Goal: Task Accomplishment & Management: Complete application form

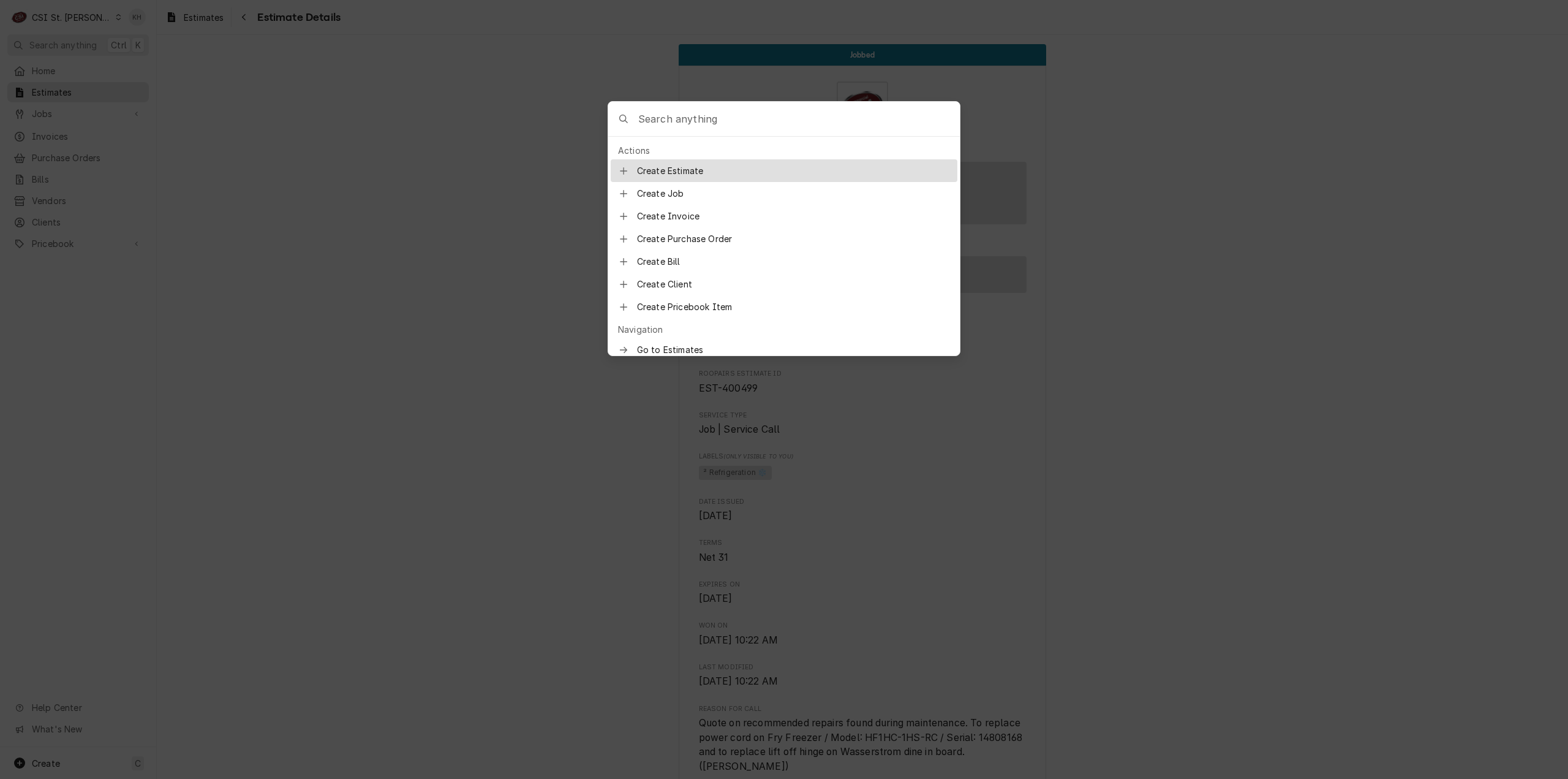
scroll to position [949, 0]
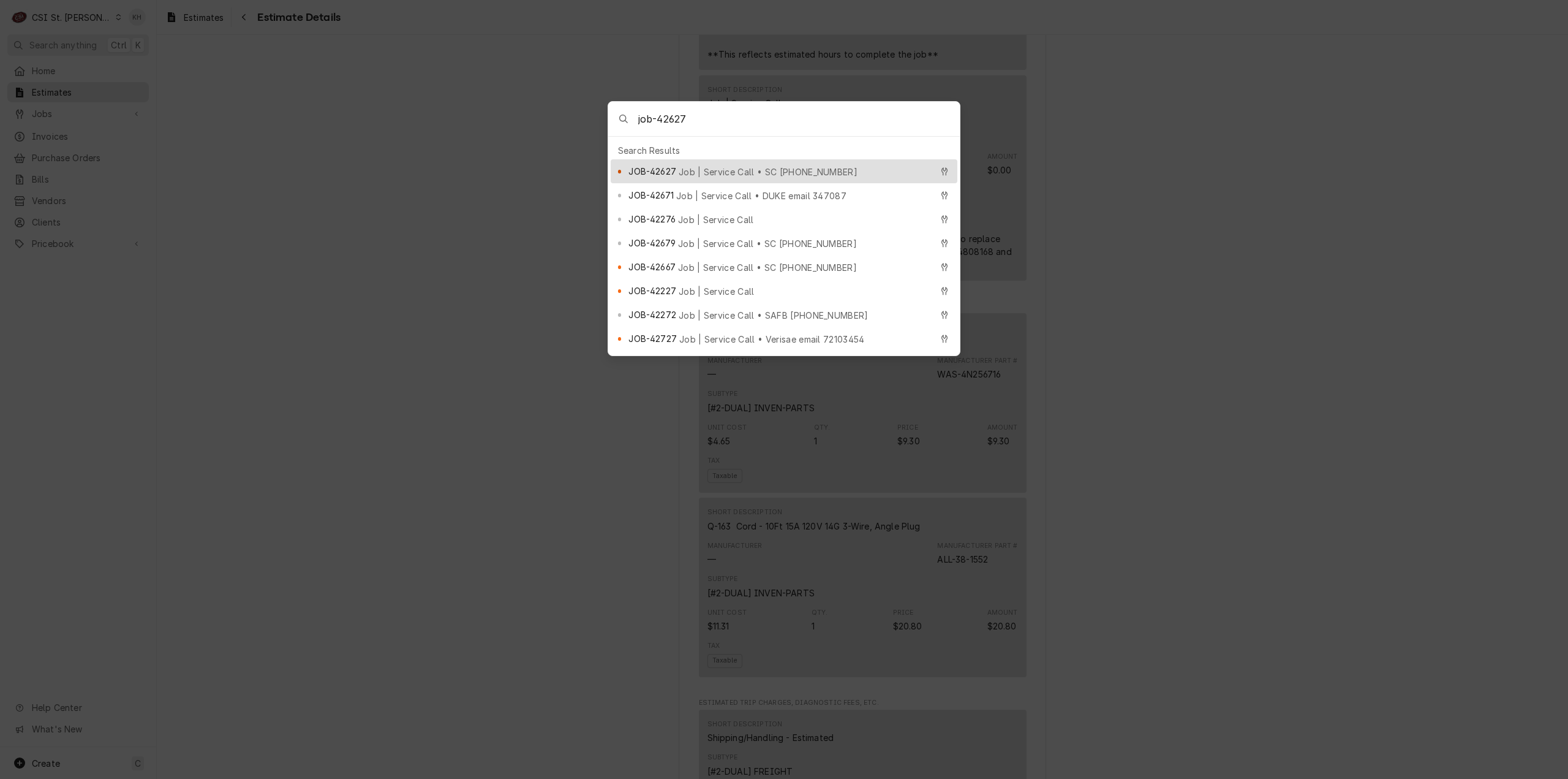
type input "job-42627"
click at [692, 165] on span "Job | Service Call • SC 325453883" at bounding box center [768, 172] width 179 height 13
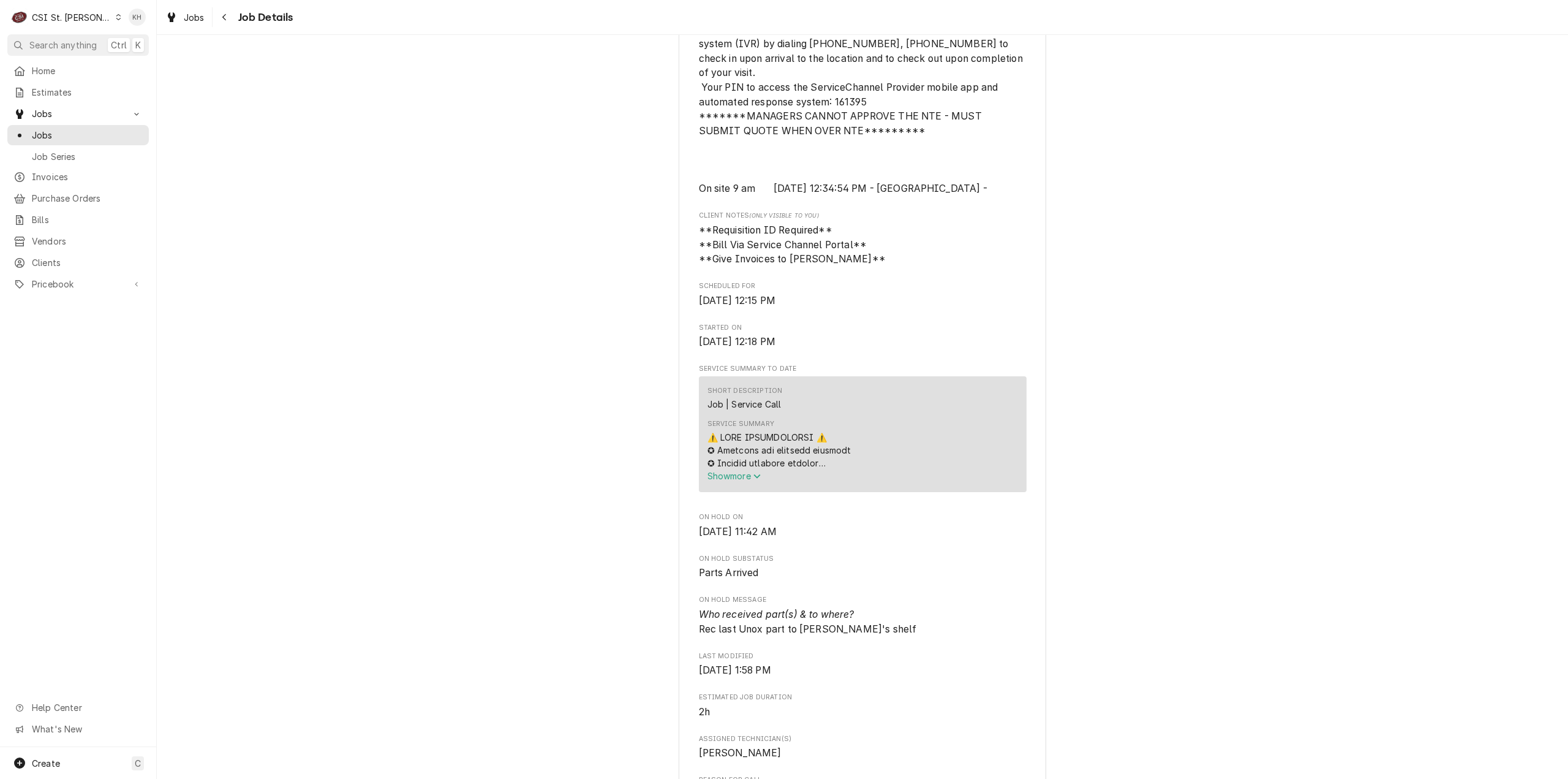
scroll to position [429, 0]
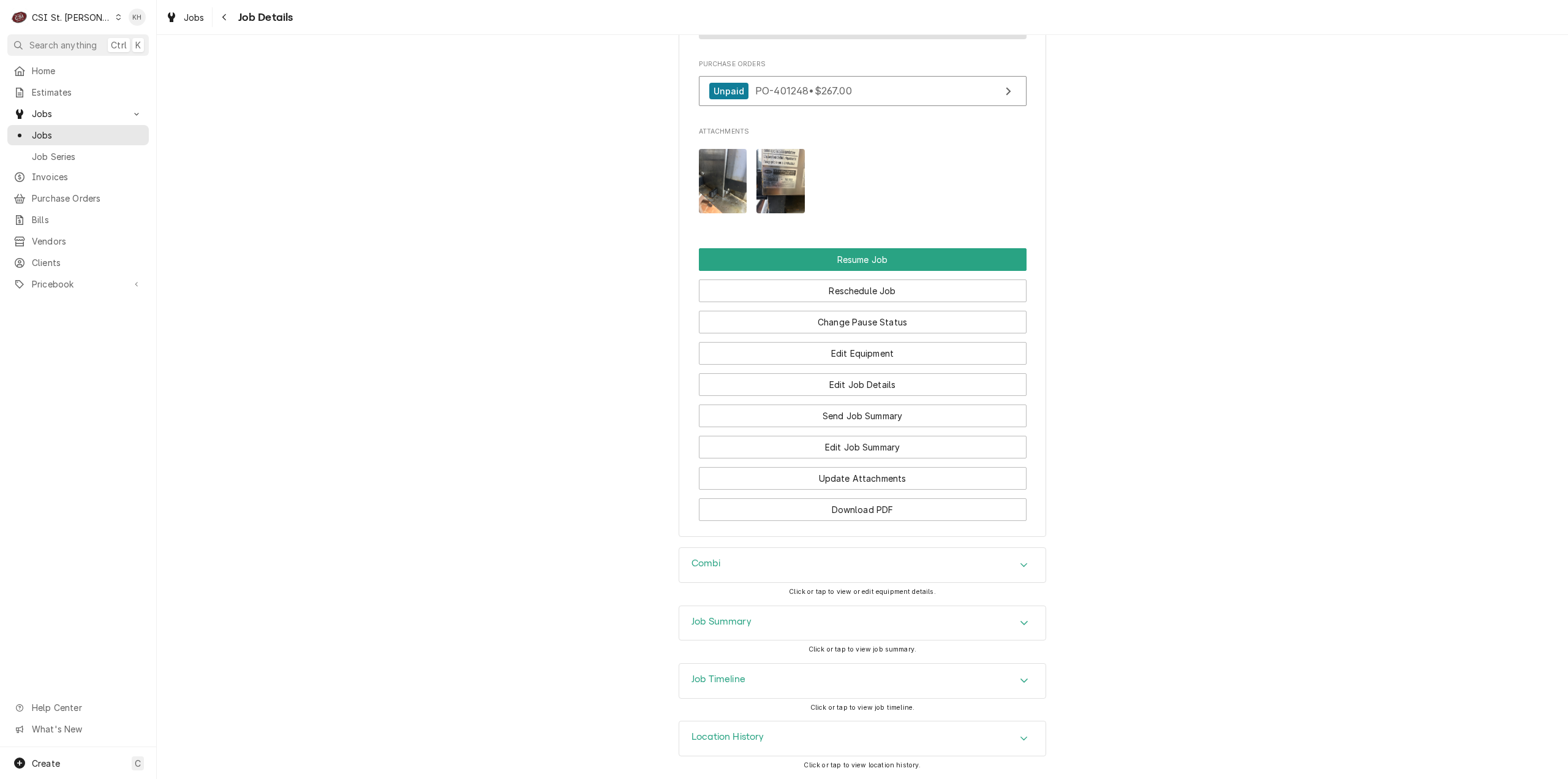
click at [717, 682] on h3 "Job Timeline" at bounding box center [719, 679] width 54 height 12
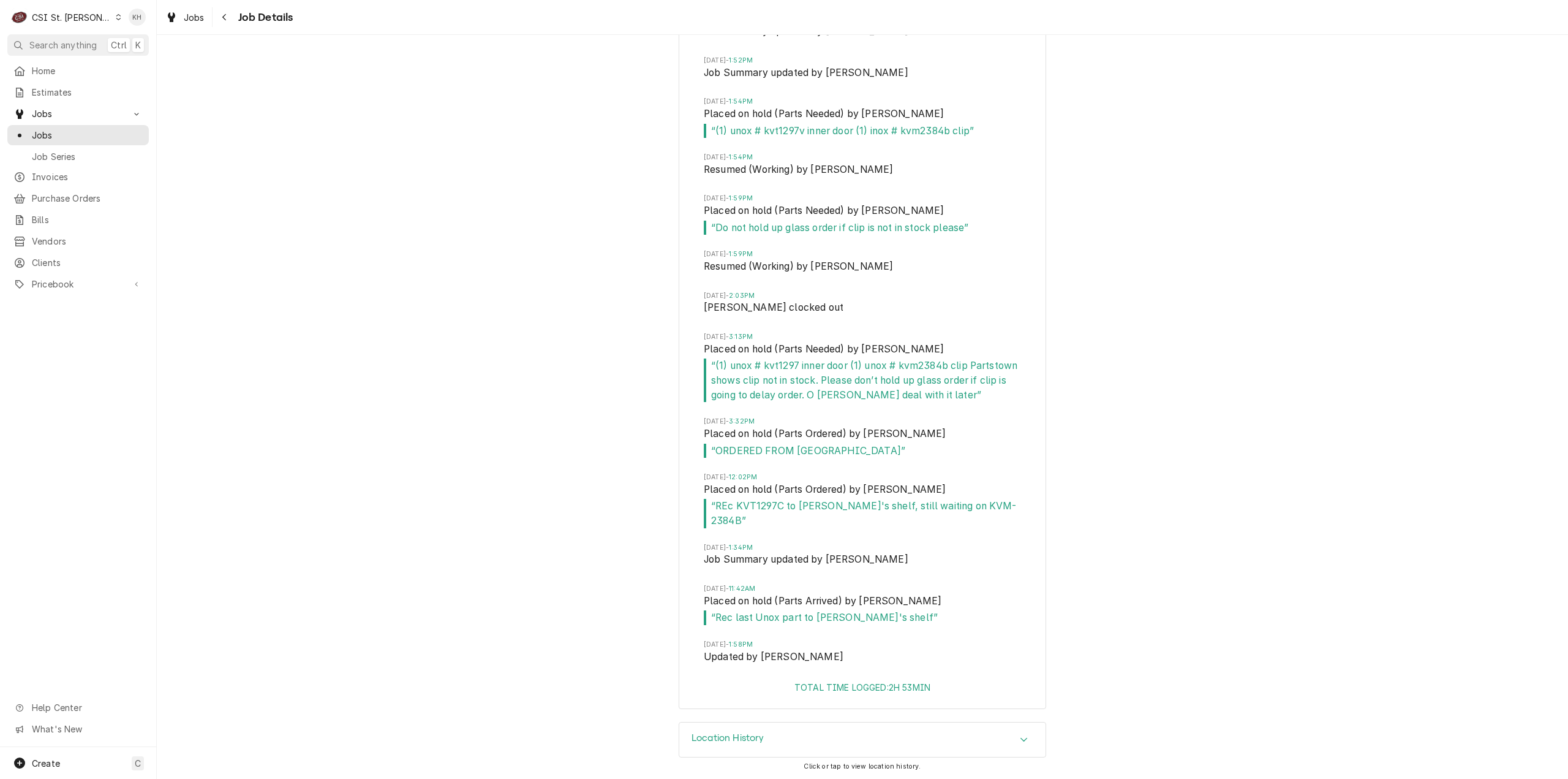
scroll to position [2771, 0]
drag, startPoint x: 724, startPoint y: 617, endPoint x: 894, endPoint y: 635, distance: 171.0
click at [894, 635] on li "Wed, Sep 24, 2025 - 11:42AM Placed on hold (Parts Arrived) by Nicholas Faubert …" at bounding box center [862, 611] width 318 height 56
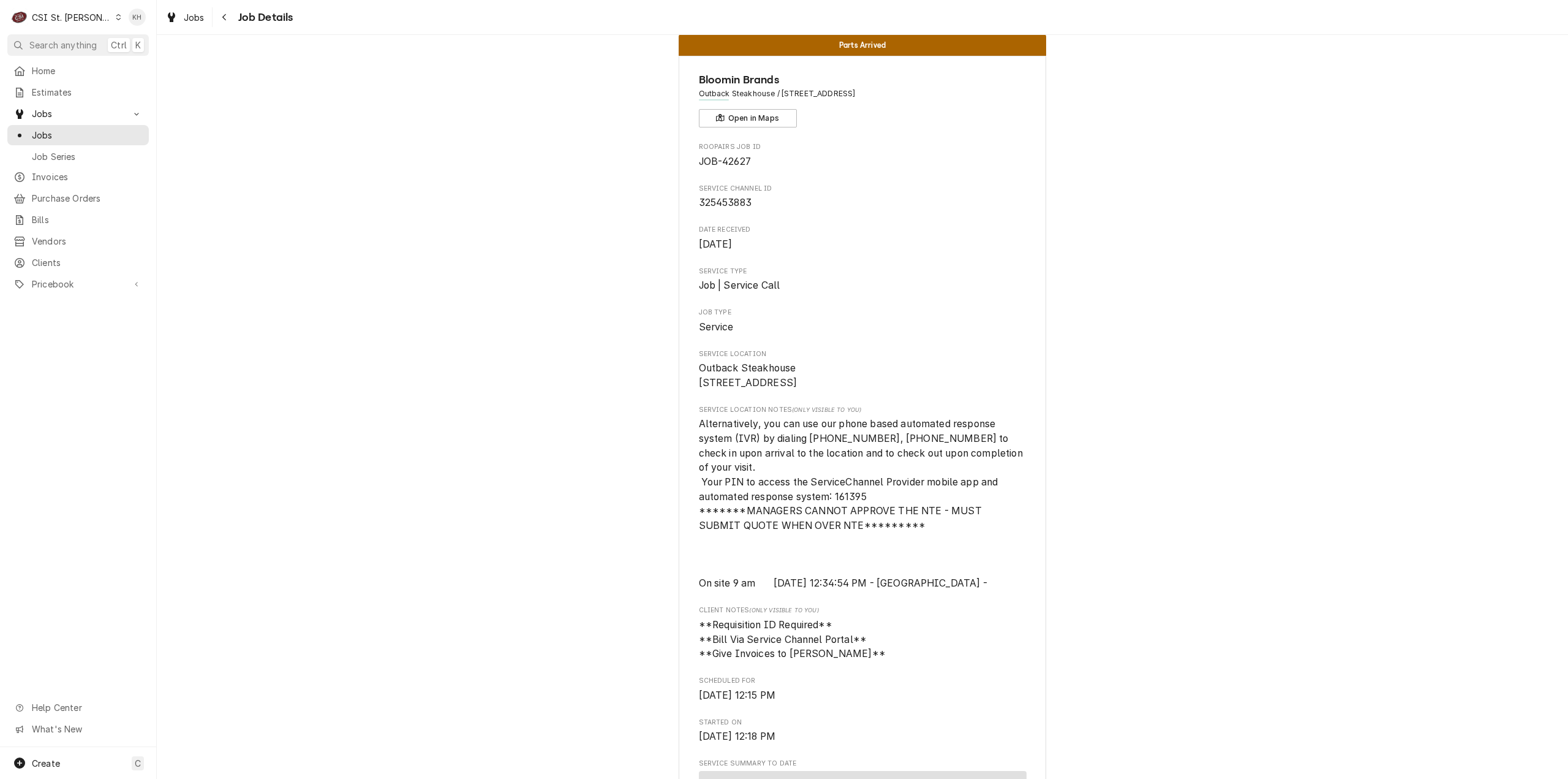
scroll to position [0, 0]
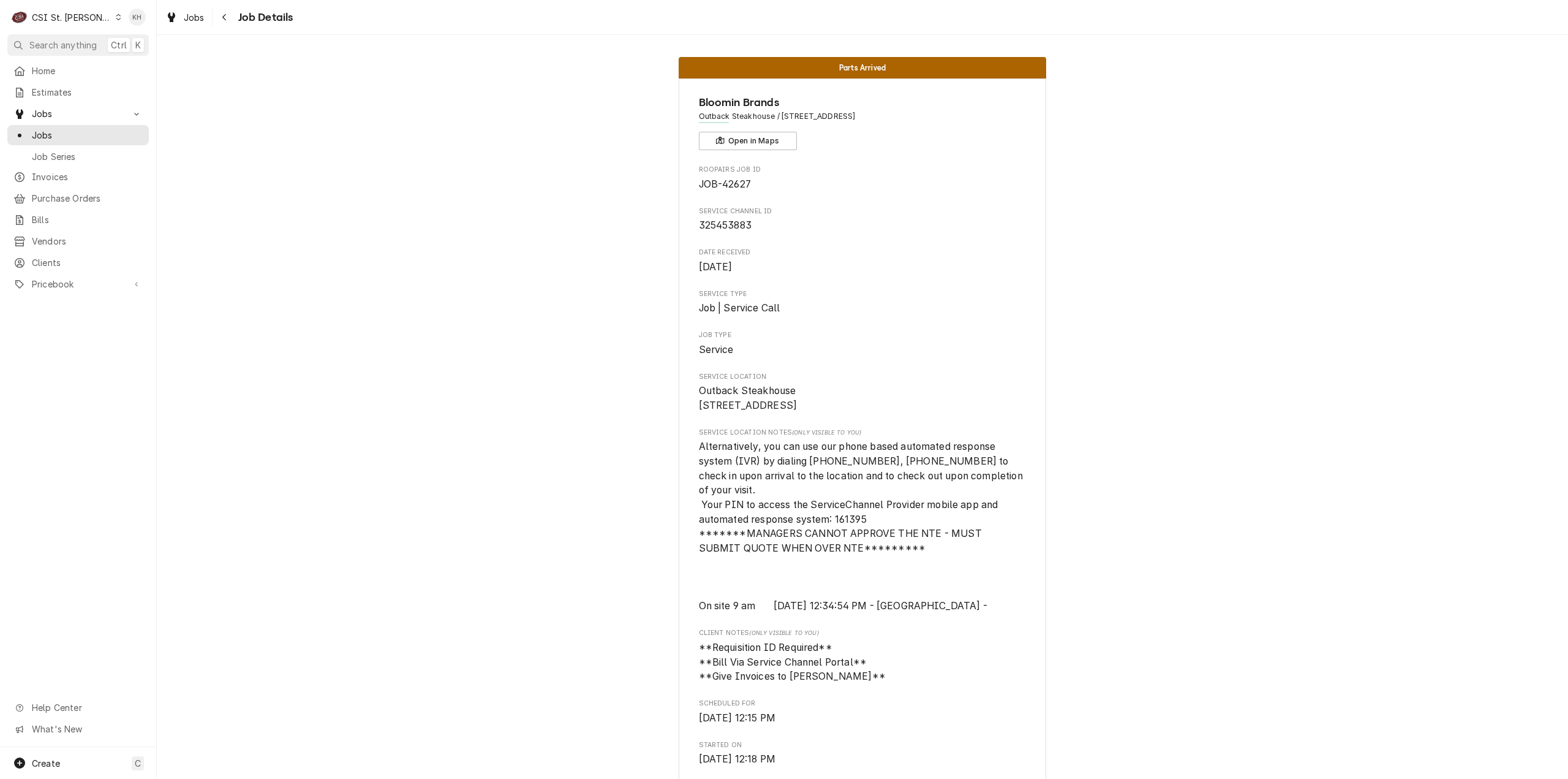
click at [75, 14] on div "CSI St. [PERSON_NAME]" at bounding box center [71, 17] width 79 height 13
click at [139, 29] on div "CSI Kansas City" at bounding box center [188, 24] width 161 height 13
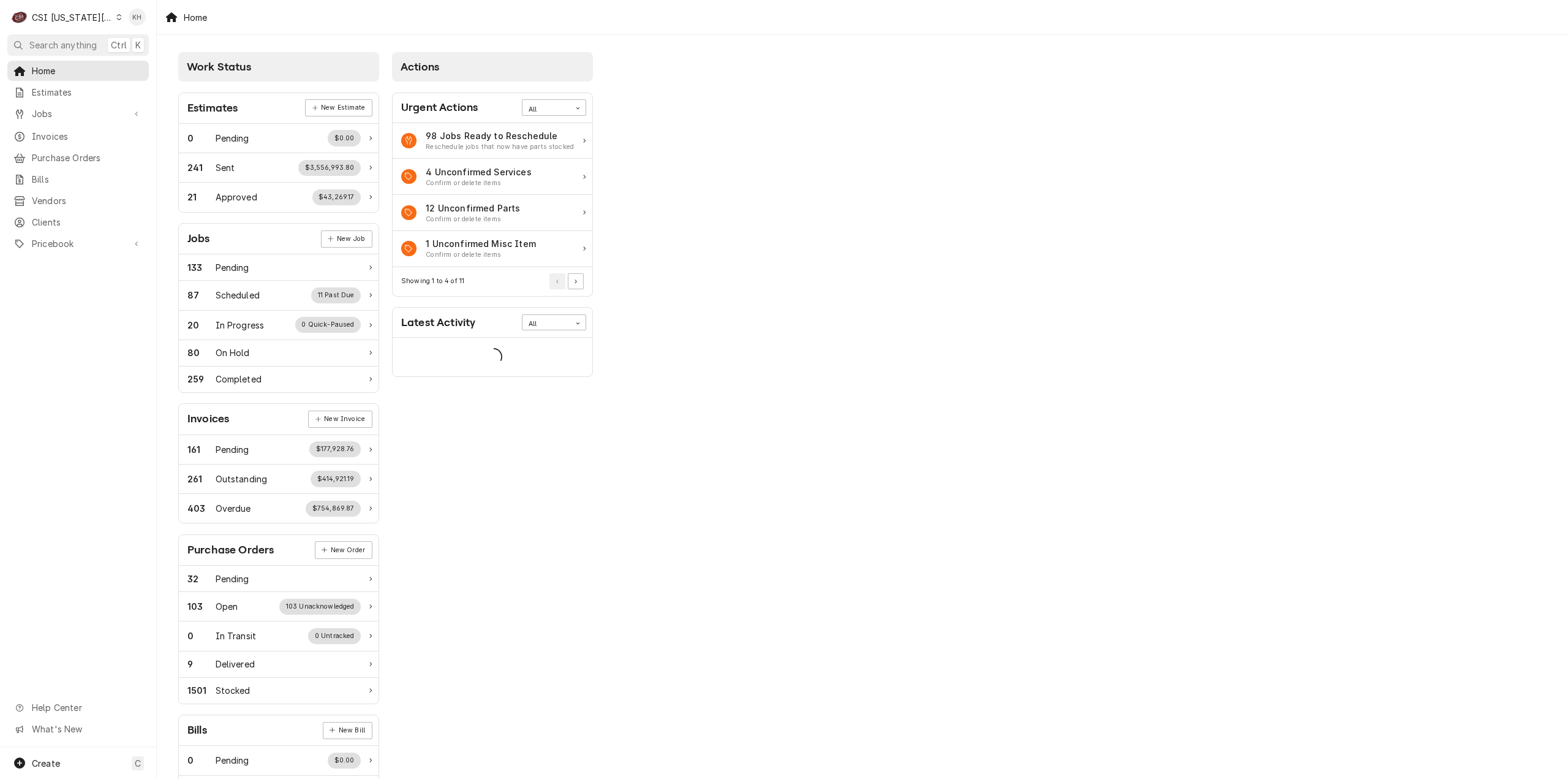
click at [85, 42] on span "Search anything" at bounding box center [63, 45] width 68 height 13
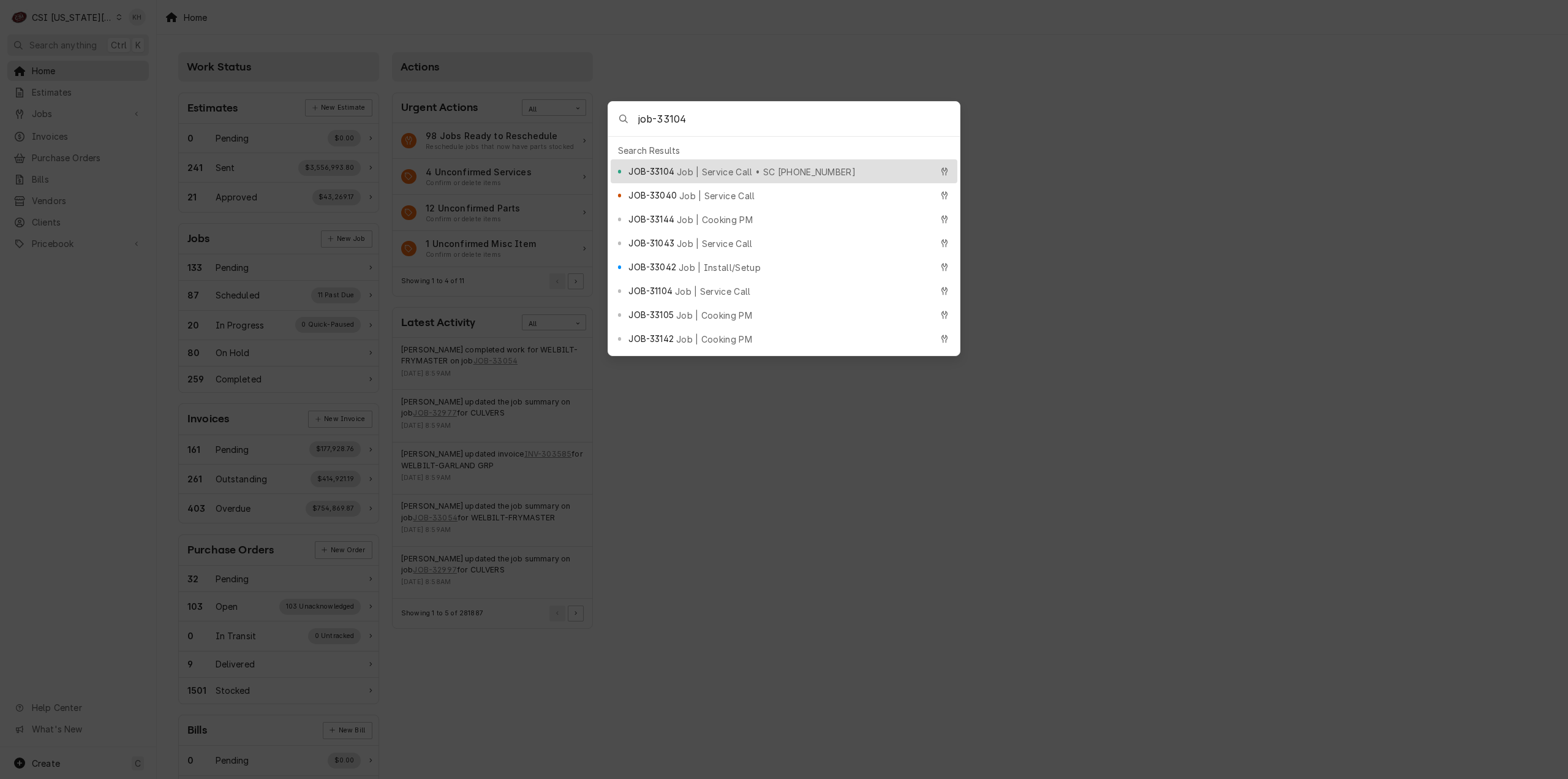
type input "job-33104"
click at [692, 171] on span "Job | Service Call • SC 327297127" at bounding box center [766, 172] width 179 height 13
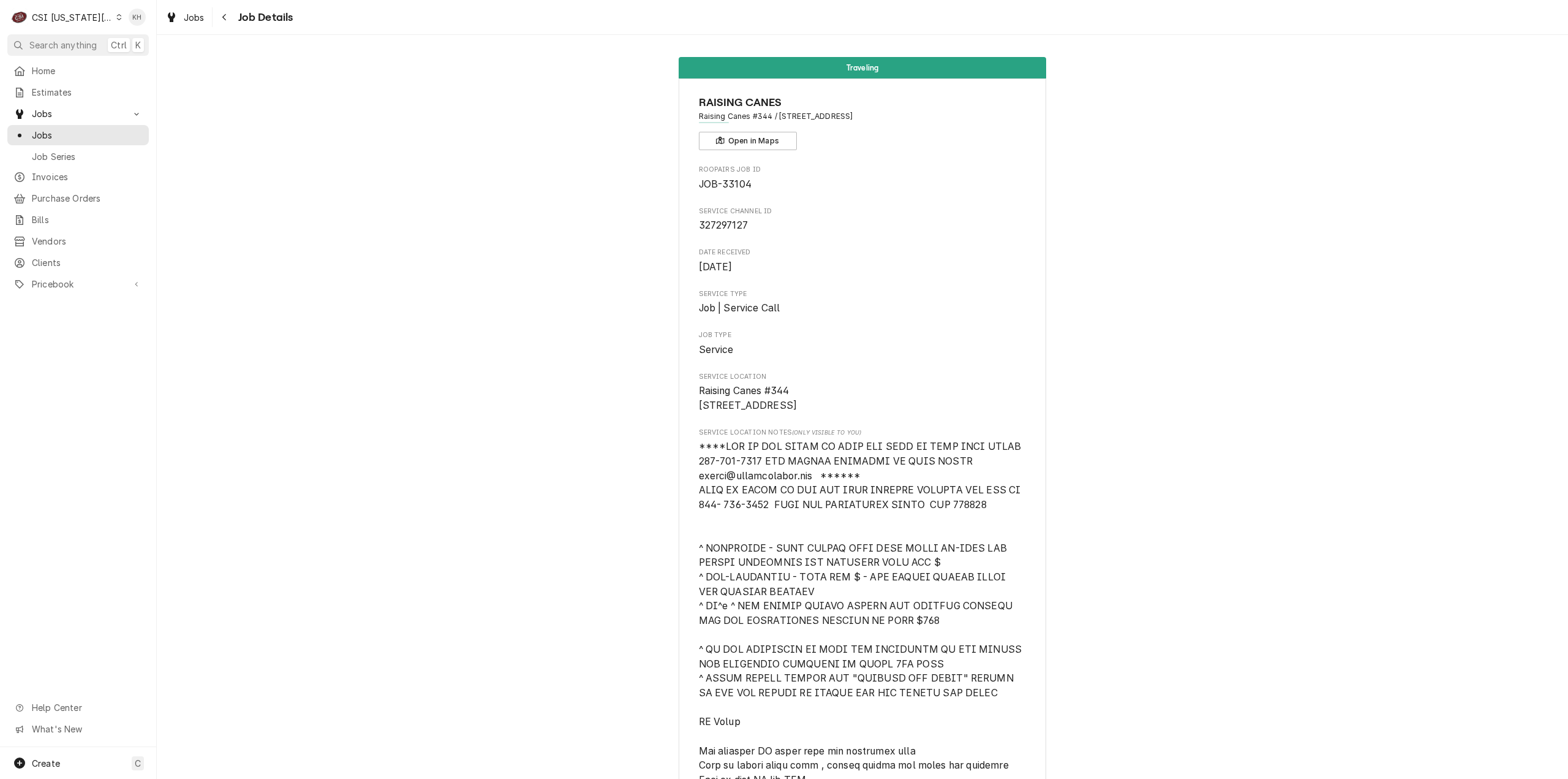
click at [81, 11] on div "C CSI Kansas City" at bounding box center [66, 16] width 118 height 24
click at [140, 60] on div "CSI St. [PERSON_NAME]" at bounding box center [210, 67] width 179 height 13
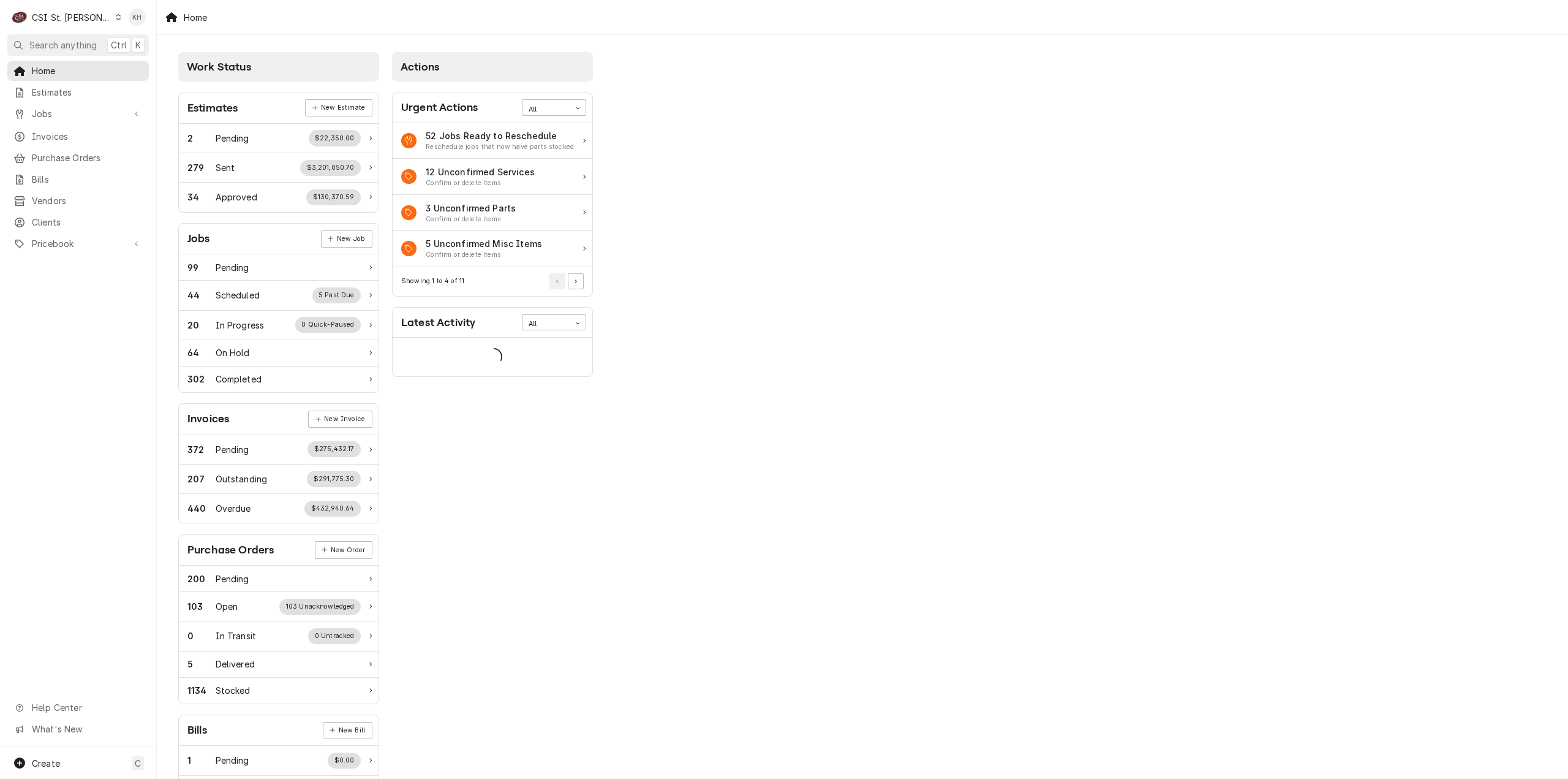
click at [77, 48] on span "Search anything" at bounding box center [63, 45] width 68 height 13
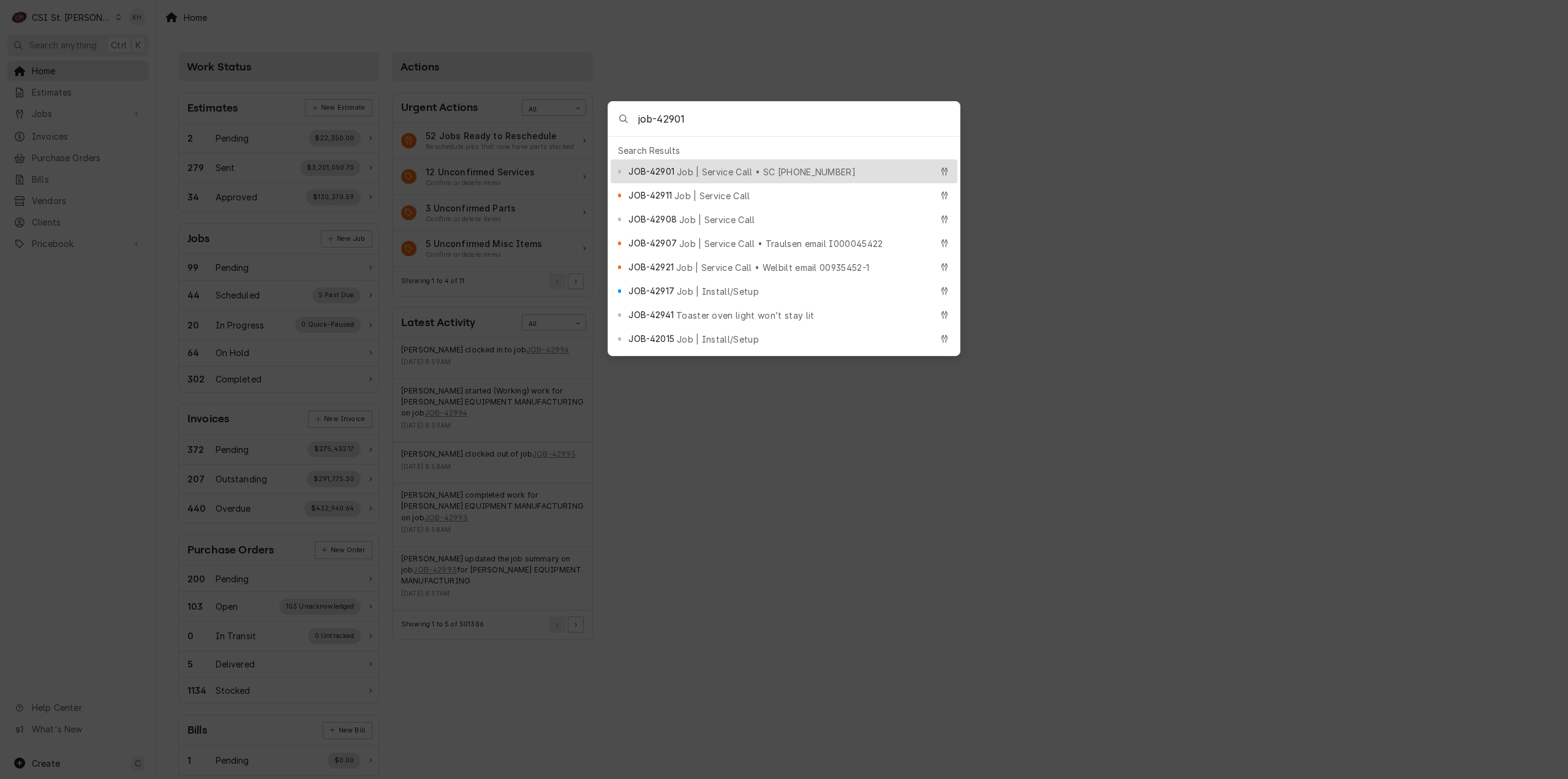
type input "job-42901"
click at [777, 164] on div "JOB-42901 Job | Service Call • SC 326738825" at bounding box center [779, 172] width 302 height 14
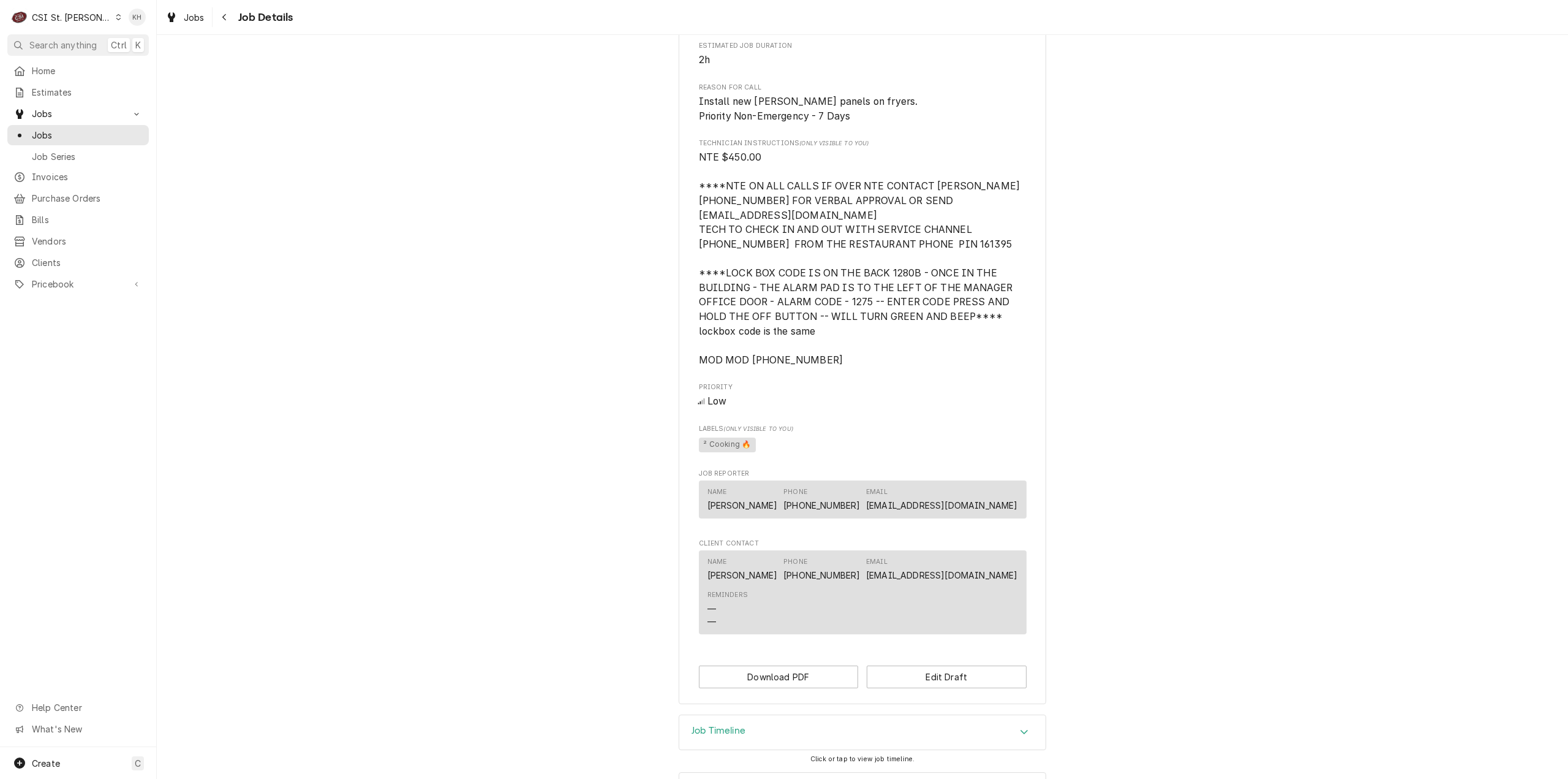
scroll to position [850, 0]
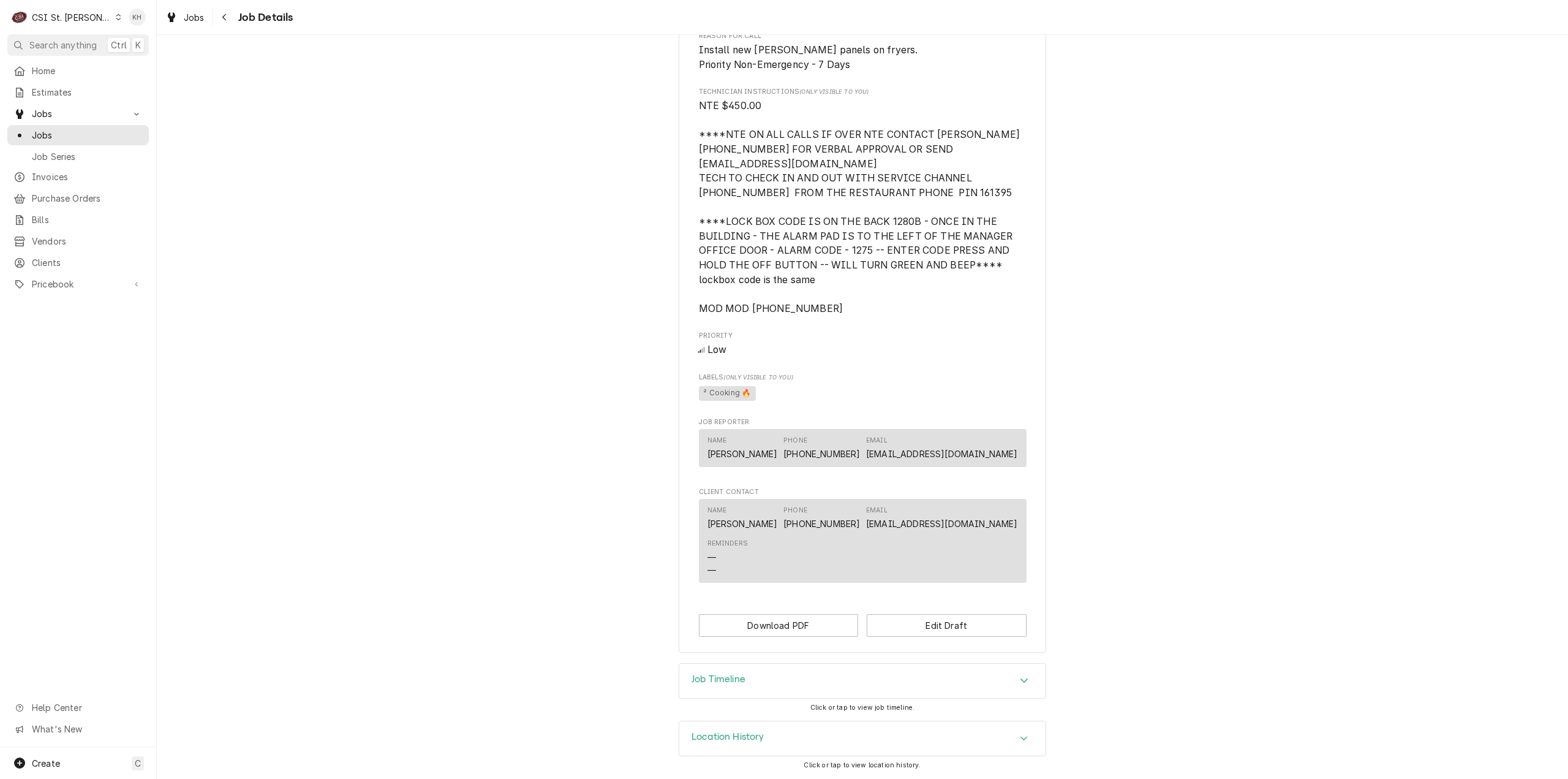
click at [756, 665] on div "Job Timeline" at bounding box center [862, 681] width 366 height 34
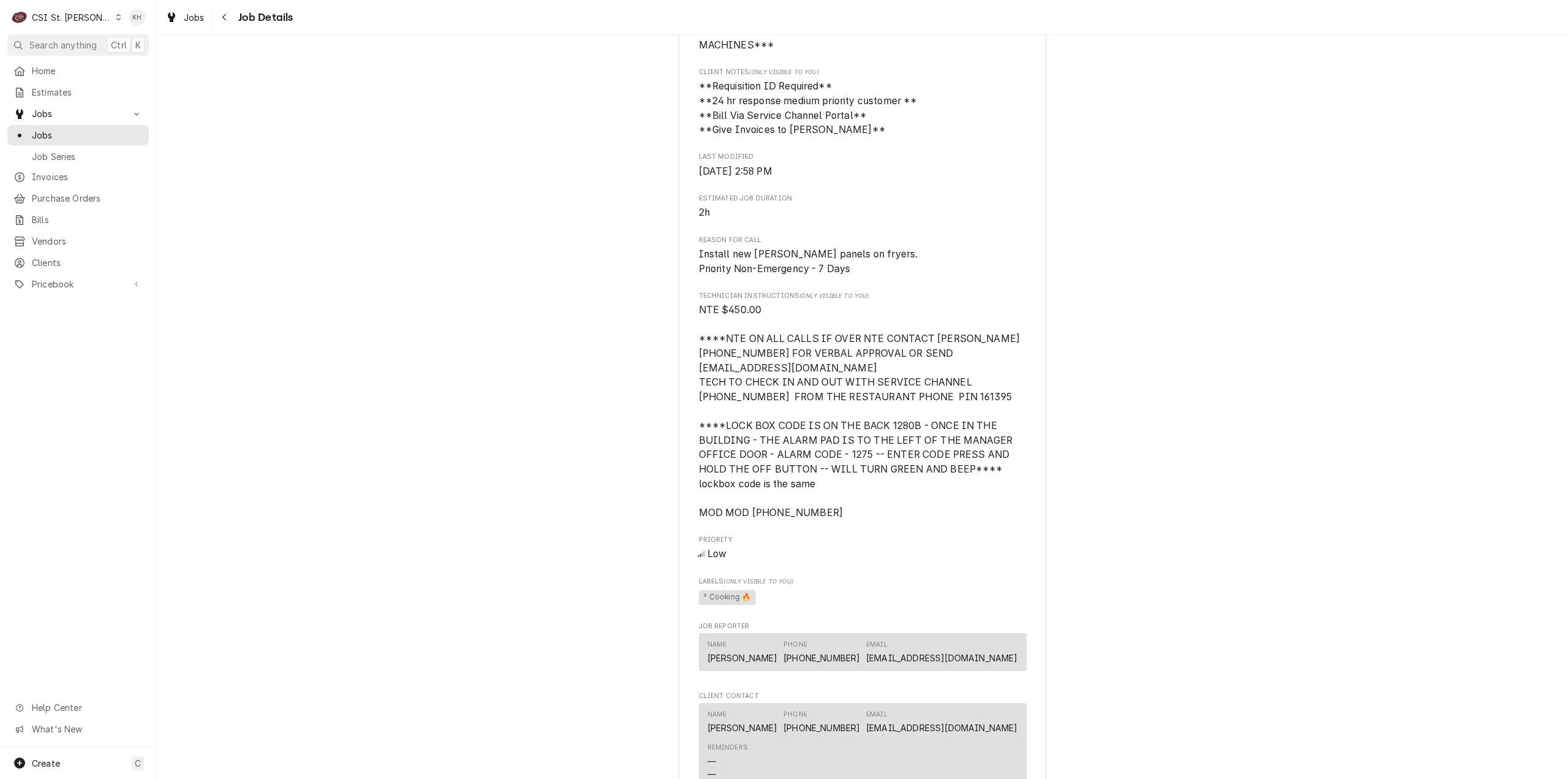
scroll to position [488, 0]
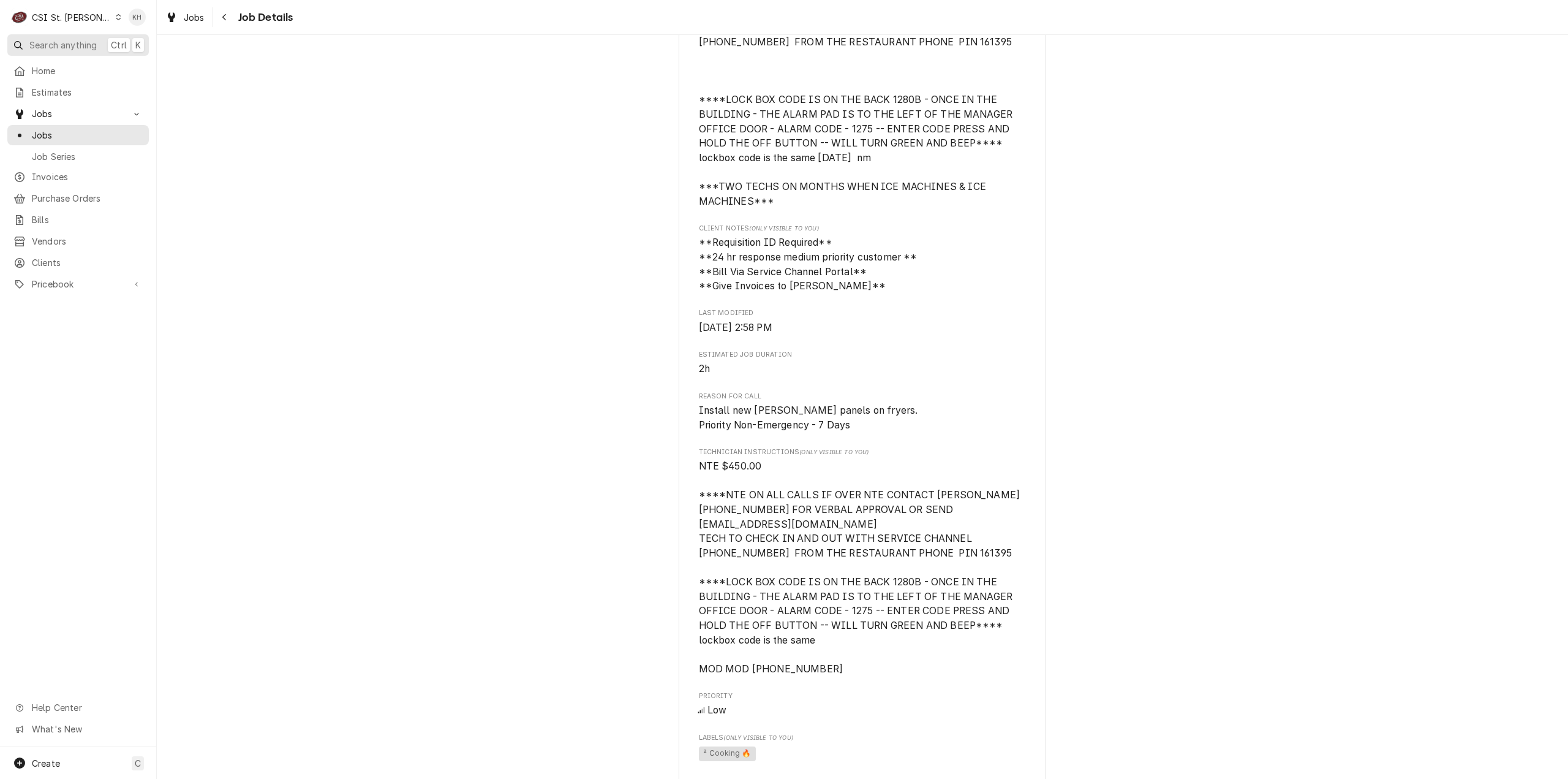
click at [69, 43] on span "Search anything" at bounding box center [63, 45] width 68 height 13
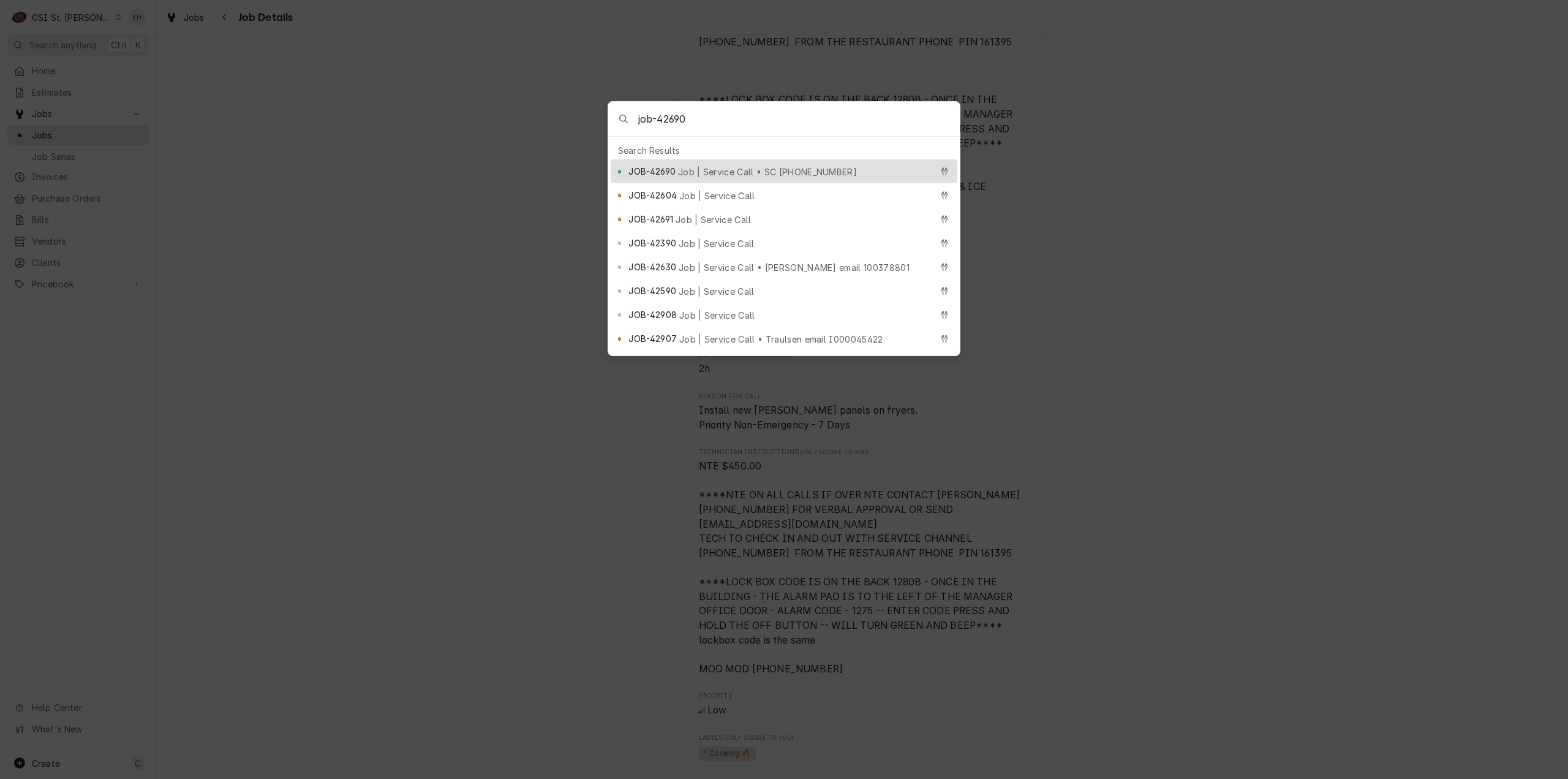
type input "job-42690"
click at [726, 167] on span "Job | Service Call • SC 325882966" at bounding box center [768, 172] width 179 height 13
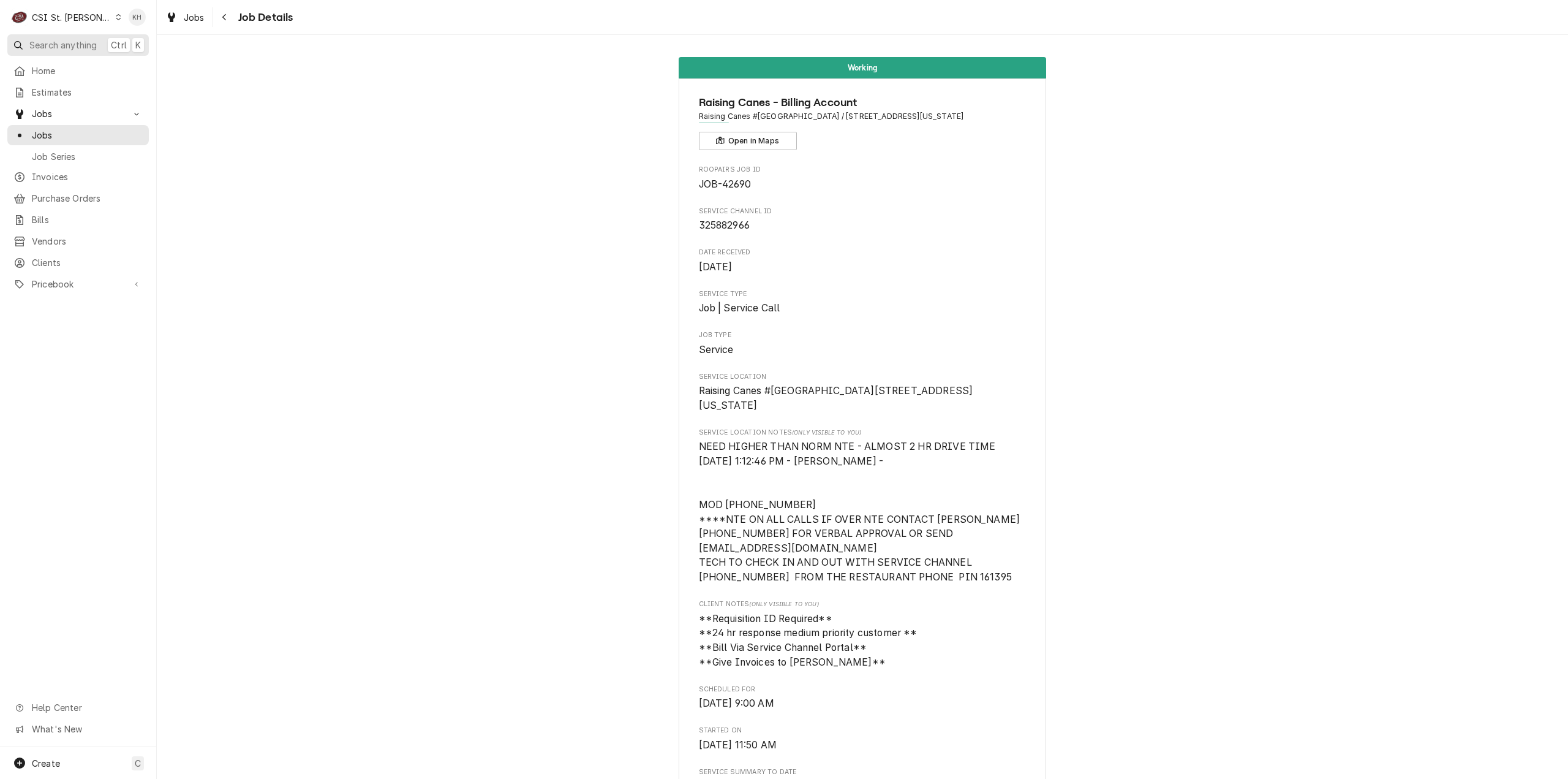
click at [71, 47] on span "Search anything" at bounding box center [63, 45] width 68 height 13
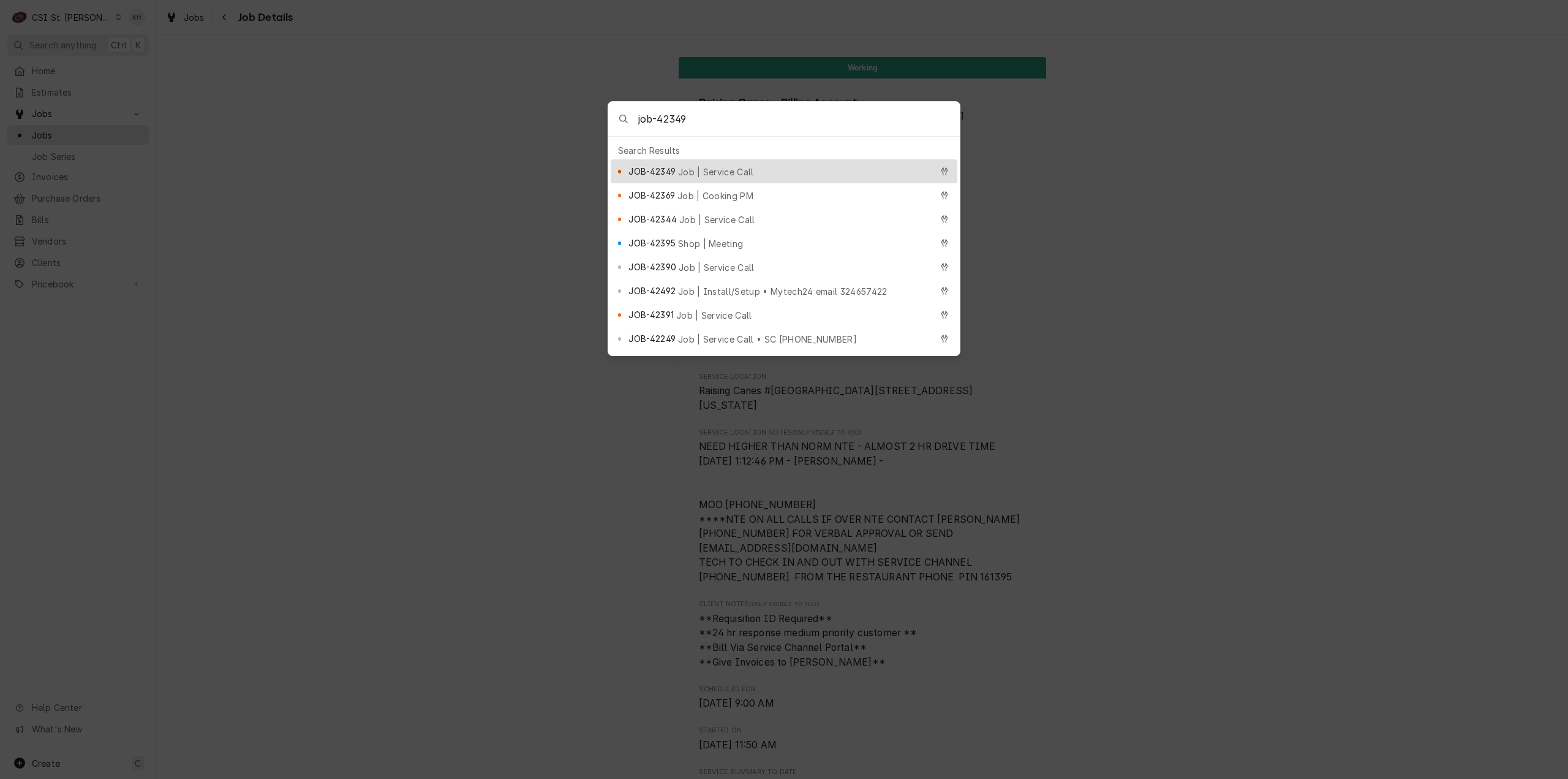
type input "job-42349"
click at [663, 170] on span "JOB-42349" at bounding box center [652, 172] width 47 height 13
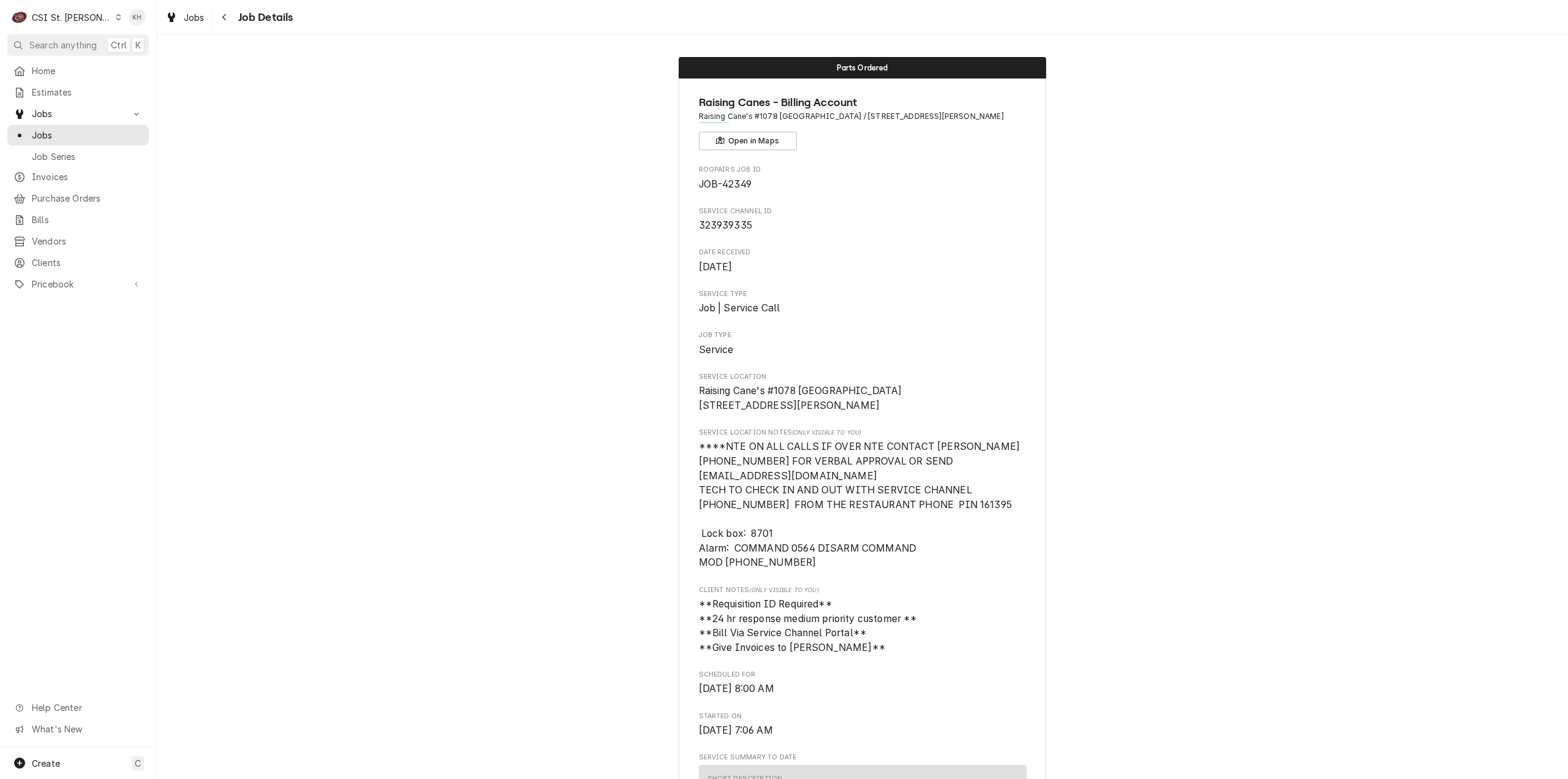
drag, startPoint x: 1113, startPoint y: 470, endPoint x: 1117, endPoint y: 489, distance: 19.4
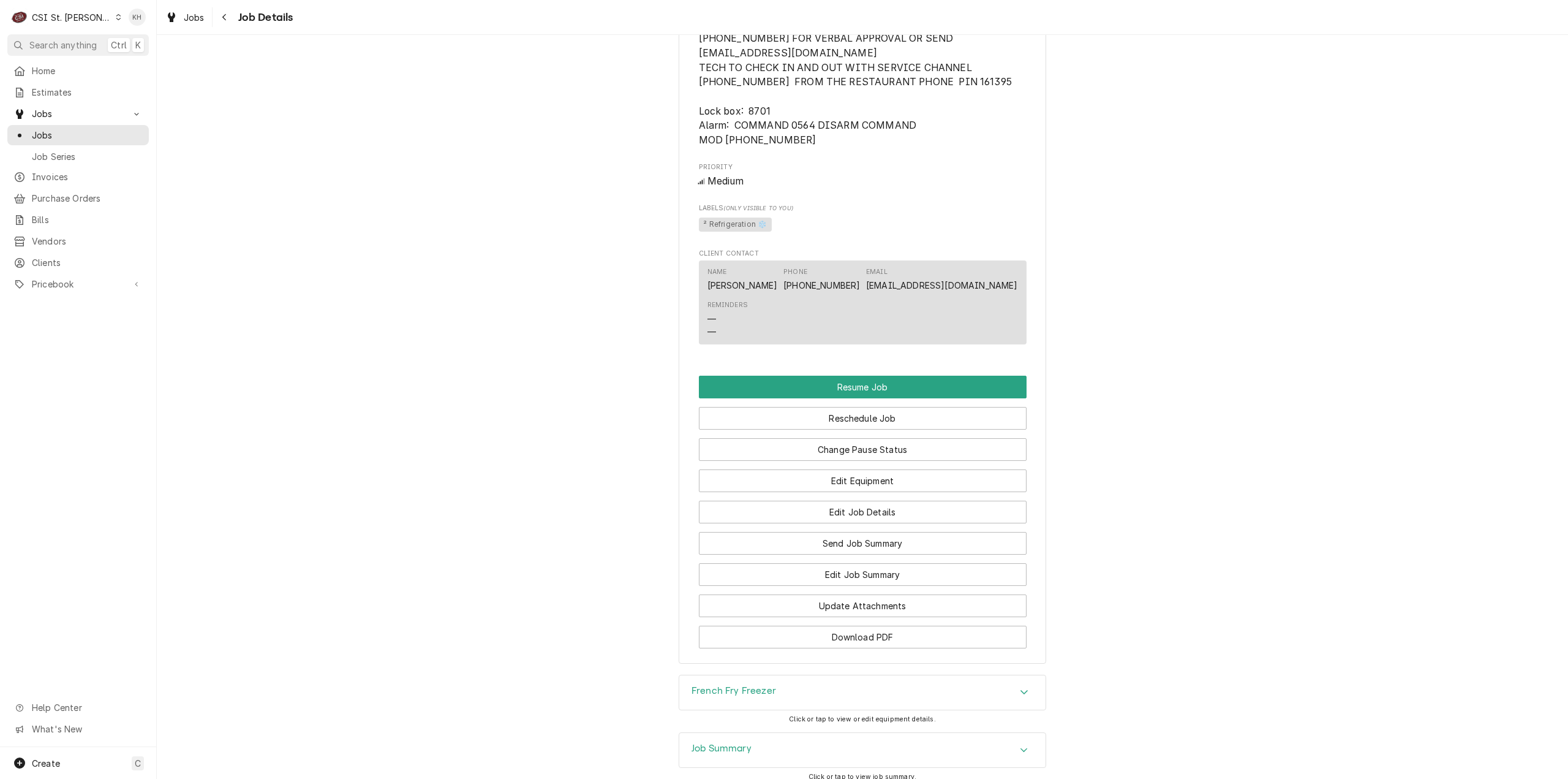
scroll to position [1430, 0]
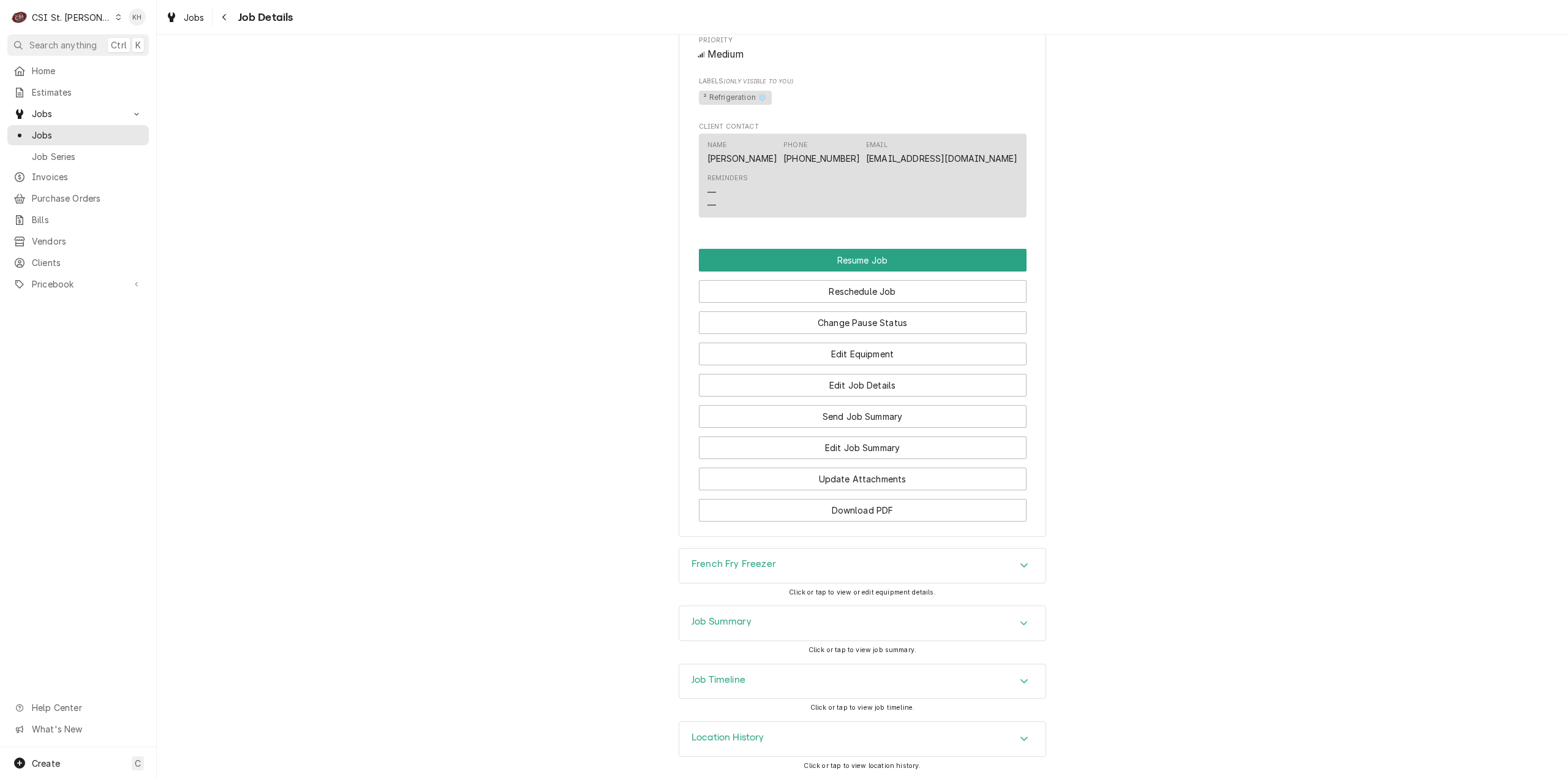
click at [735, 691] on div "Job Timeline" at bounding box center [862, 682] width 366 height 34
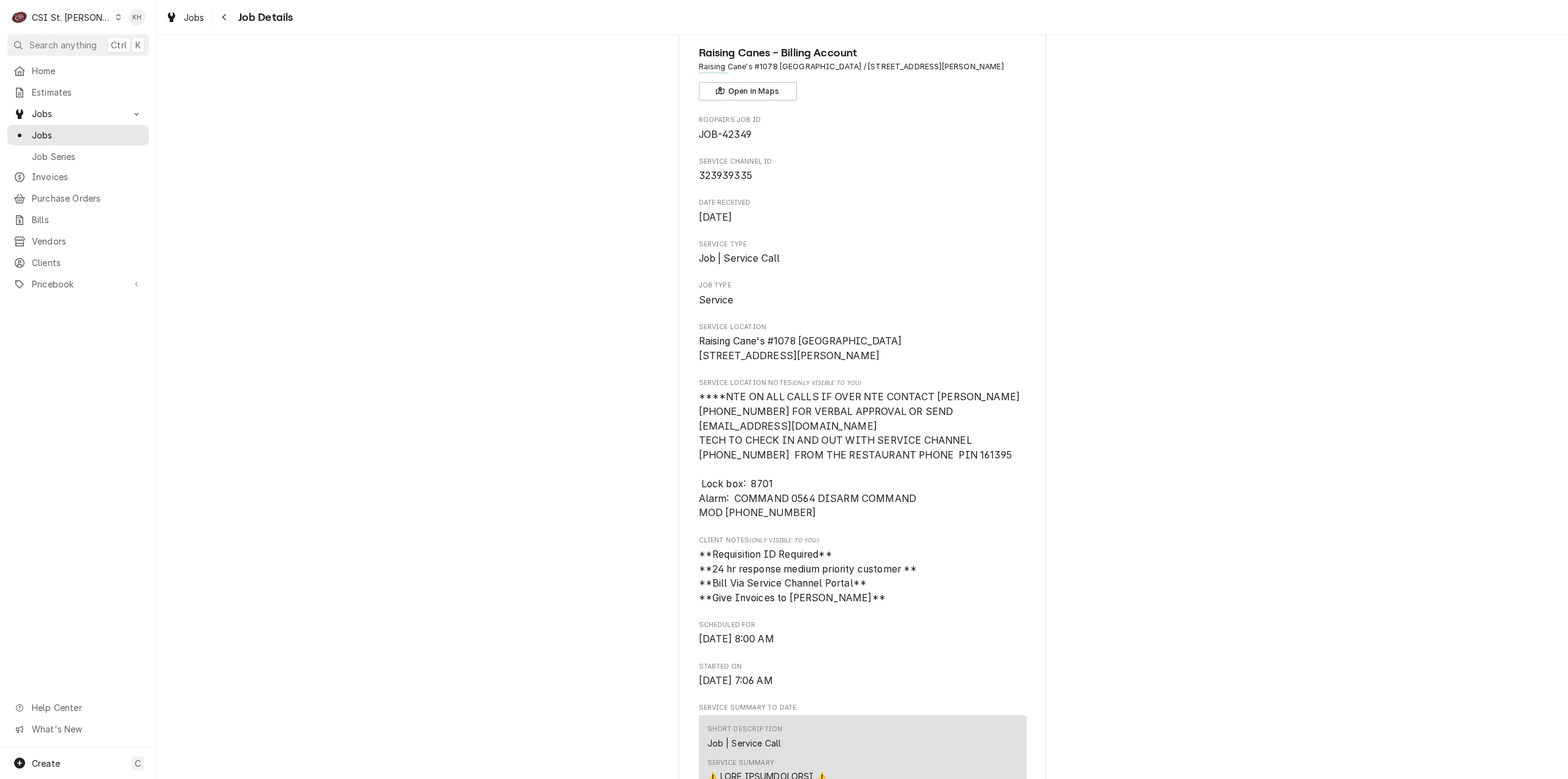
scroll to position [0, 0]
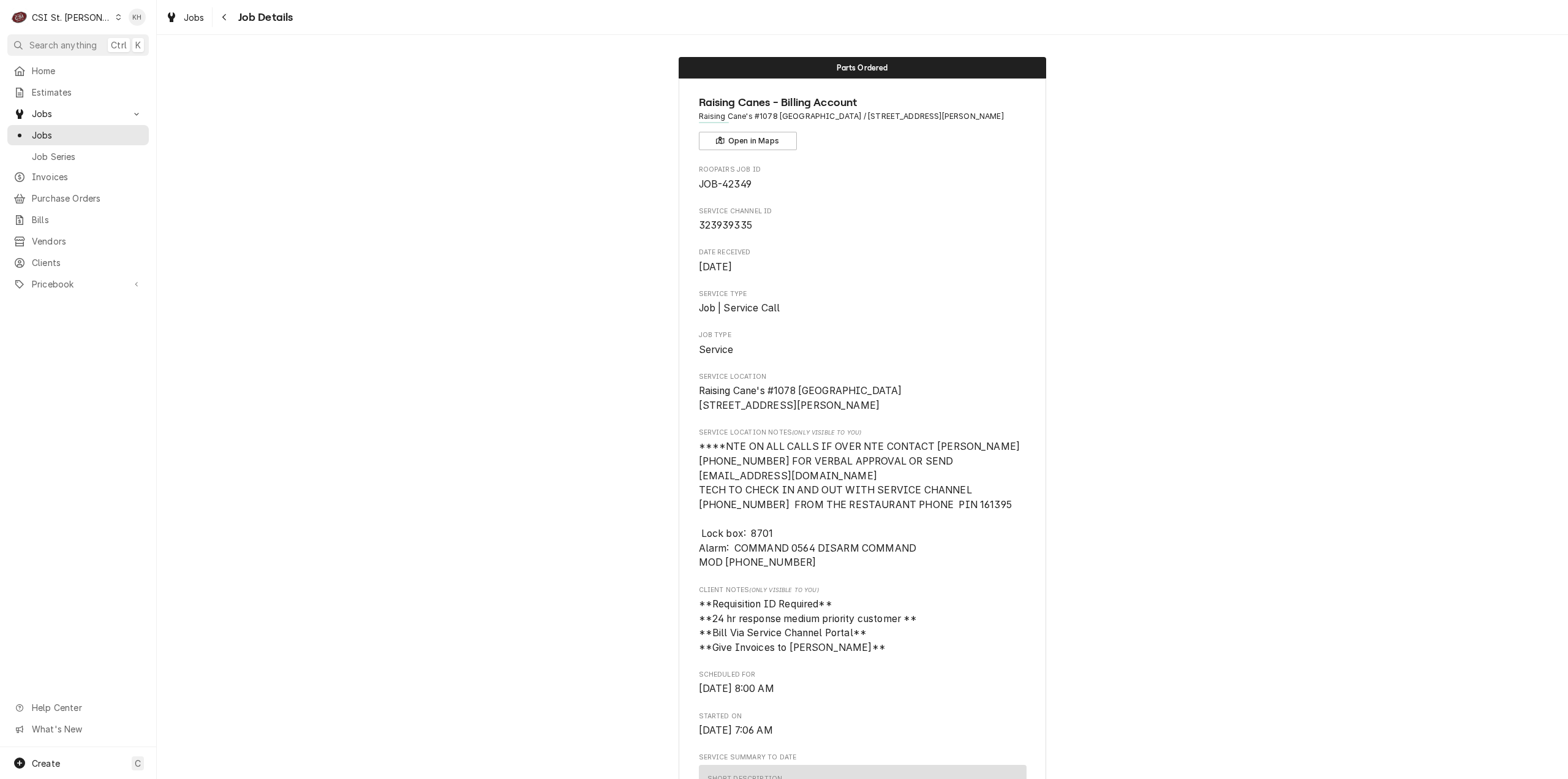
click at [92, 10] on div "C CSI St. Louis" at bounding box center [66, 16] width 118 height 24
drag, startPoint x: 146, startPoint y: 23, endPoint x: 157, endPoint y: 33, distance: 14.9
click at [146, 23] on div "CSI [US_STATE][GEOGRAPHIC_DATA]" at bounding box center [188, 24] width 161 height 13
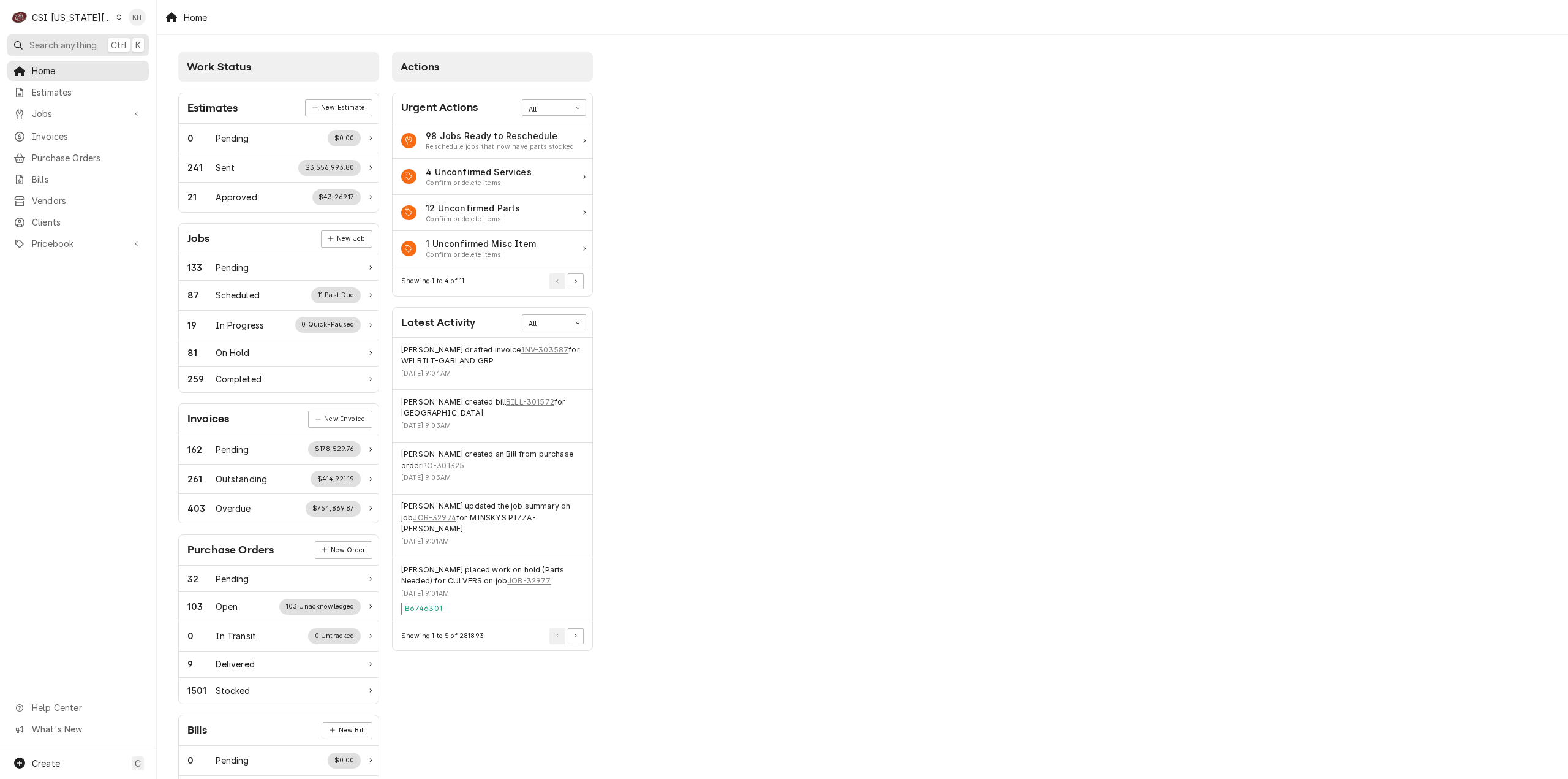
click at [67, 41] on span "Search anything" at bounding box center [63, 45] width 68 height 13
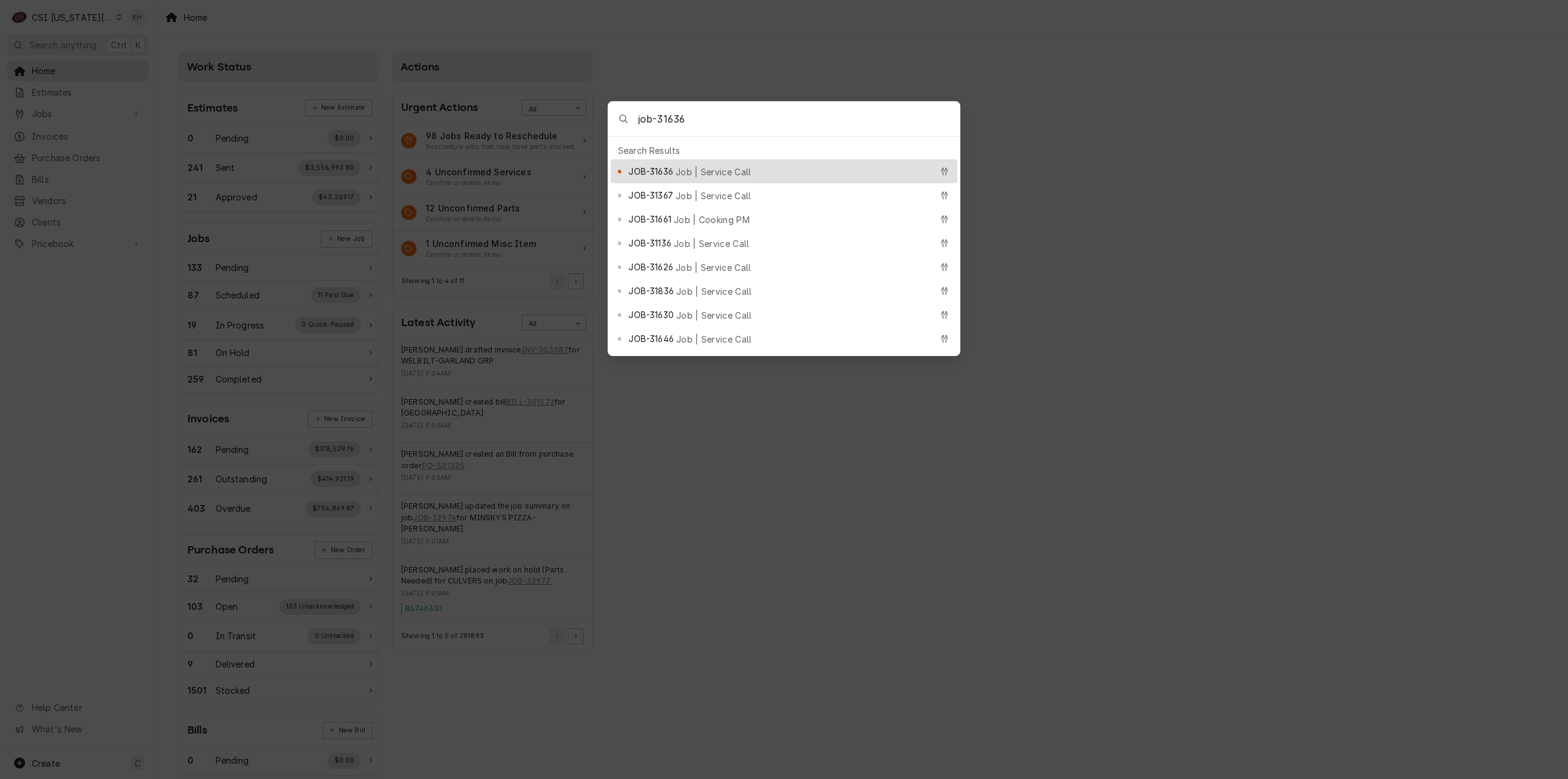
type input "job-31636"
drag, startPoint x: 675, startPoint y: 172, endPoint x: 690, endPoint y: 172, distance: 15.0
click at [675, 172] on div "JOB-31636 Job | Service Call" at bounding box center [779, 172] width 302 height 14
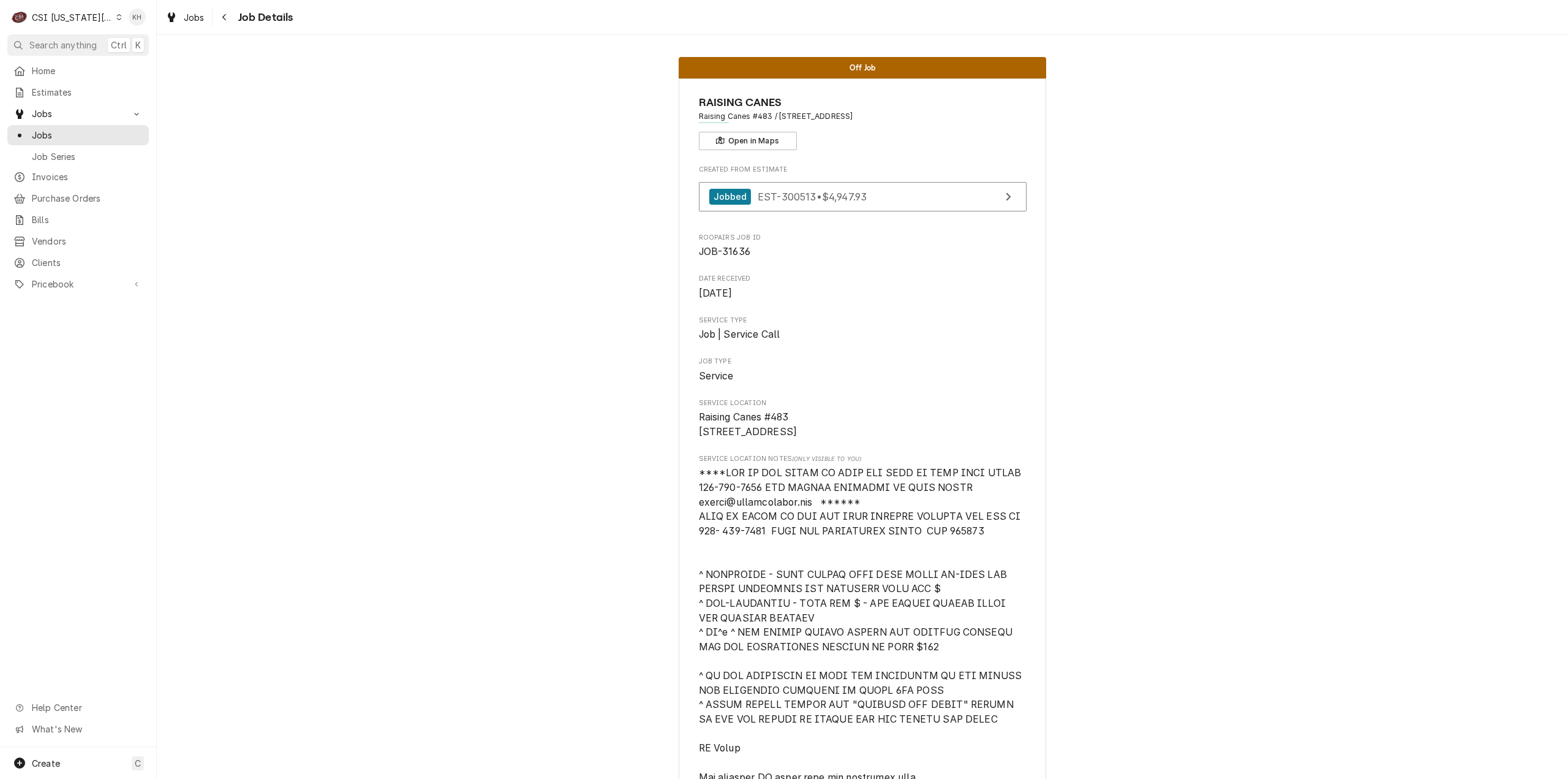
drag, startPoint x: 598, startPoint y: 398, endPoint x: 689, endPoint y: 687, distance: 303.0
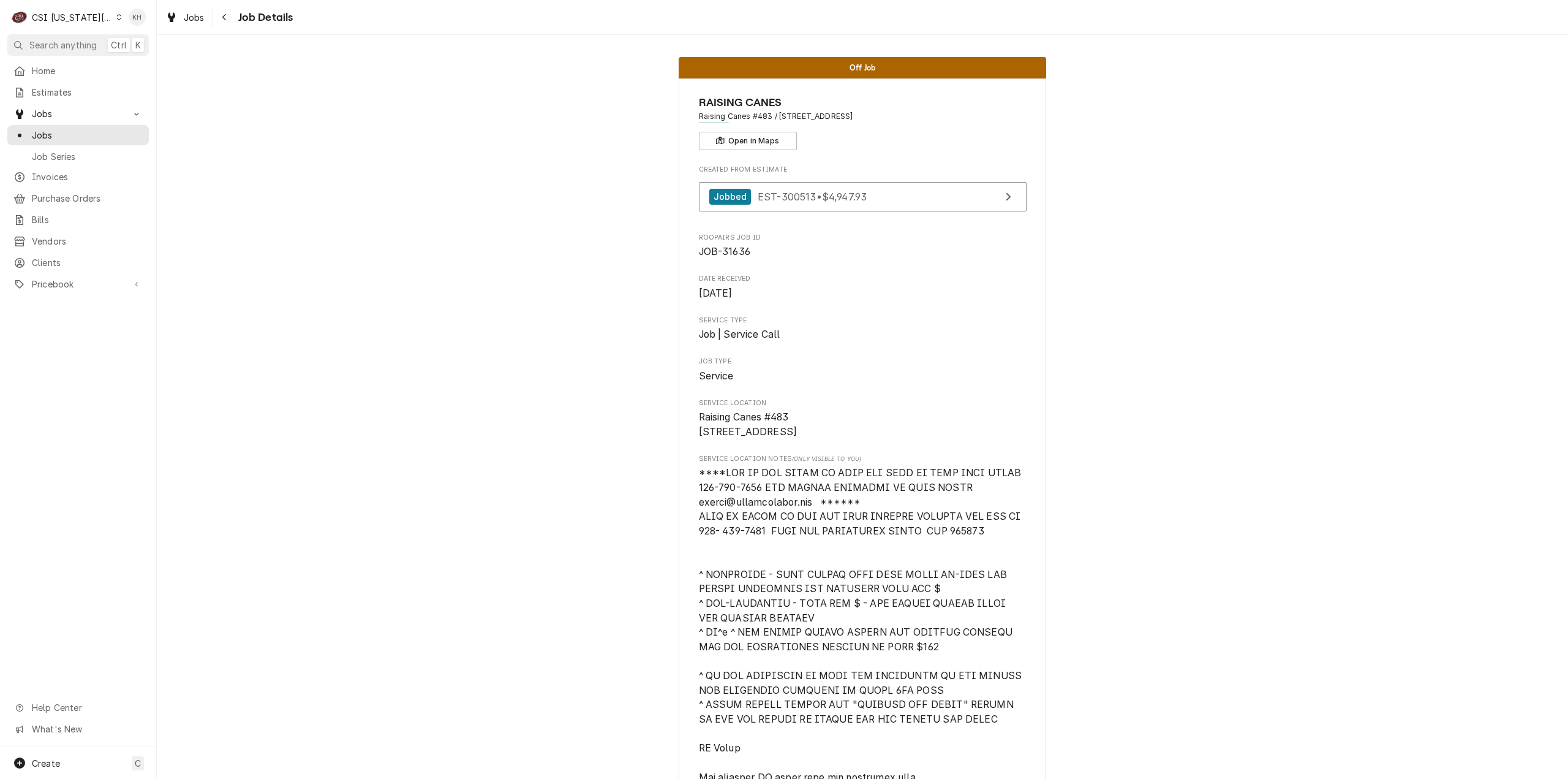
drag, startPoint x: 479, startPoint y: 72, endPoint x: 1330, endPoint y: 250, distance: 869.4
drag, startPoint x: 71, startPoint y: 43, endPoint x: 121, endPoint y: 49, distance: 50.4
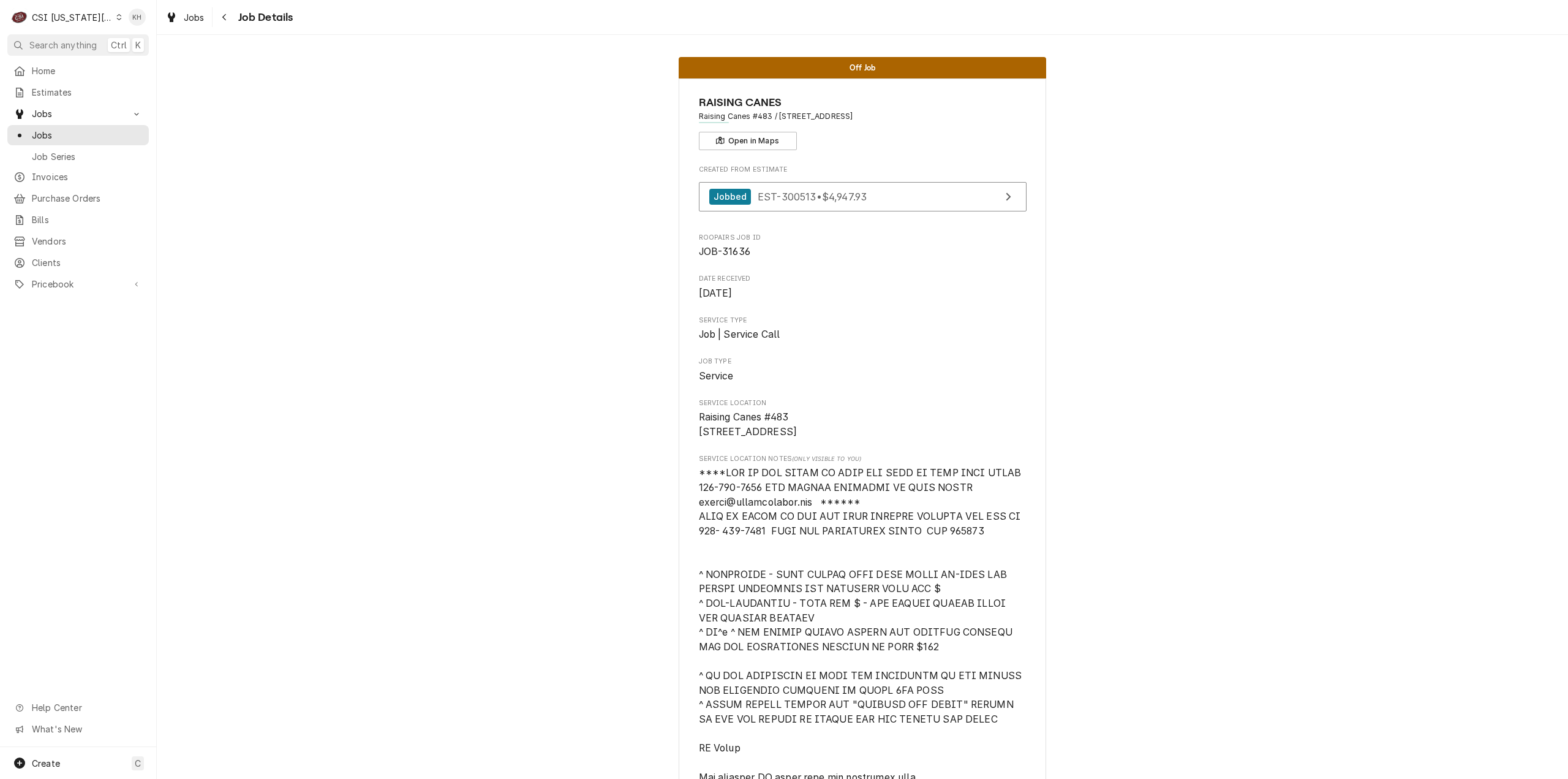
click at [90, 47] on span "Search anything" at bounding box center [63, 45] width 68 height 13
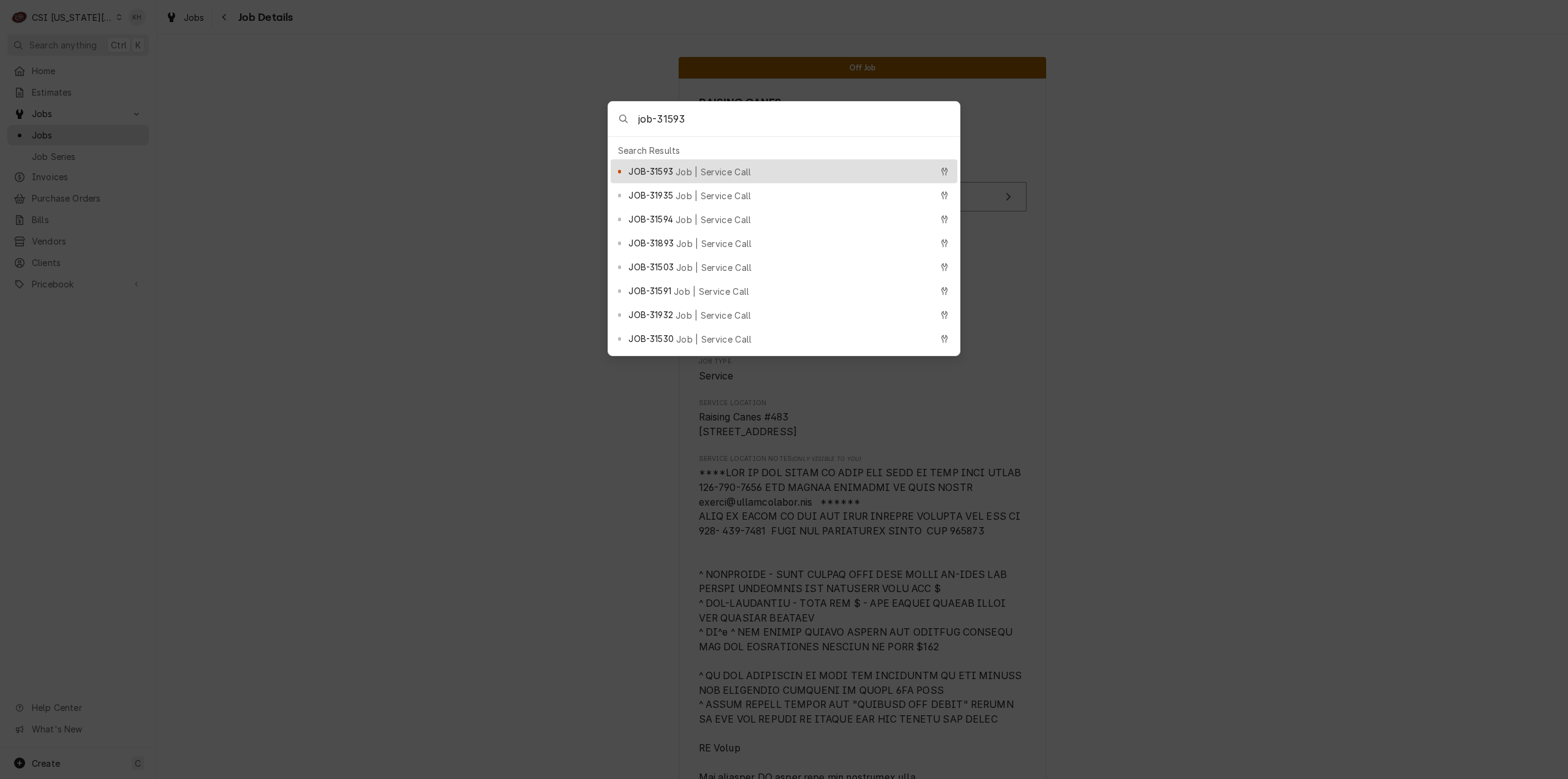
type input "job-31593"
click at [746, 169] on div "JOB-31593 Job | Service Call" at bounding box center [779, 172] width 302 height 14
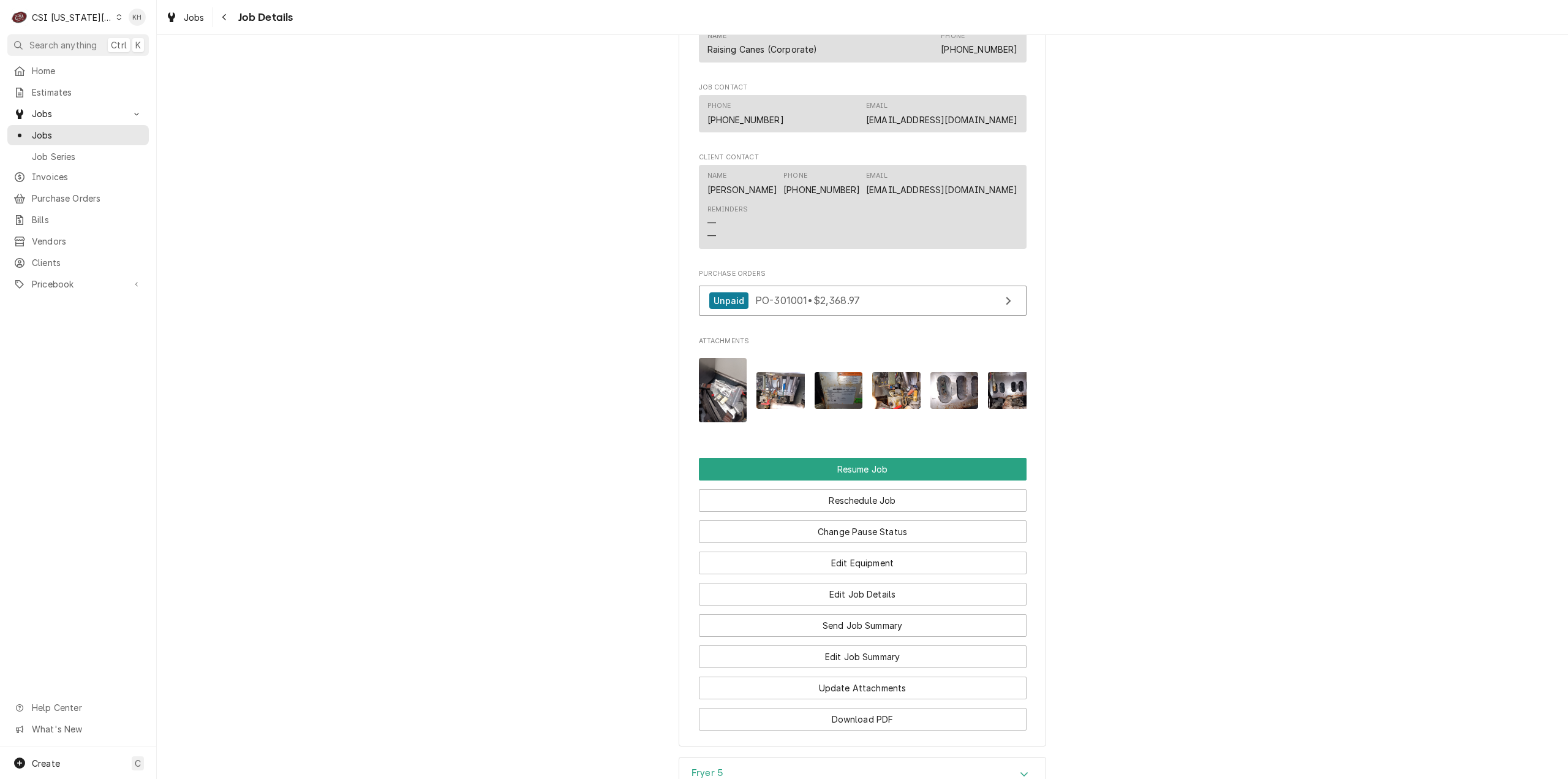
scroll to position [2543, 0]
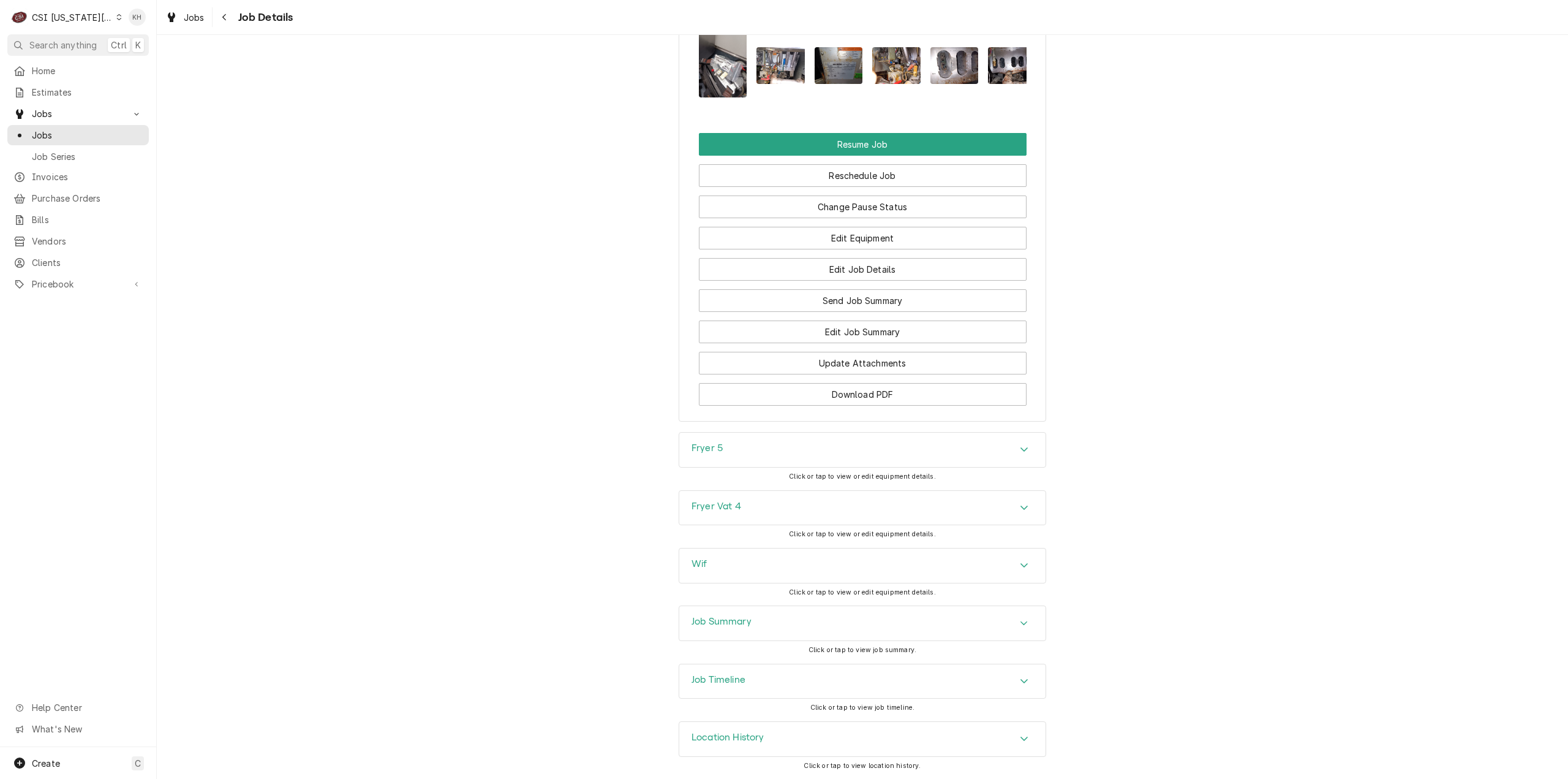
click at [724, 612] on div "Job Summary" at bounding box center [862, 624] width 366 height 34
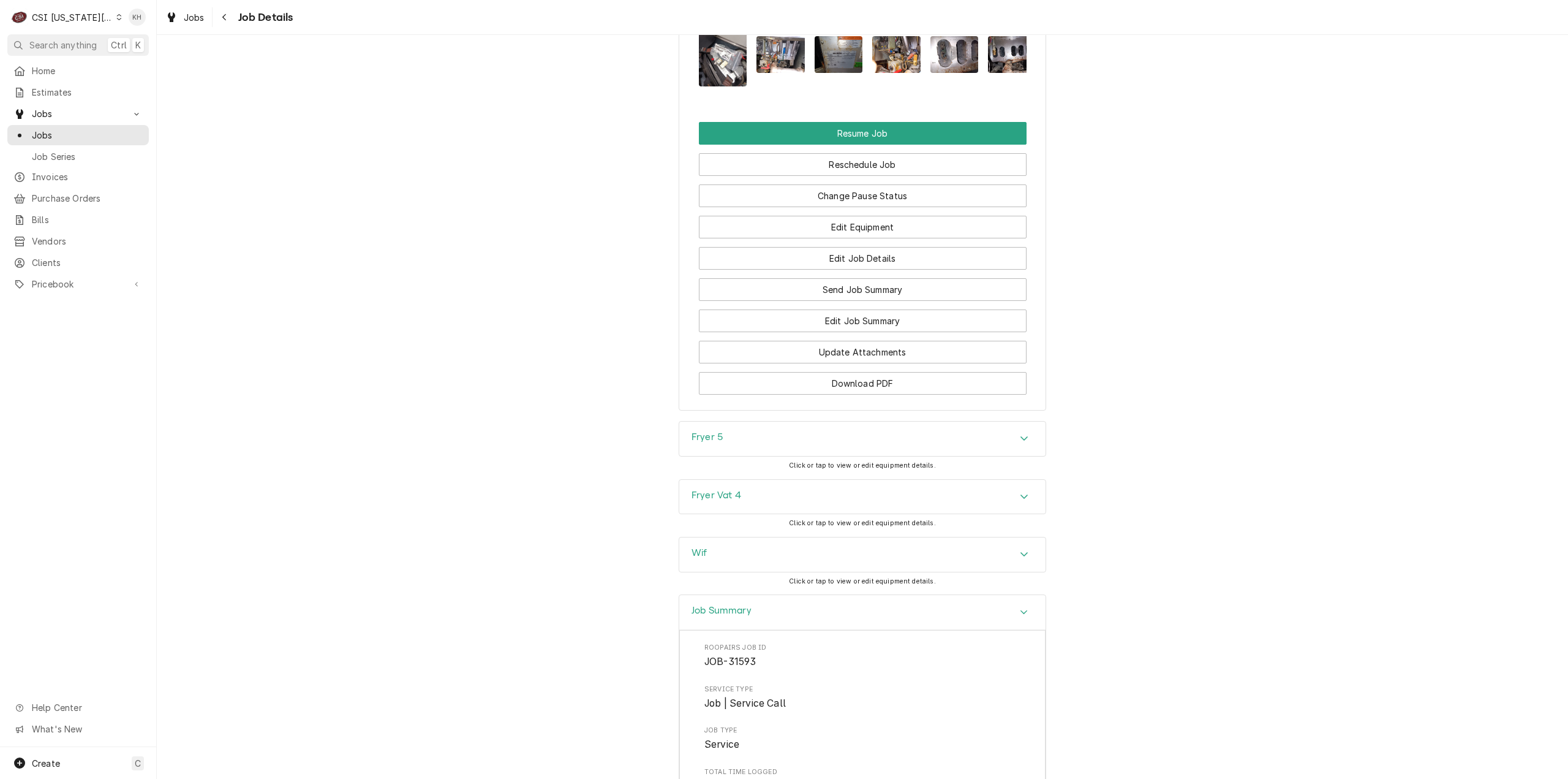
click at [732, 619] on div "Job Summary" at bounding box center [722, 612] width 60 height 14
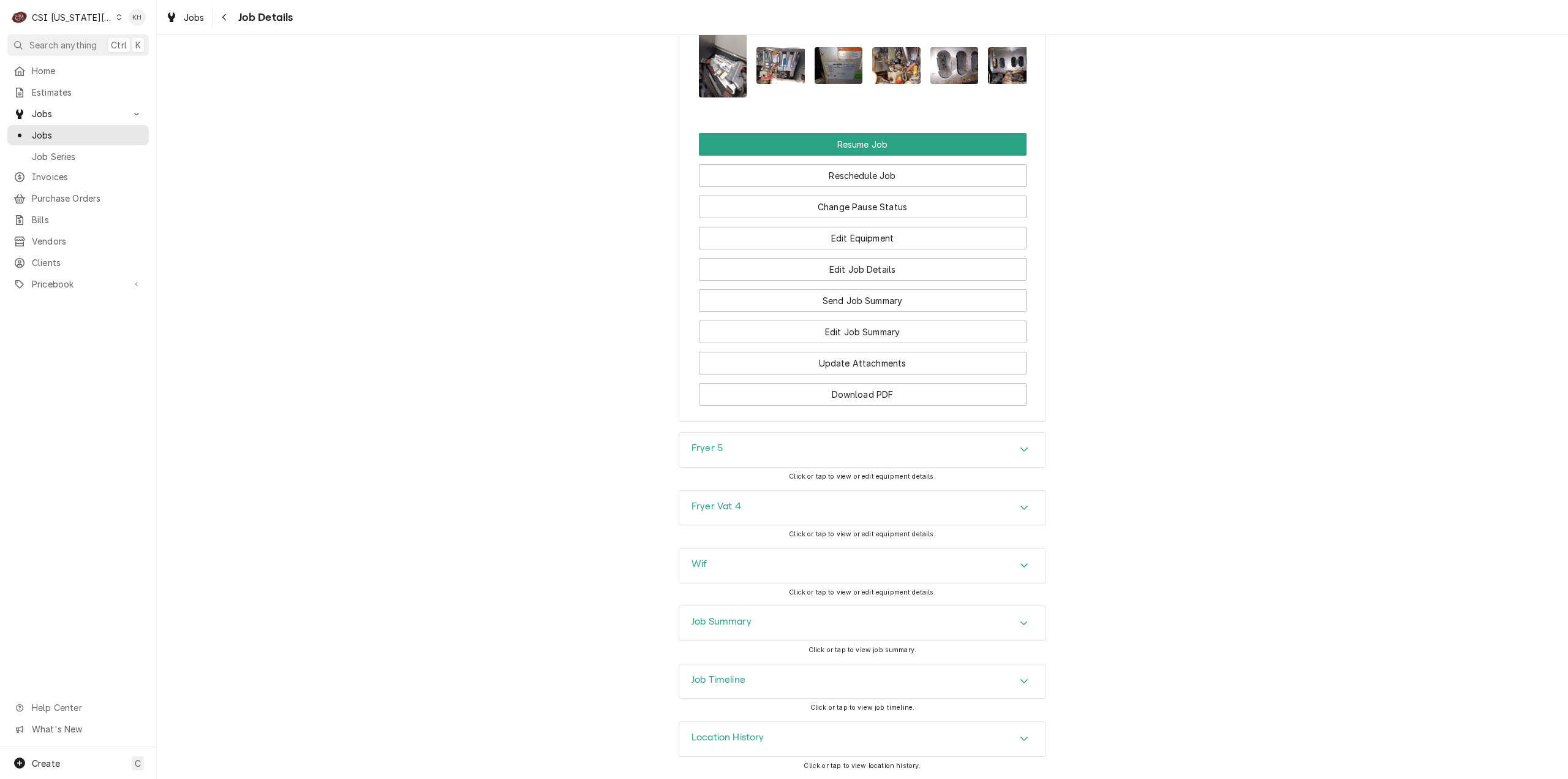
click at [742, 684] on h3 "Job Timeline" at bounding box center [719, 680] width 54 height 12
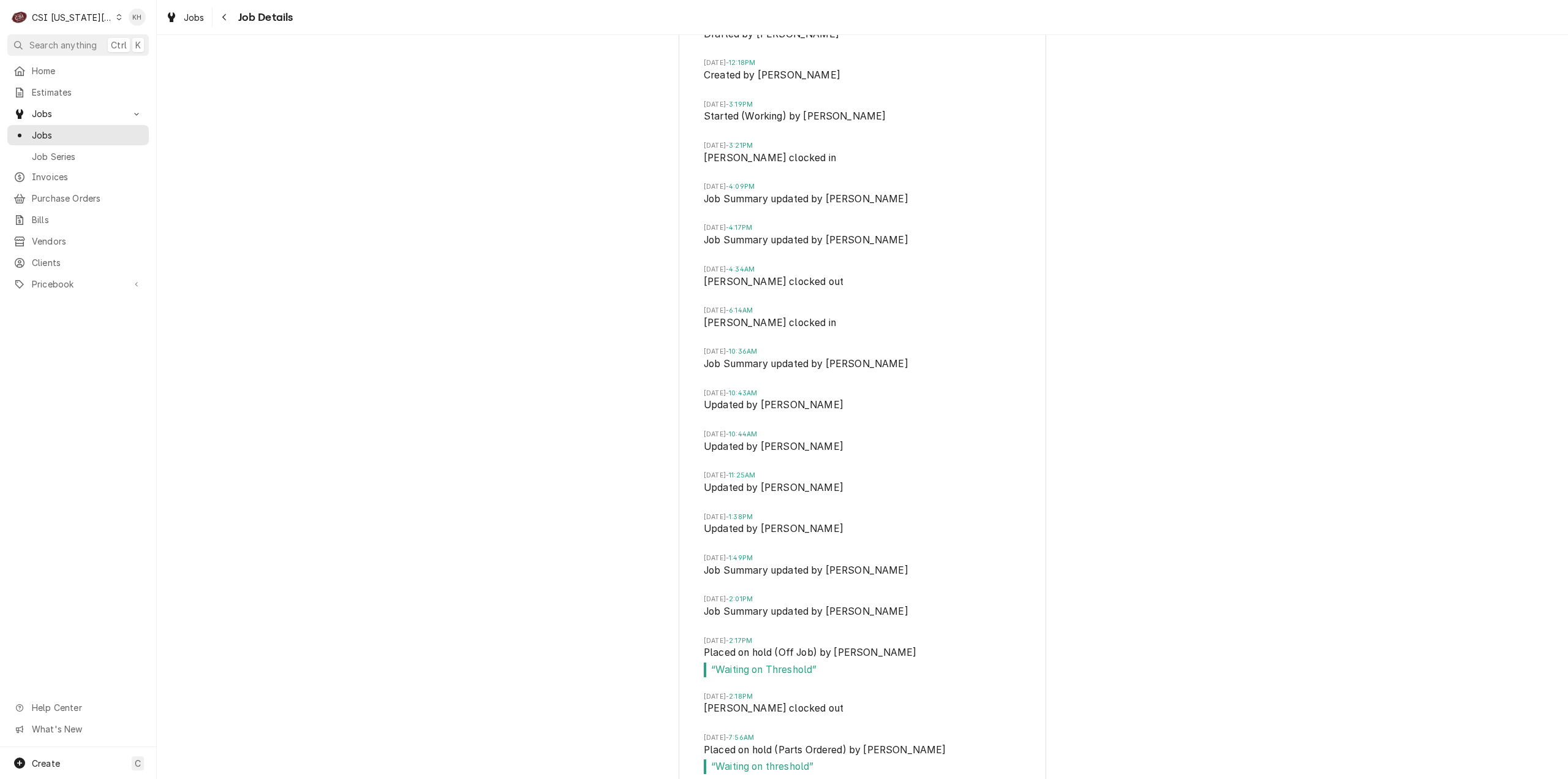
scroll to position [3550, 0]
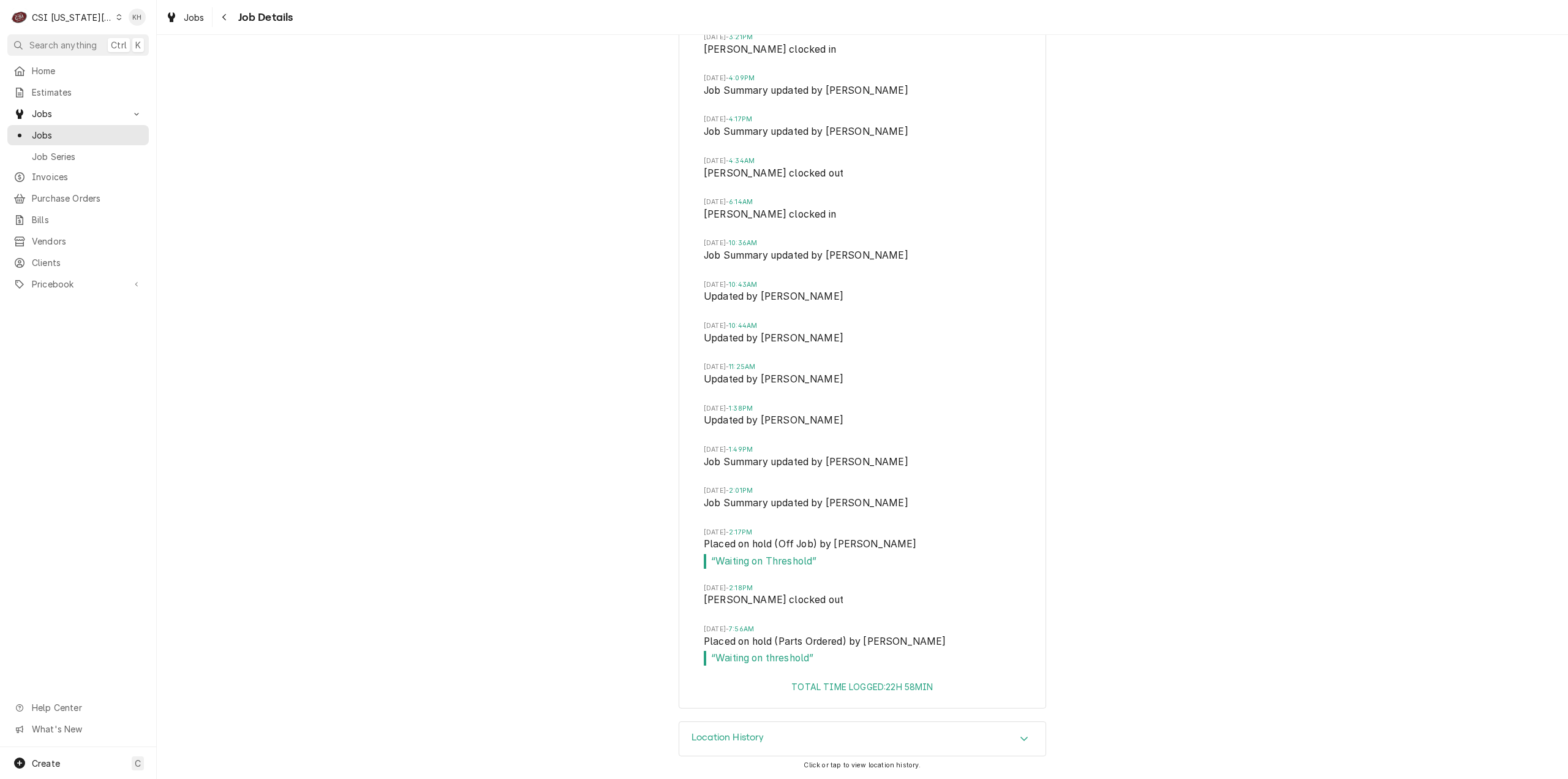
click at [221, 412] on div "Job Timeline Mon, Jul 28, 2025 - 10:04AM Drafted by Kelsey Hetlage Mon, Jul 28,…" at bounding box center [862, 188] width 1411 height 1066
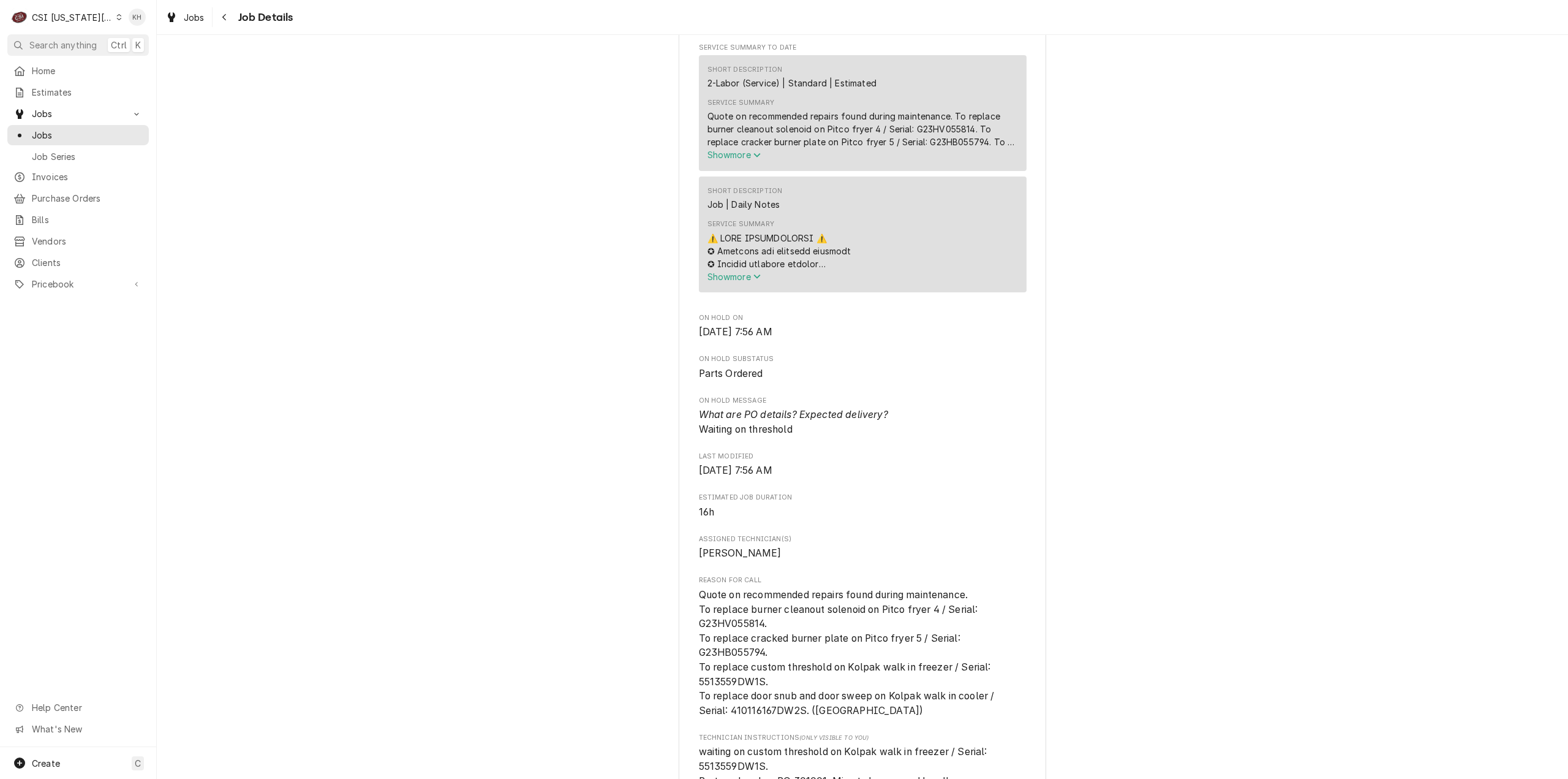
scroll to position [0, 0]
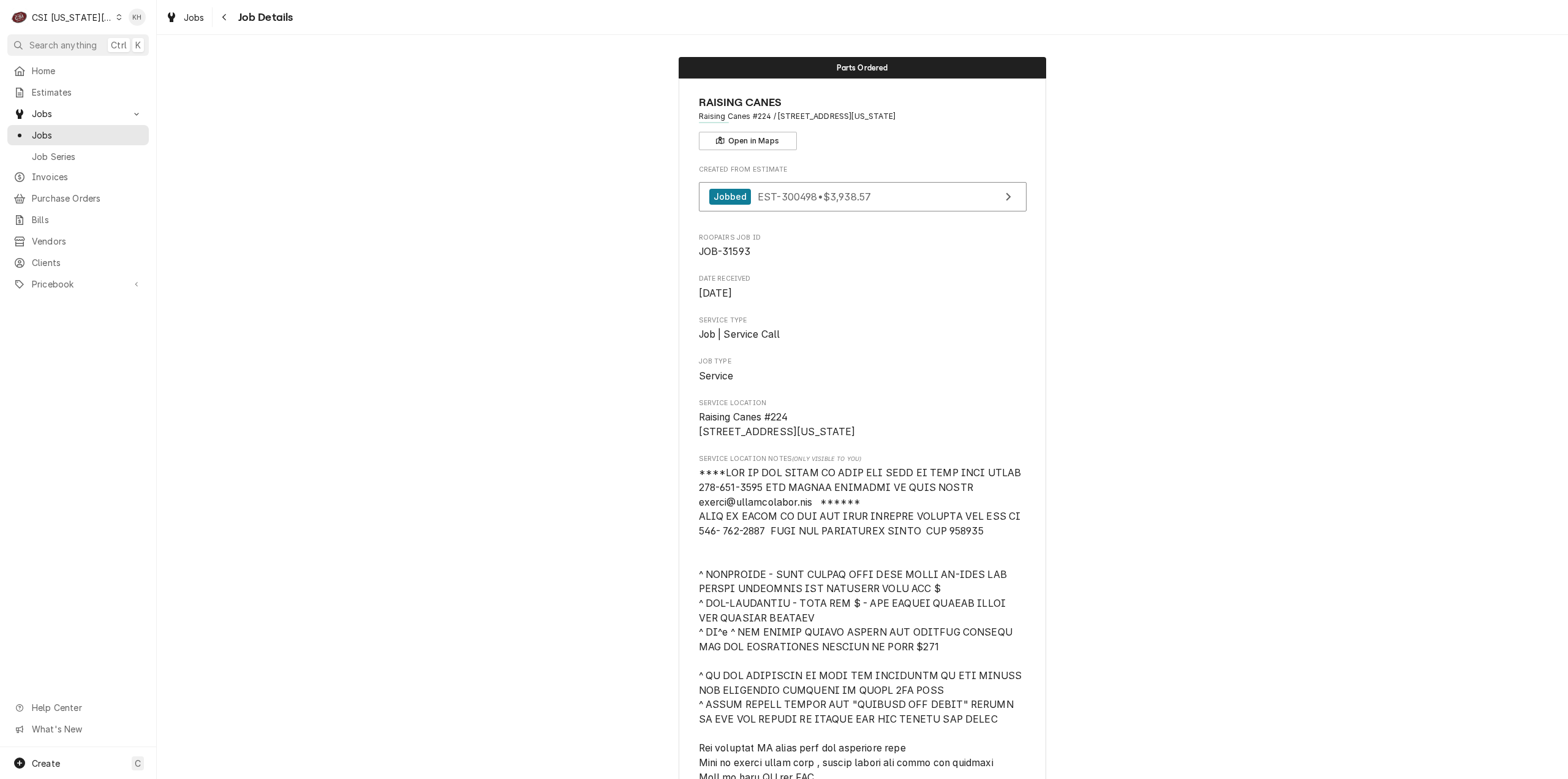
drag, startPoint x: 384, startPoint y: 515, endPoint x: 372, endPoint y: 125, distance: 390.2
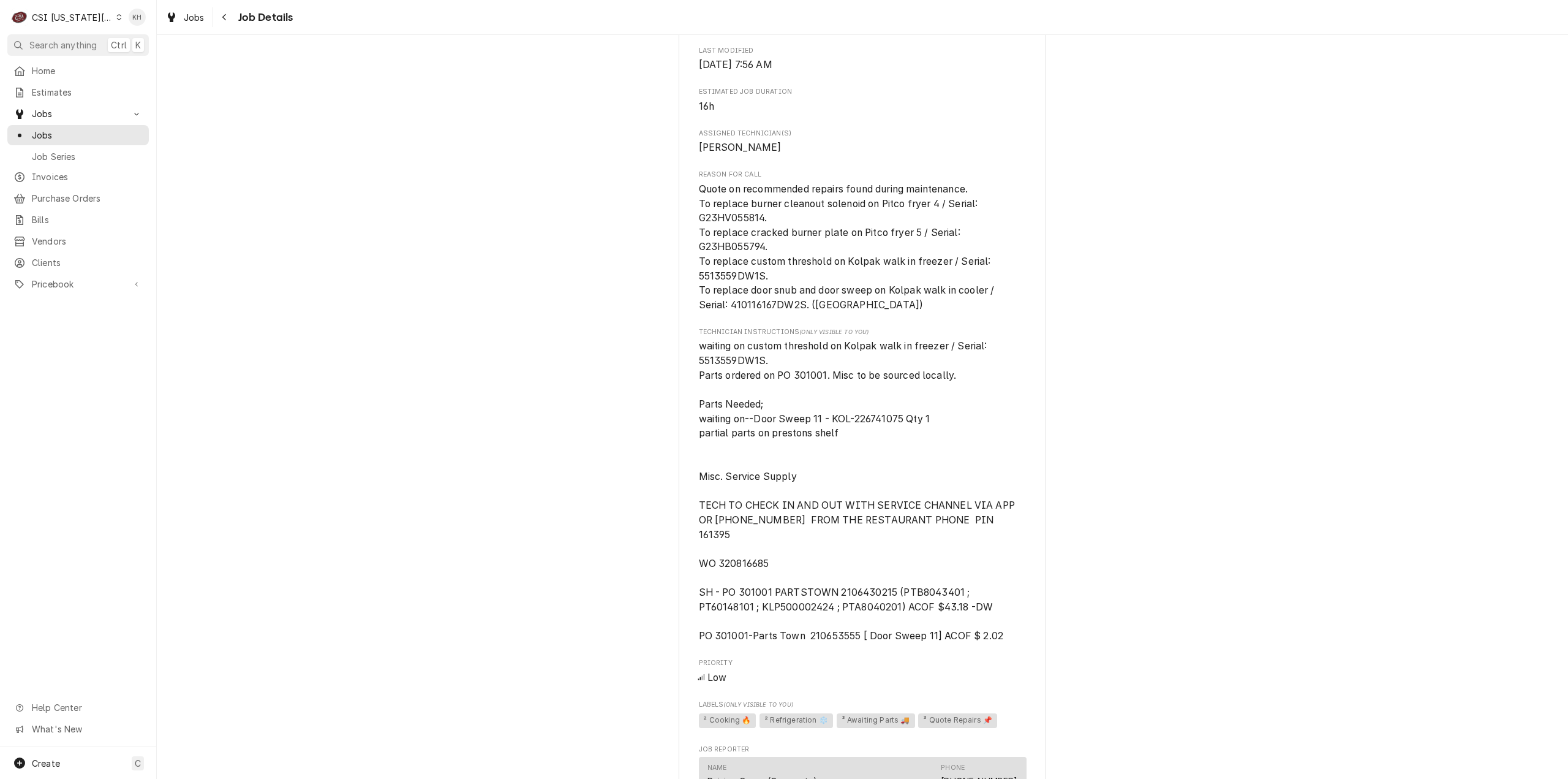
scroll to position [1160, 0]
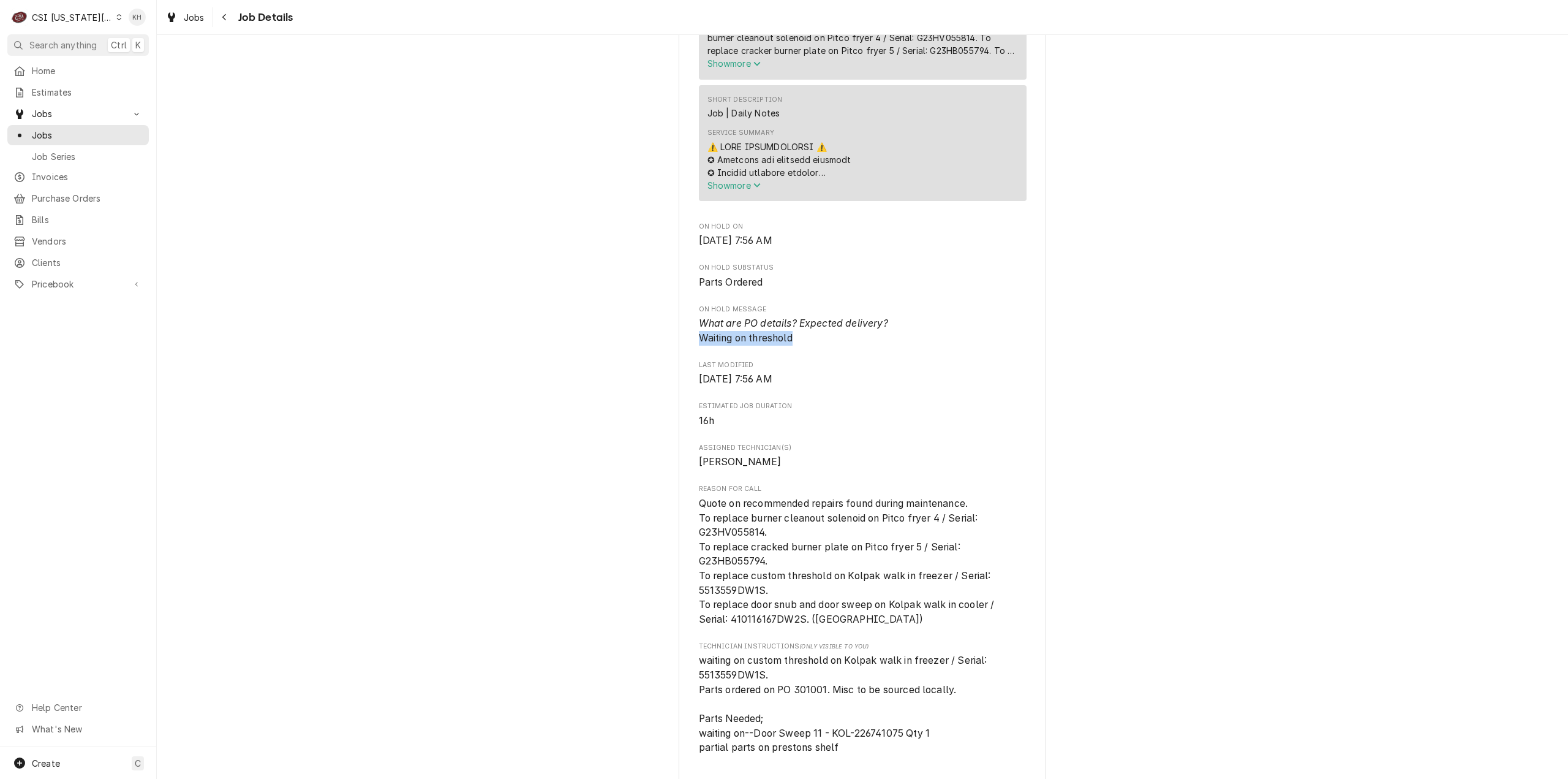
drag, startPoint x: 789, startPoint y: 357, endPoint x: 877, endPoint y: 662, distance: 317.4
click at [690, 366] on div "RAISING CANES Raising Canes #224 / 2435 Iowa Street, Lawrence, KS 66046 Open in…" at bounding box center [862, 356] width 367 height 2875
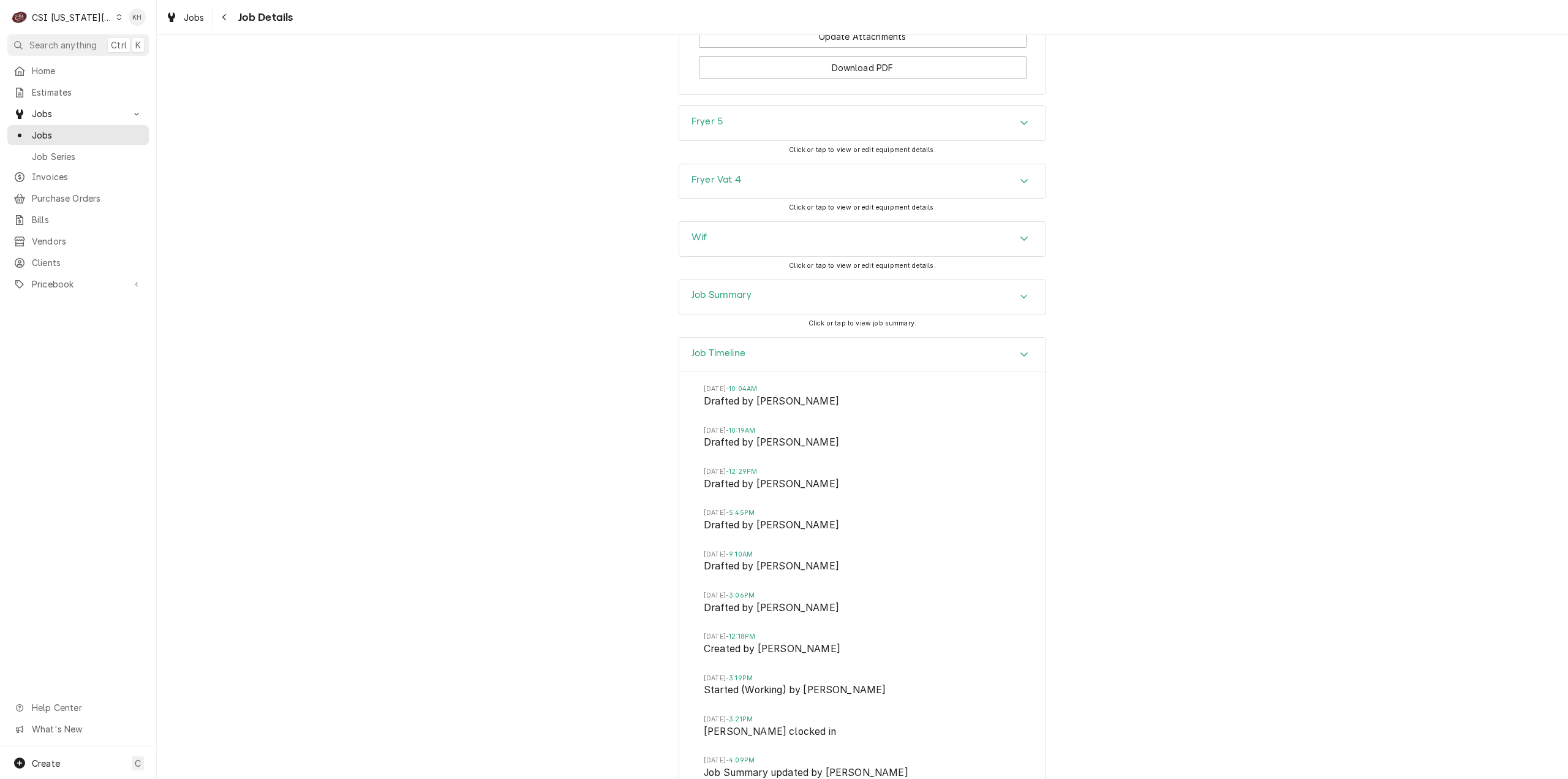
scroll to position [2999, 0]
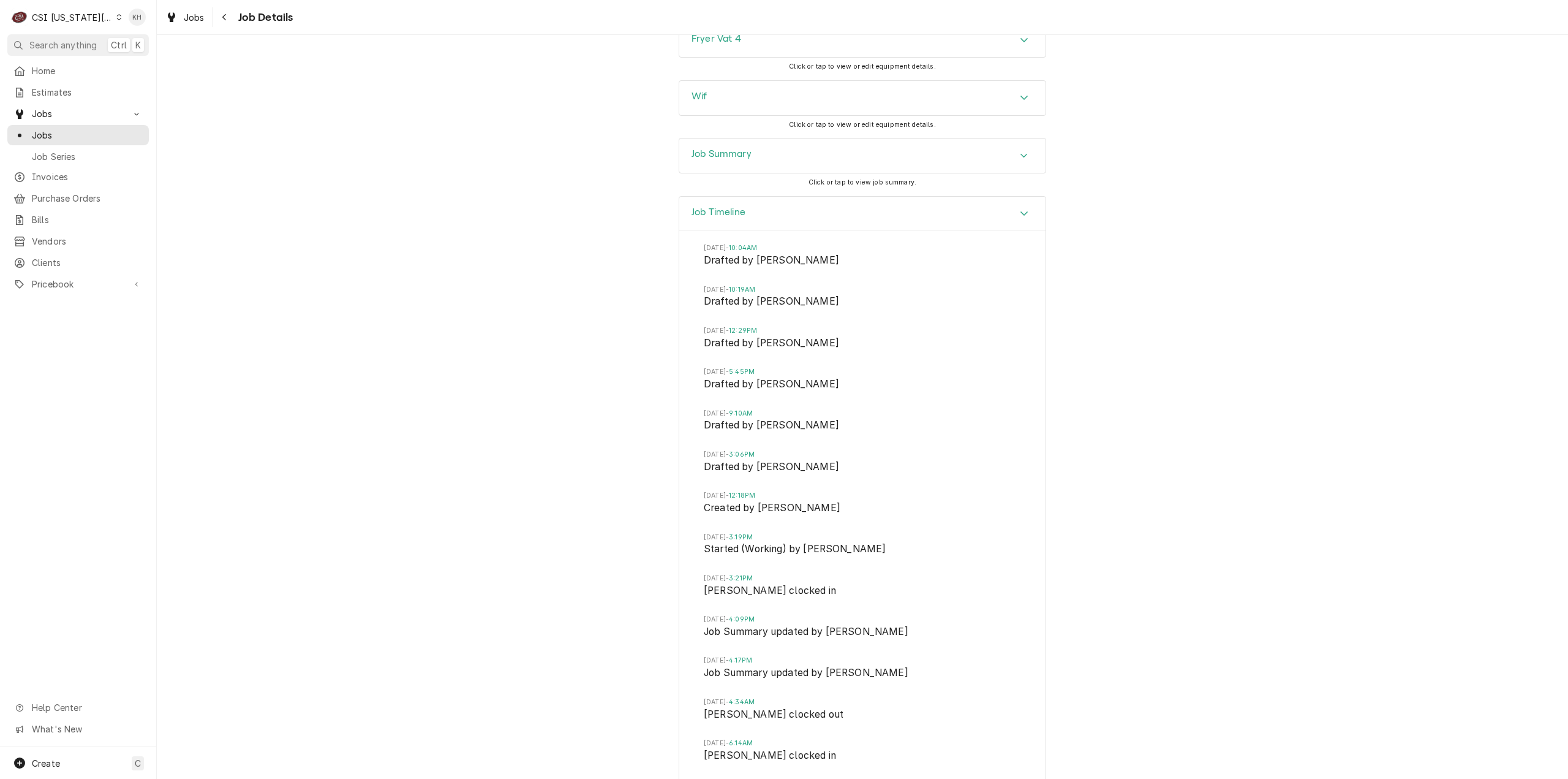
click at [707, 160] on h3 "Job Summary" at bounding box center [722, 153] width 60 height 12
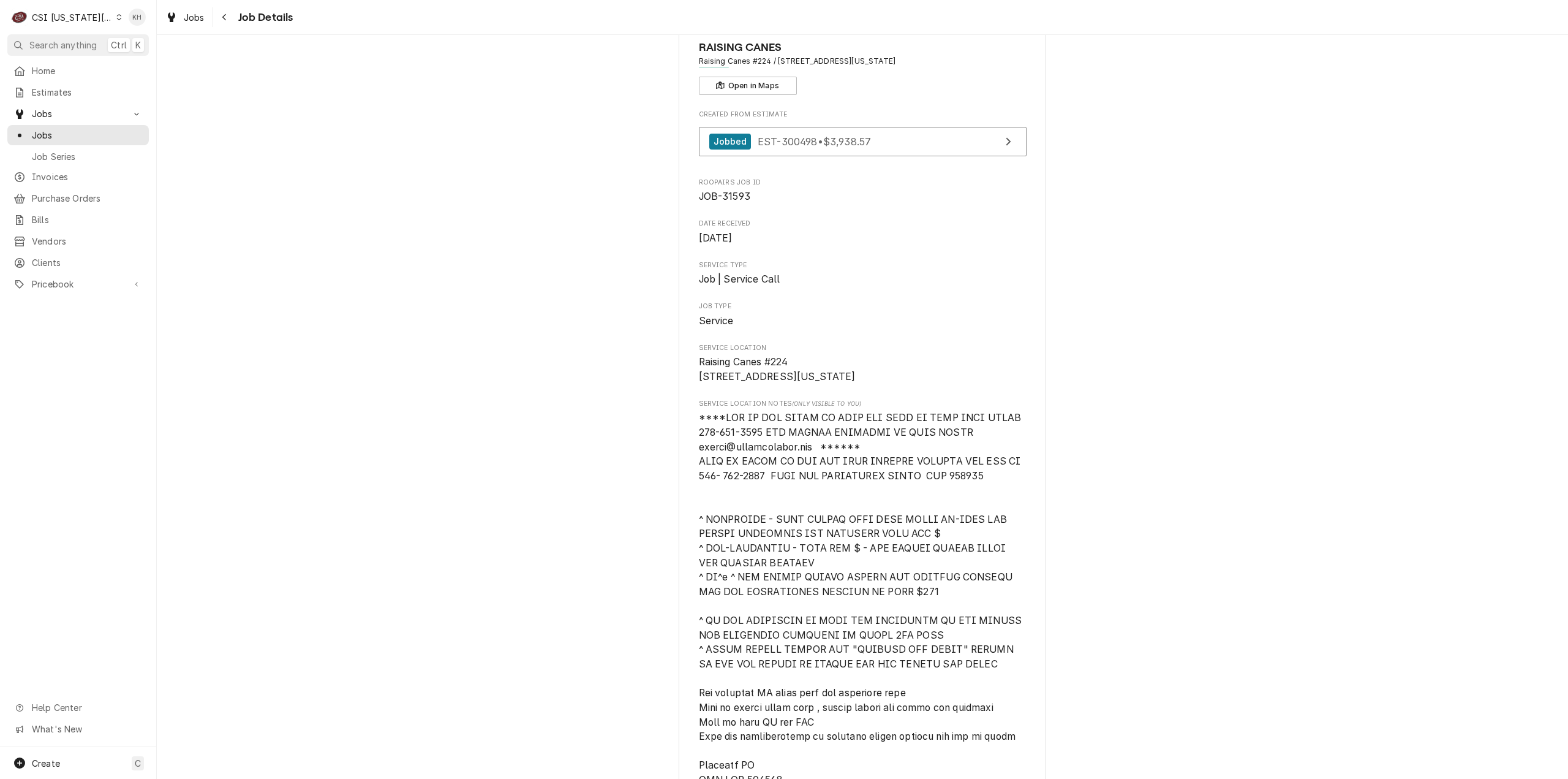
scroll to position [0, 0]
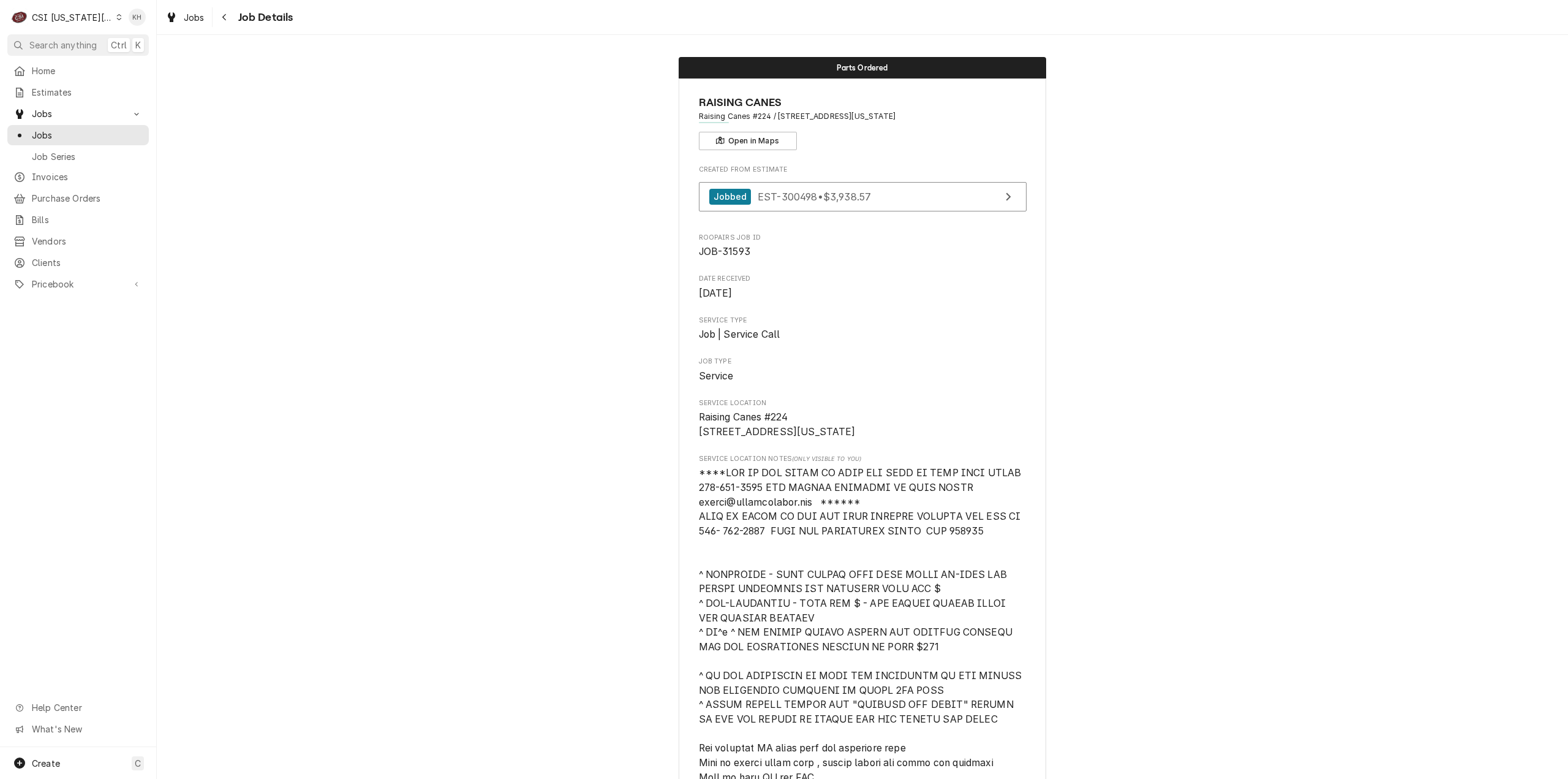
click at [75, 759] on div "Create C" at bounding box center [78, 763] width 156 height 32
click at [199, 654] on div "Job" at bounding box center [228, 657] width 82 height 13
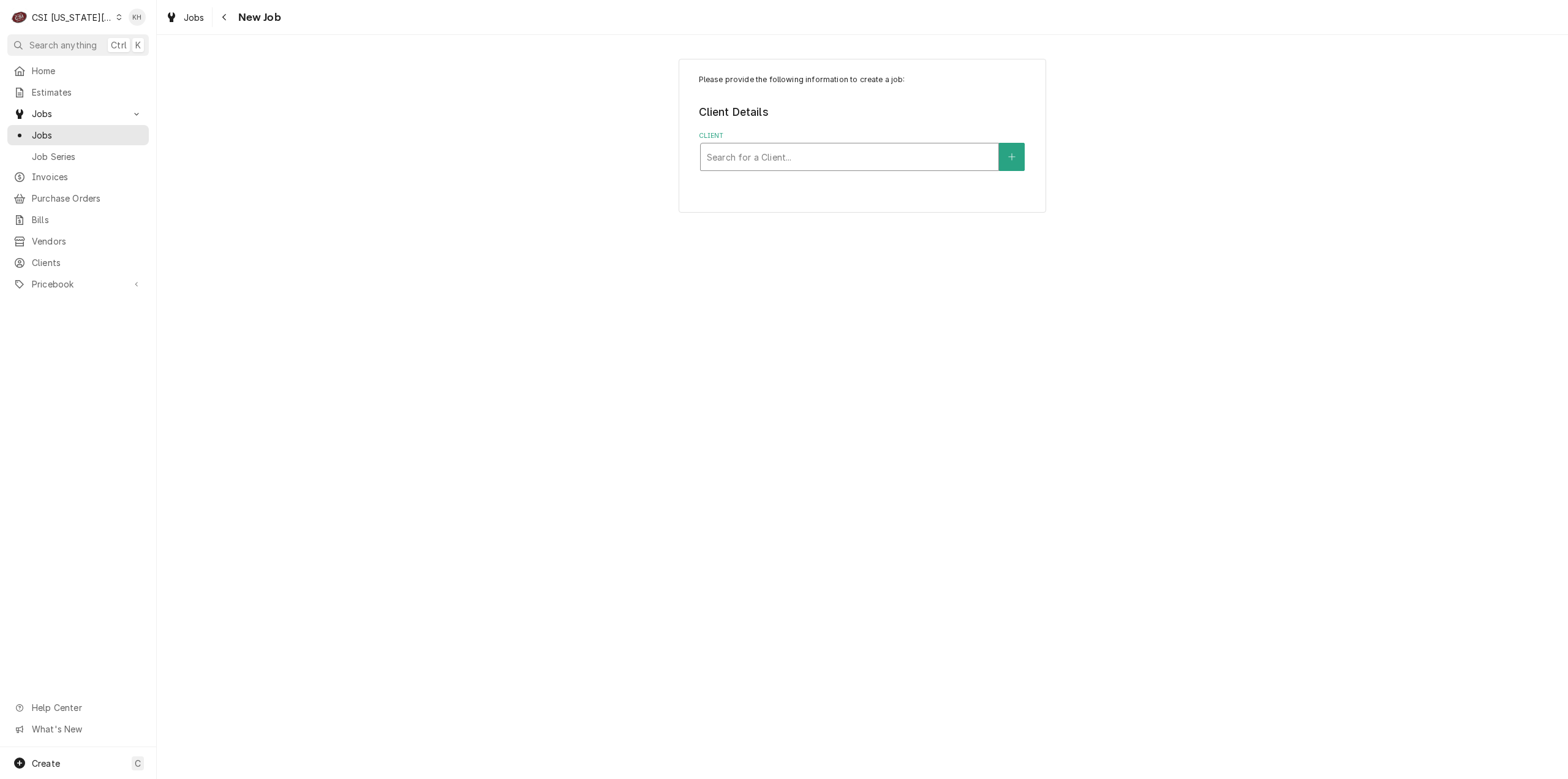
click at [920, 155] on div "Client" at bounding box center [850, 157] width 285 height 22
type input "7501 w"
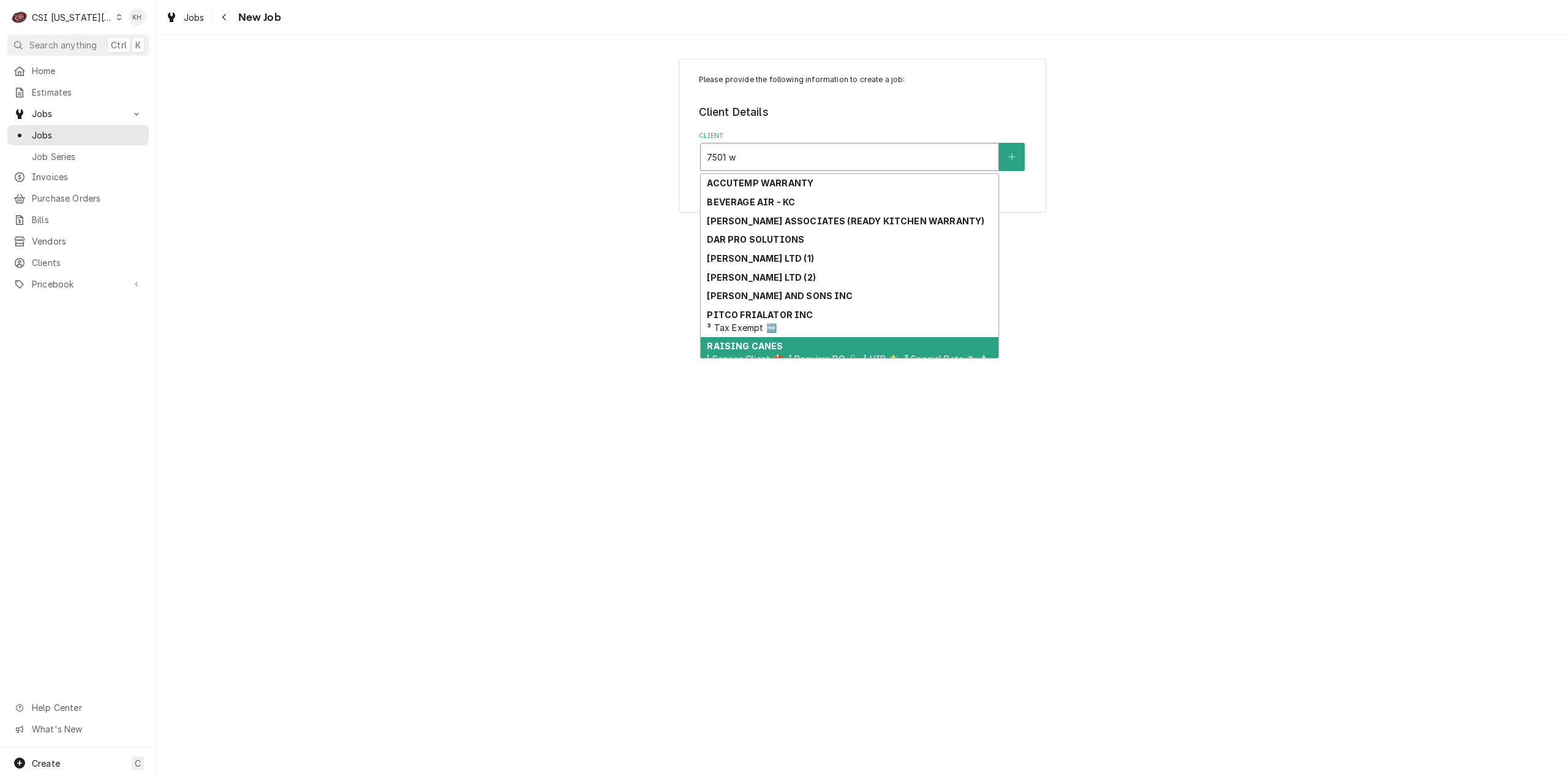
click at [833, 349] on div "RAISING CANES ¹ Service Client 🛟, ² Requires PO 🔓, ² VIP 🌟, ³ Special Rate 🏷️, …" at bounding box center [850, 359] width 298 height 45
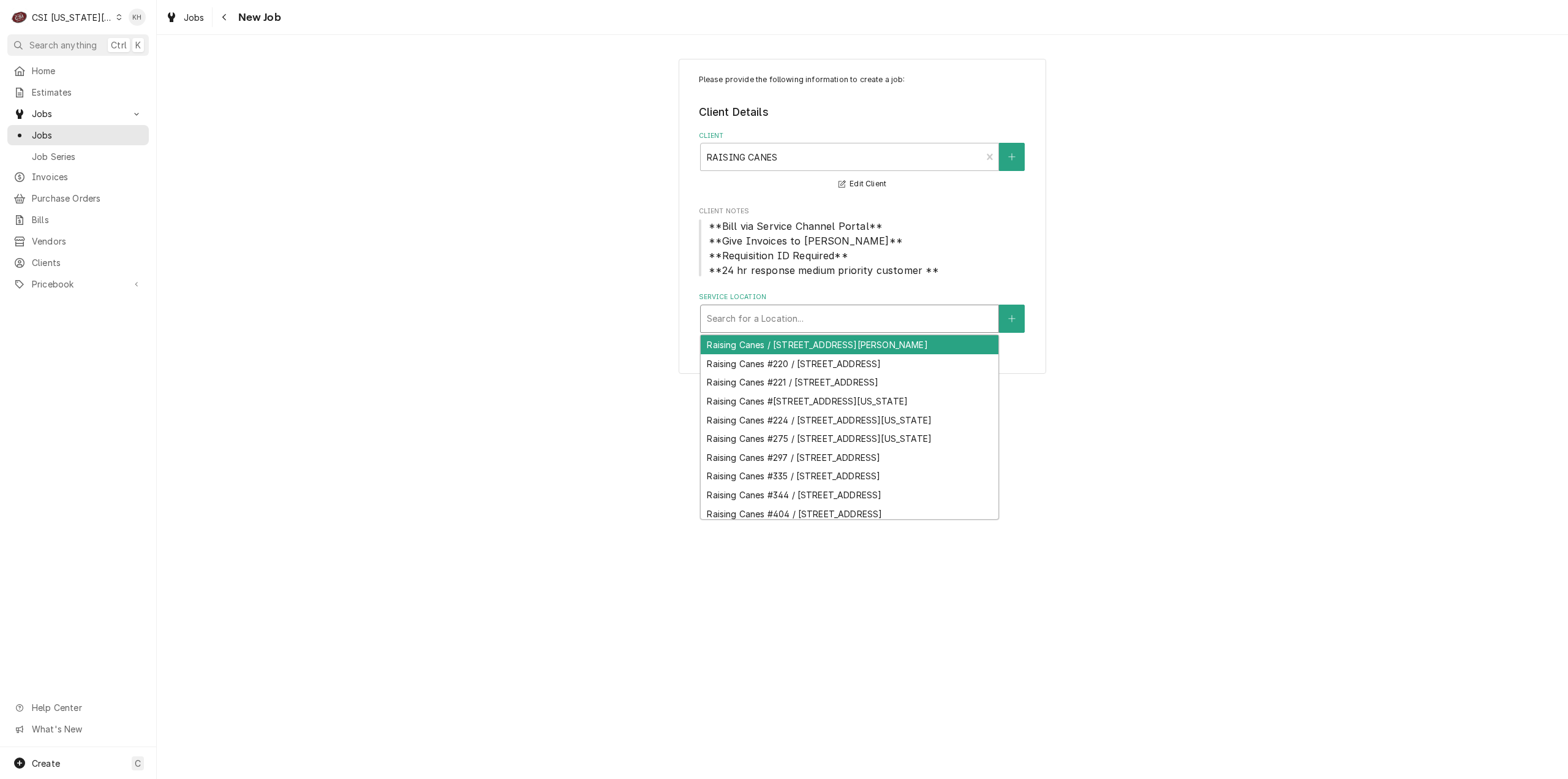
click at [826, 320] on div "Service Location" at bounding box center [850, 319] width 285 height 22
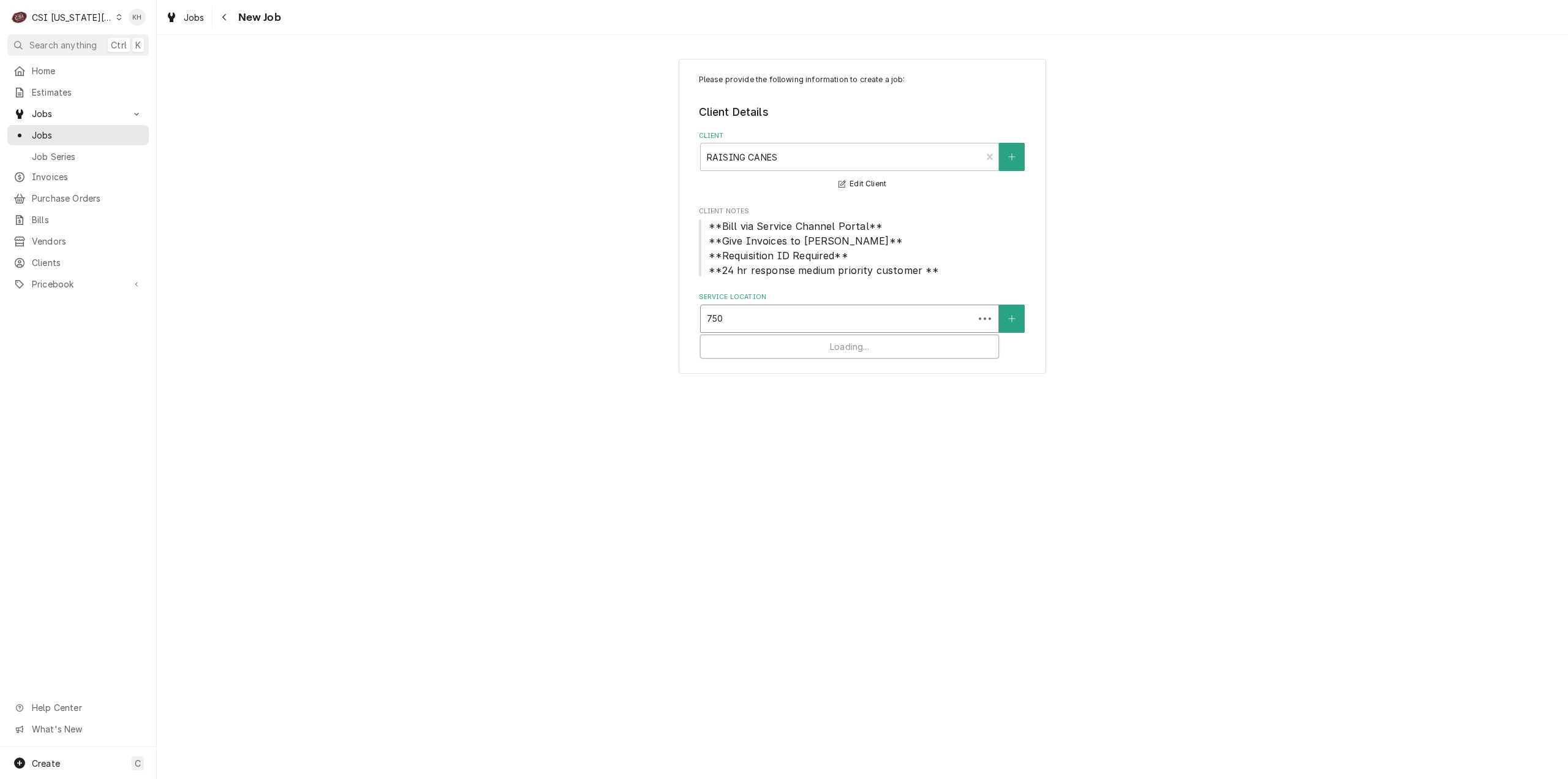
type input "7501"
click at [824, 348] on div "Raising Canes #221 / [STREET_ADDRESS]" at bounding box center [850, 344] width 298 height 19
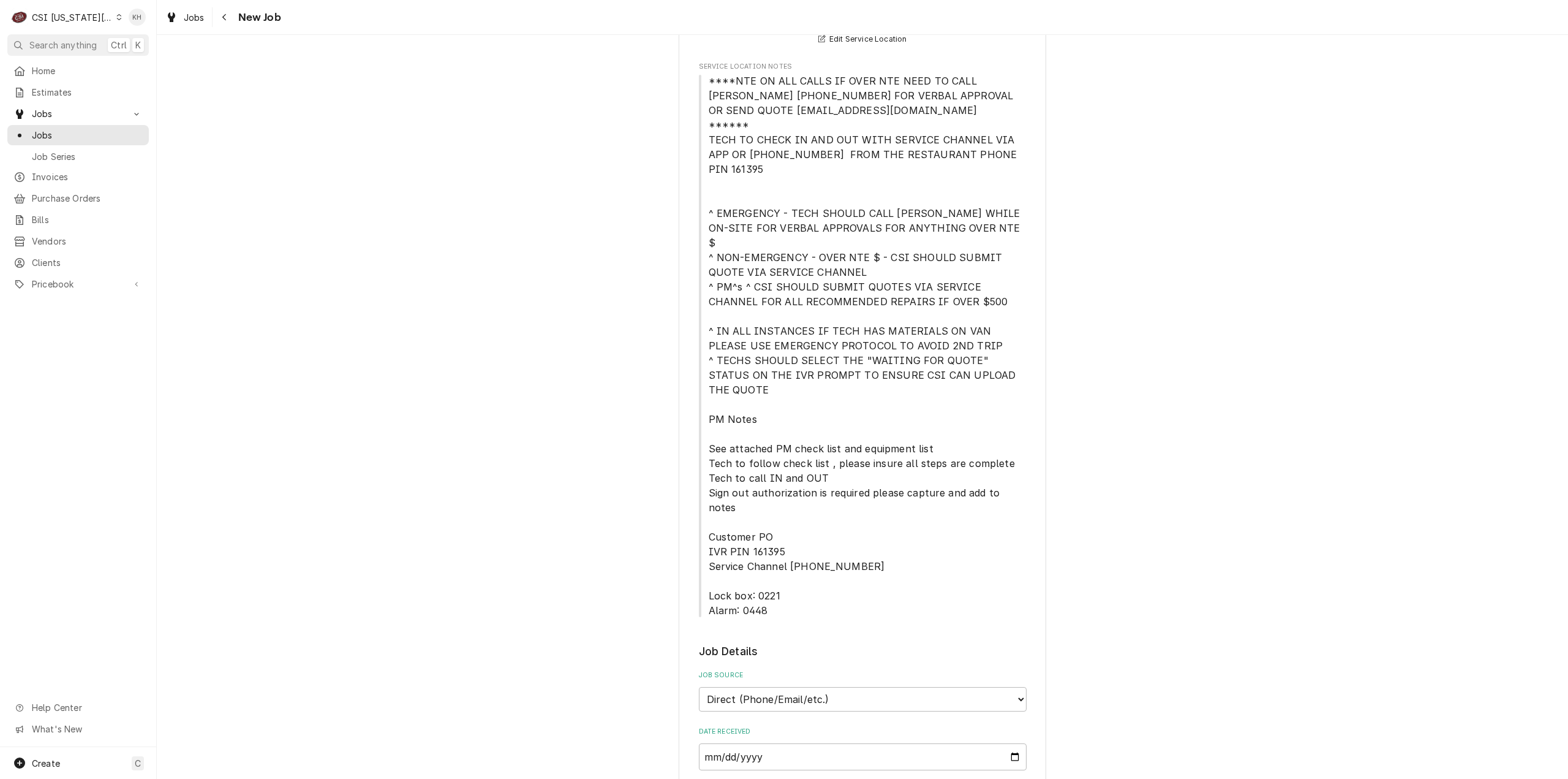
scroll to position [552, 0]
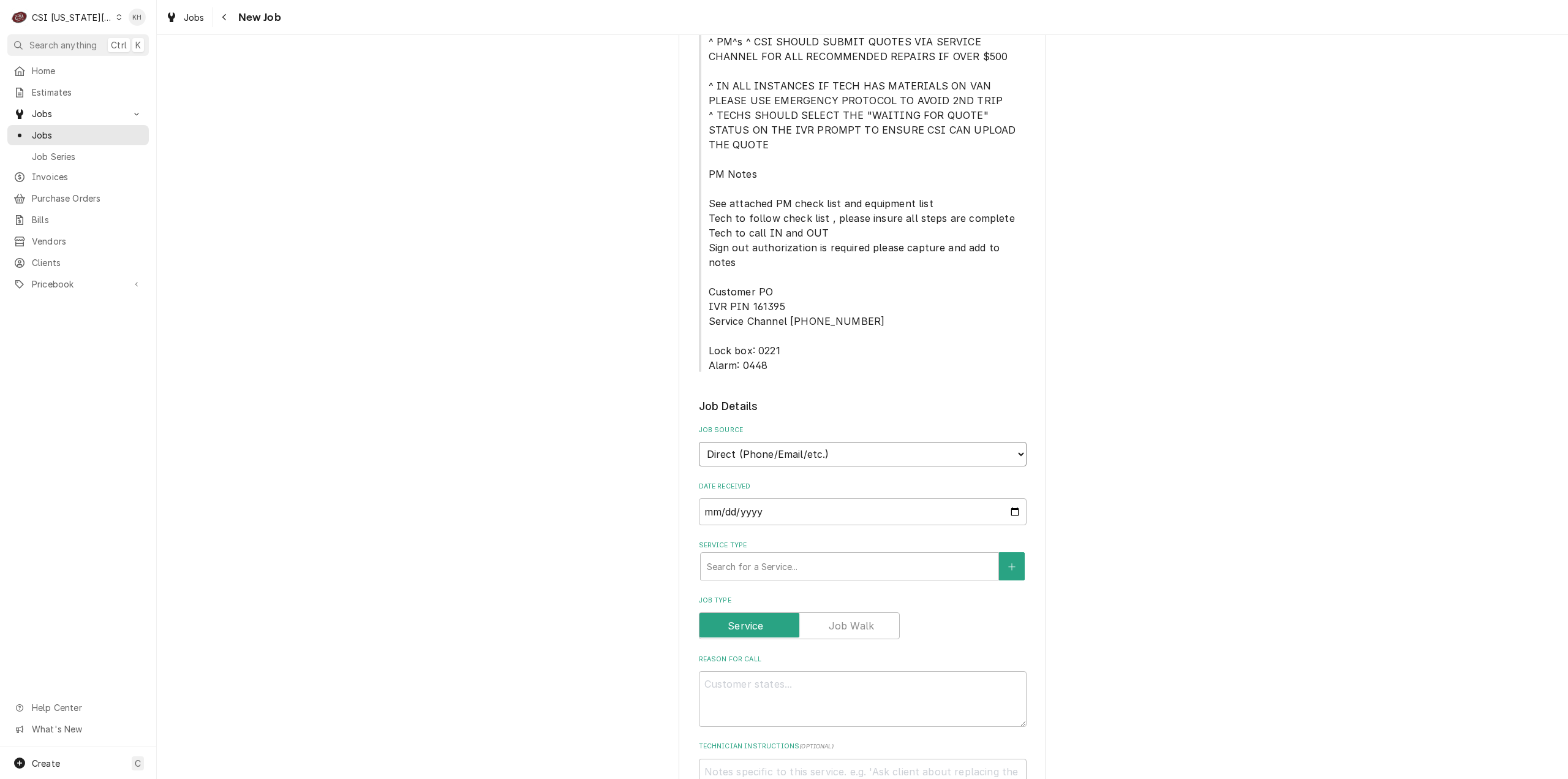
click at [810, 442] on select "Direct (Phone/Email/etc.) Service Channel Corrigo Ecotrak Other" at bounding box center [862, 454] width 327 height 24
select select "1"
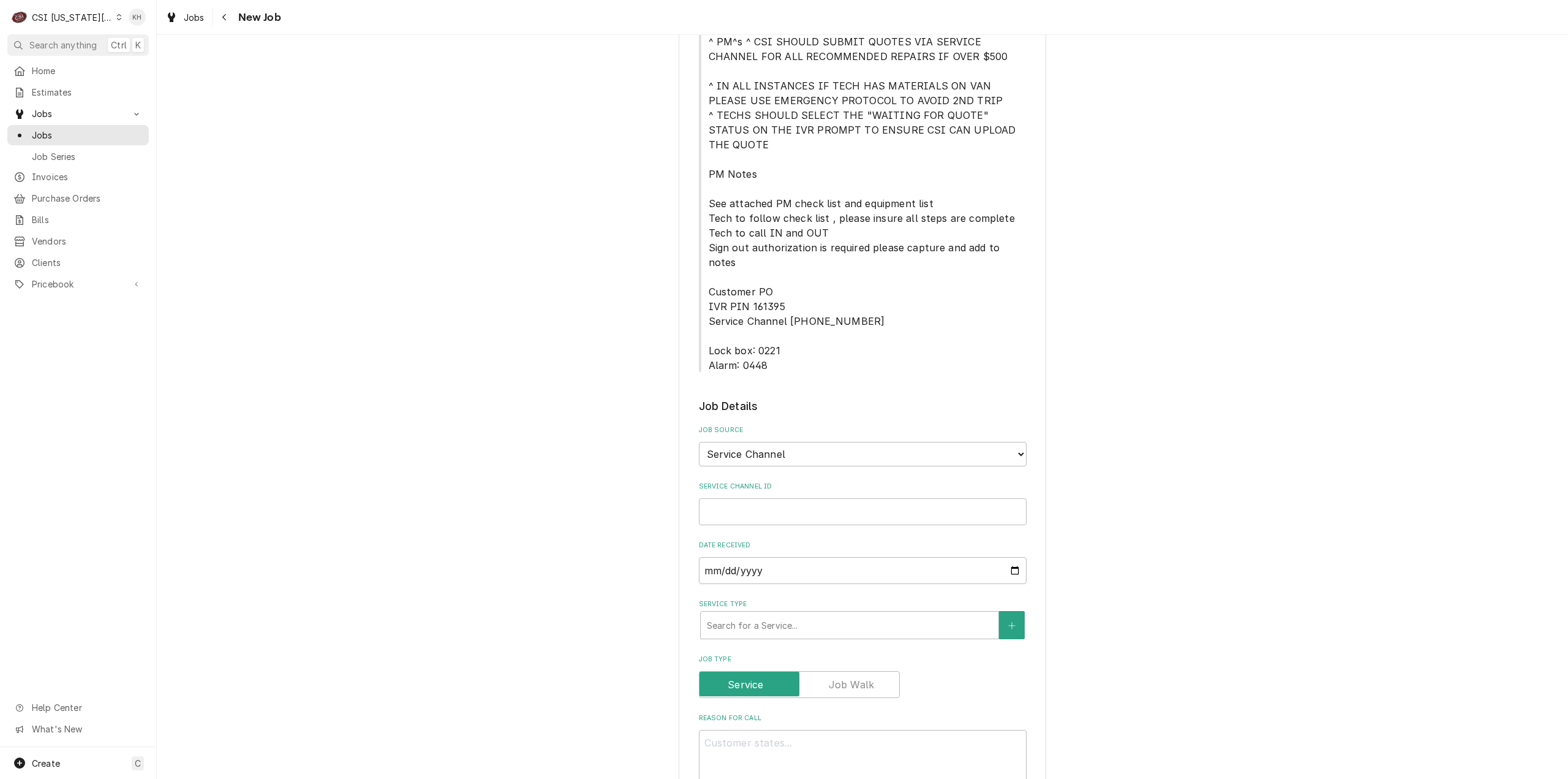
drag, startPoint x: 802, startPoint y: 423, endPoint x: 807, endPoint y: 431, distance: 9.4
click at [802, 482] on div "Service Channel ID" at bounding box center [862, 504] width 327 height 43
click at [817, 498] on input "Service Channel ID" at bounding box center [862, 512] width 327 height 27
paste input "327562466"
type textarea "x"
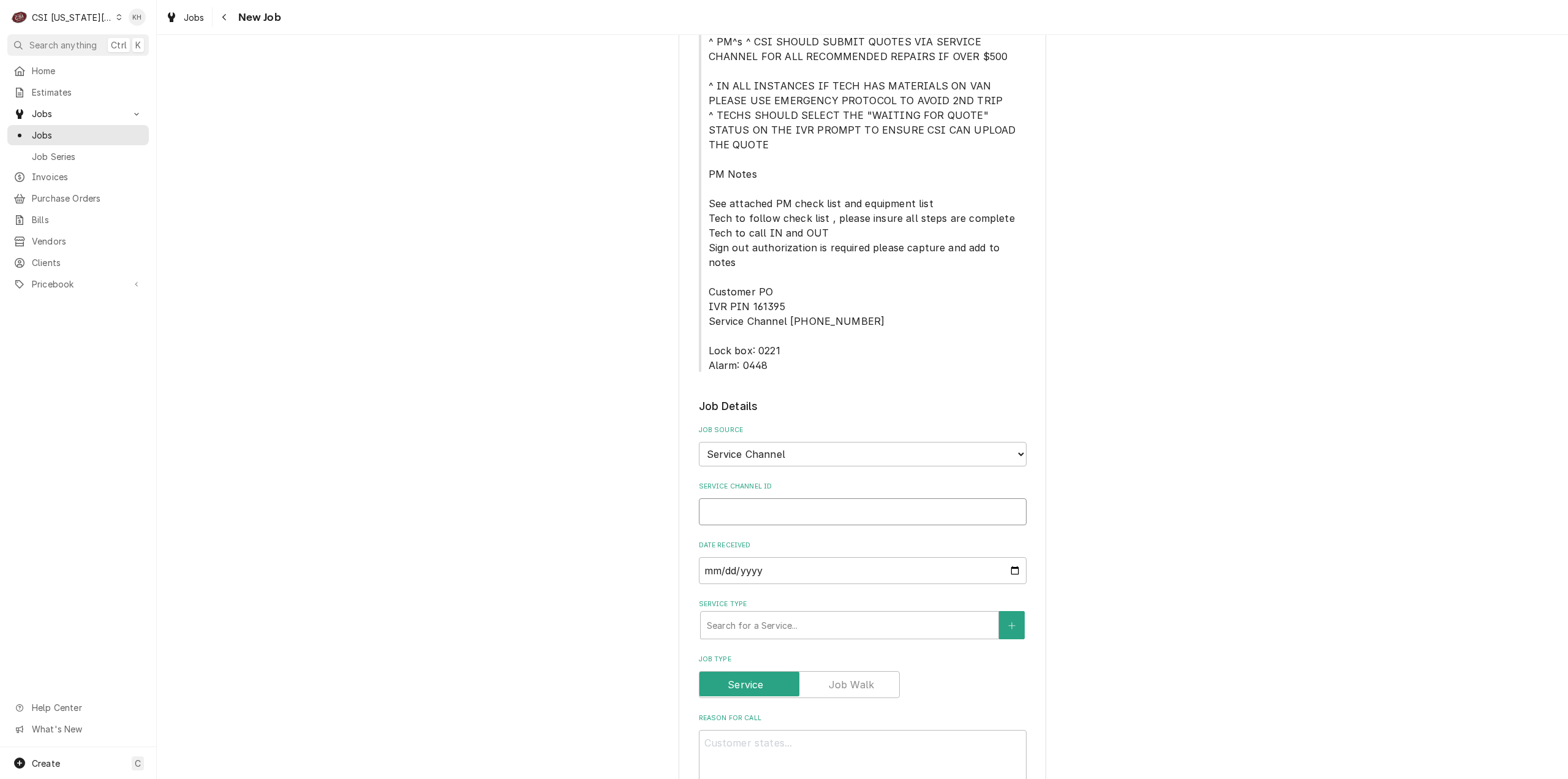
type input "327562466"
type textarea "x"
type input "327562466"
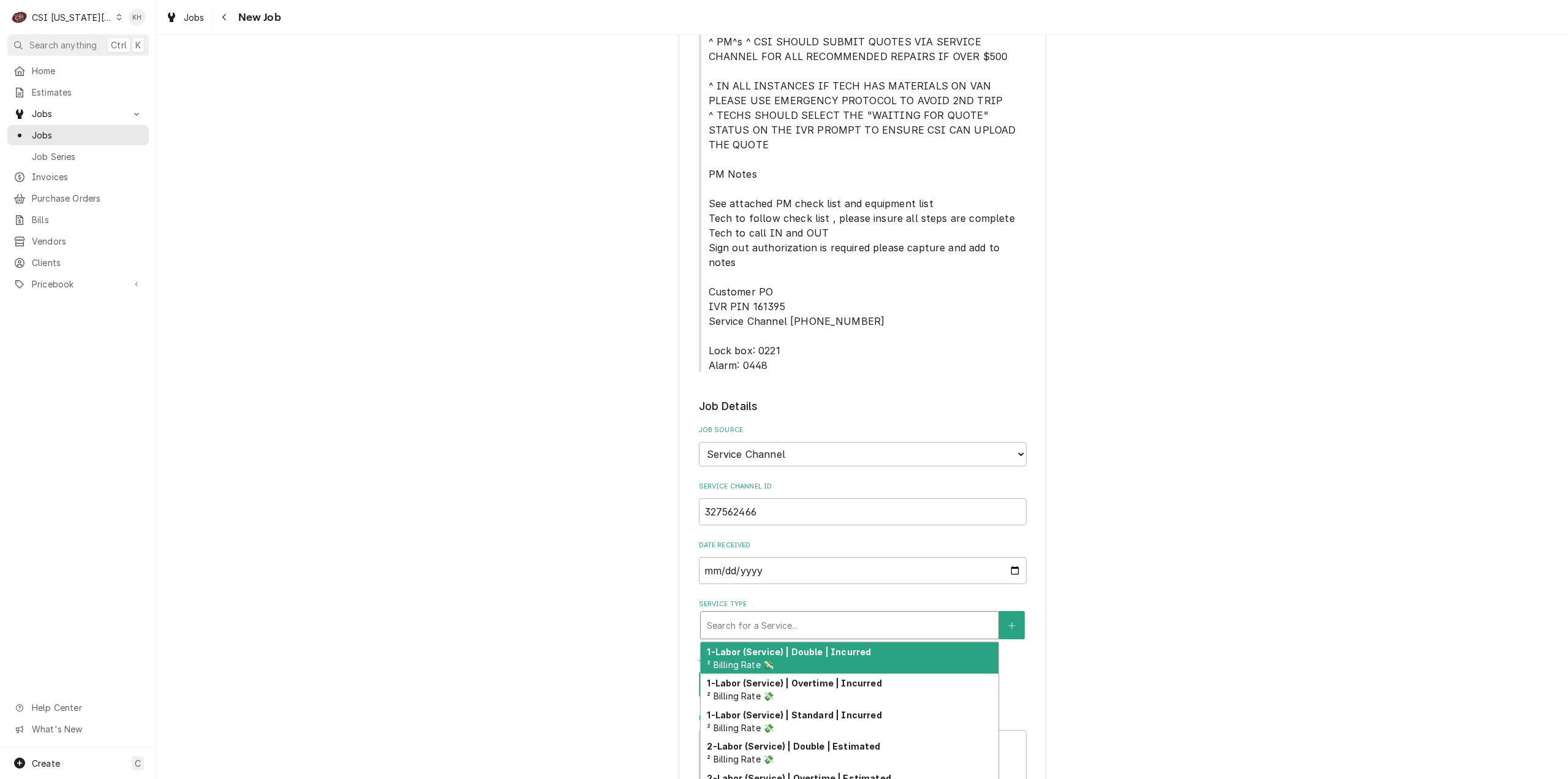
click at [798, 614] on div "Service Type" at bounding box center [850, 625] width 285 height 22
type textarea "x"
type input "s"
type textarea "x"
type input "se"
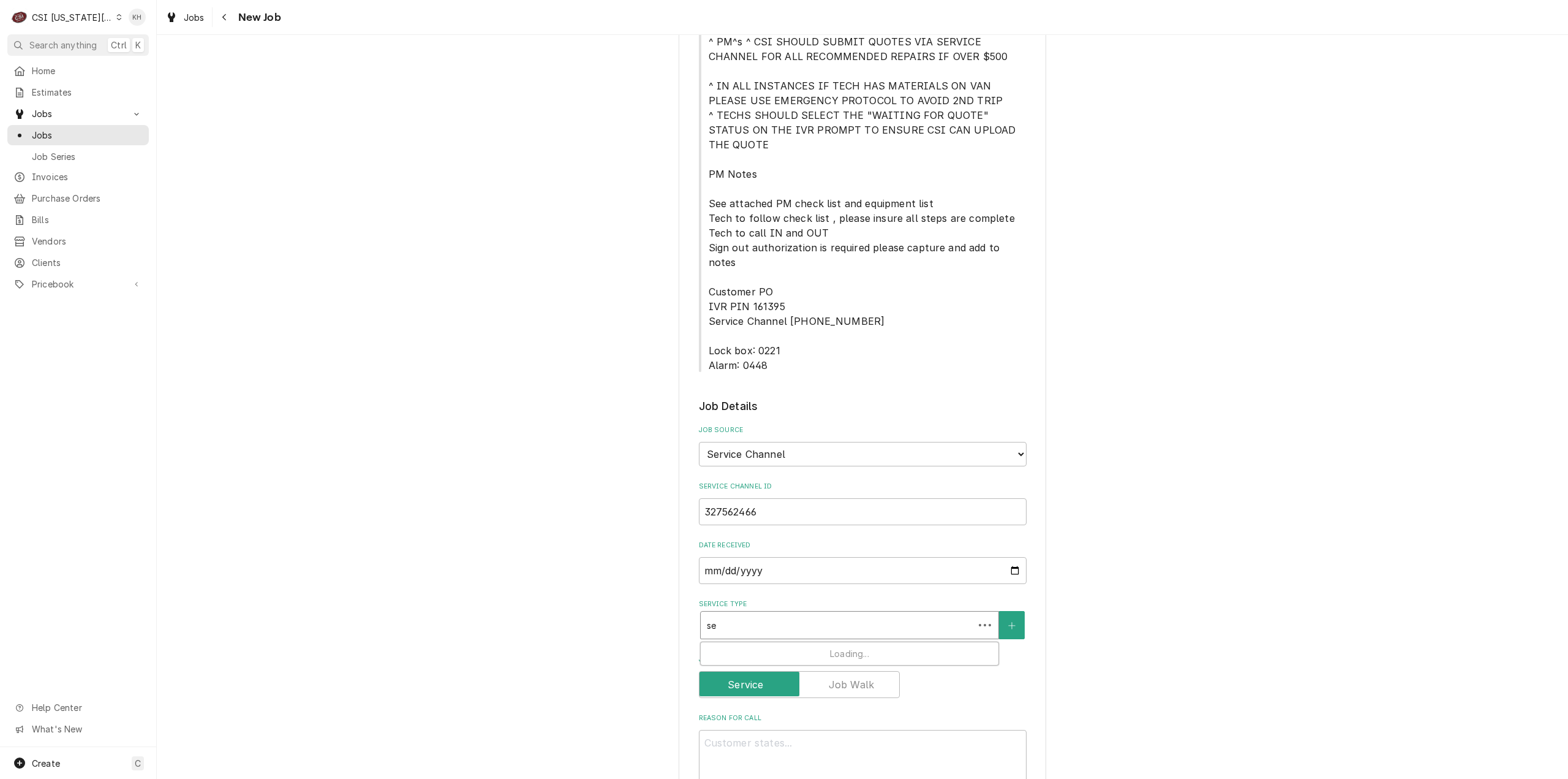
type textarea "x"
type input "ser"
type textarea "x"
type input "serv"
type textarea "x"
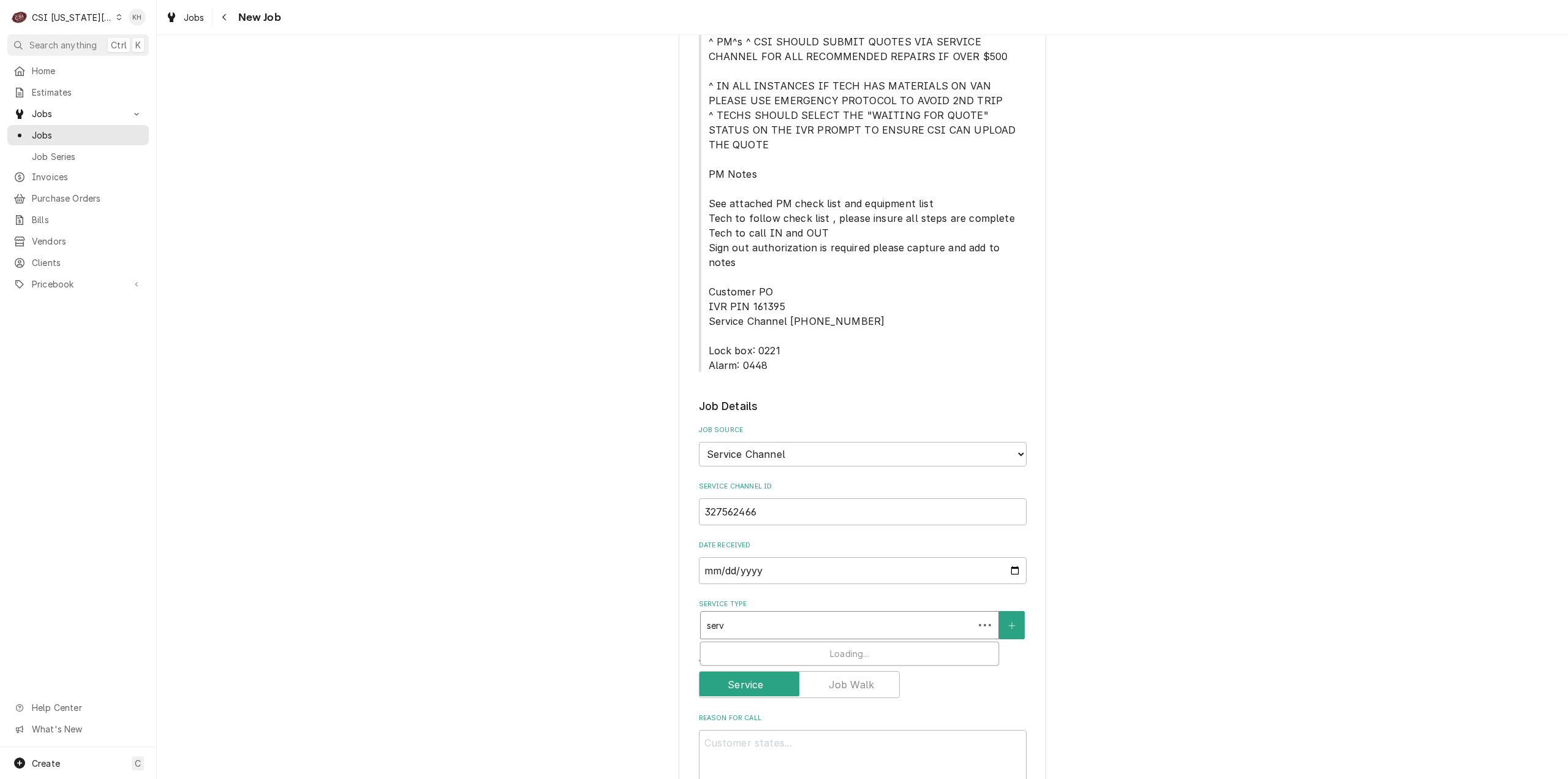
type input "servi"
type textarea "x"
type input "servic"
type textarea "x"
type input "service"
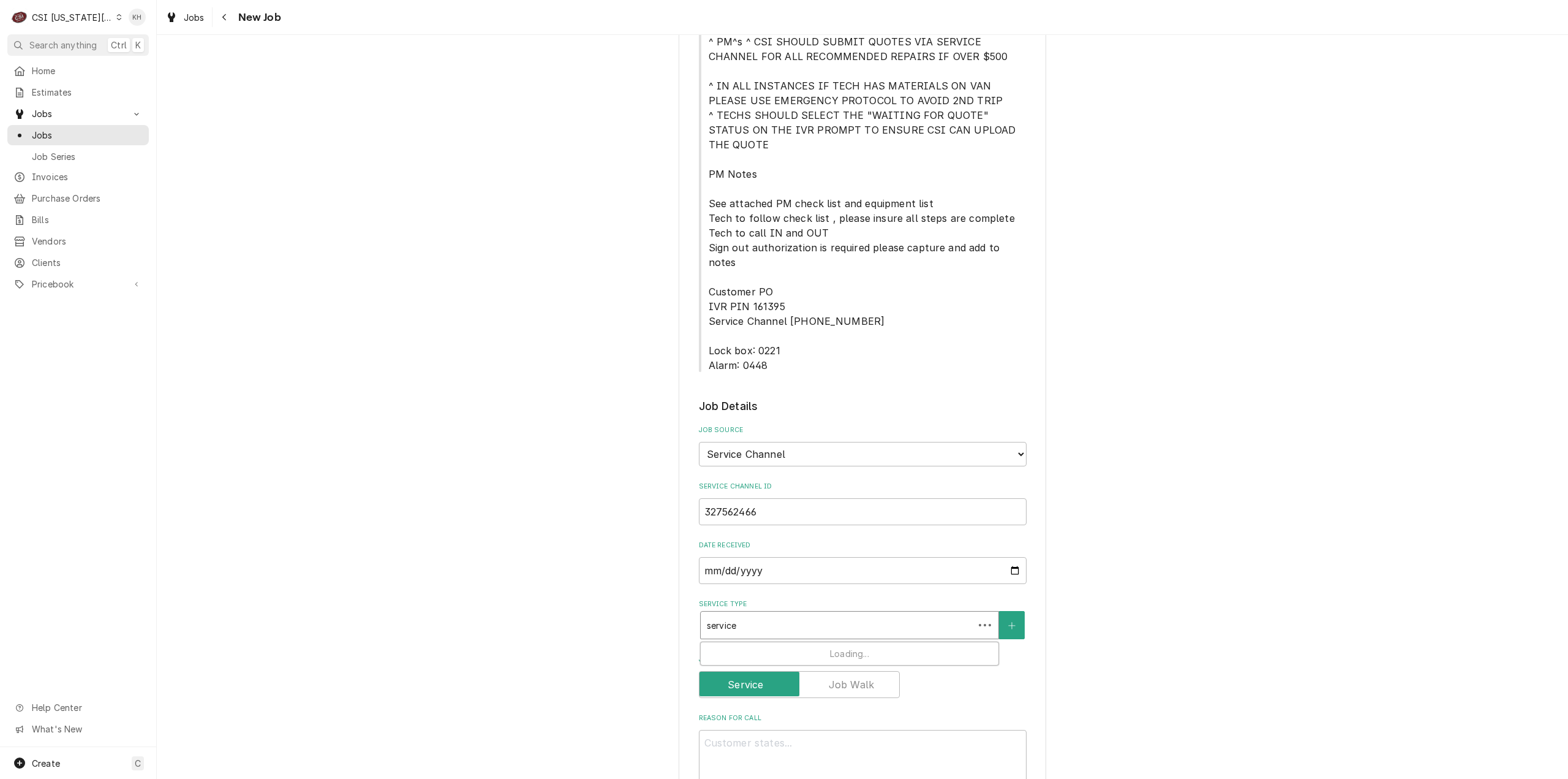
type textarea "x"
type input "service"
type textarea "x"
type input "service c"
type textarea "x"
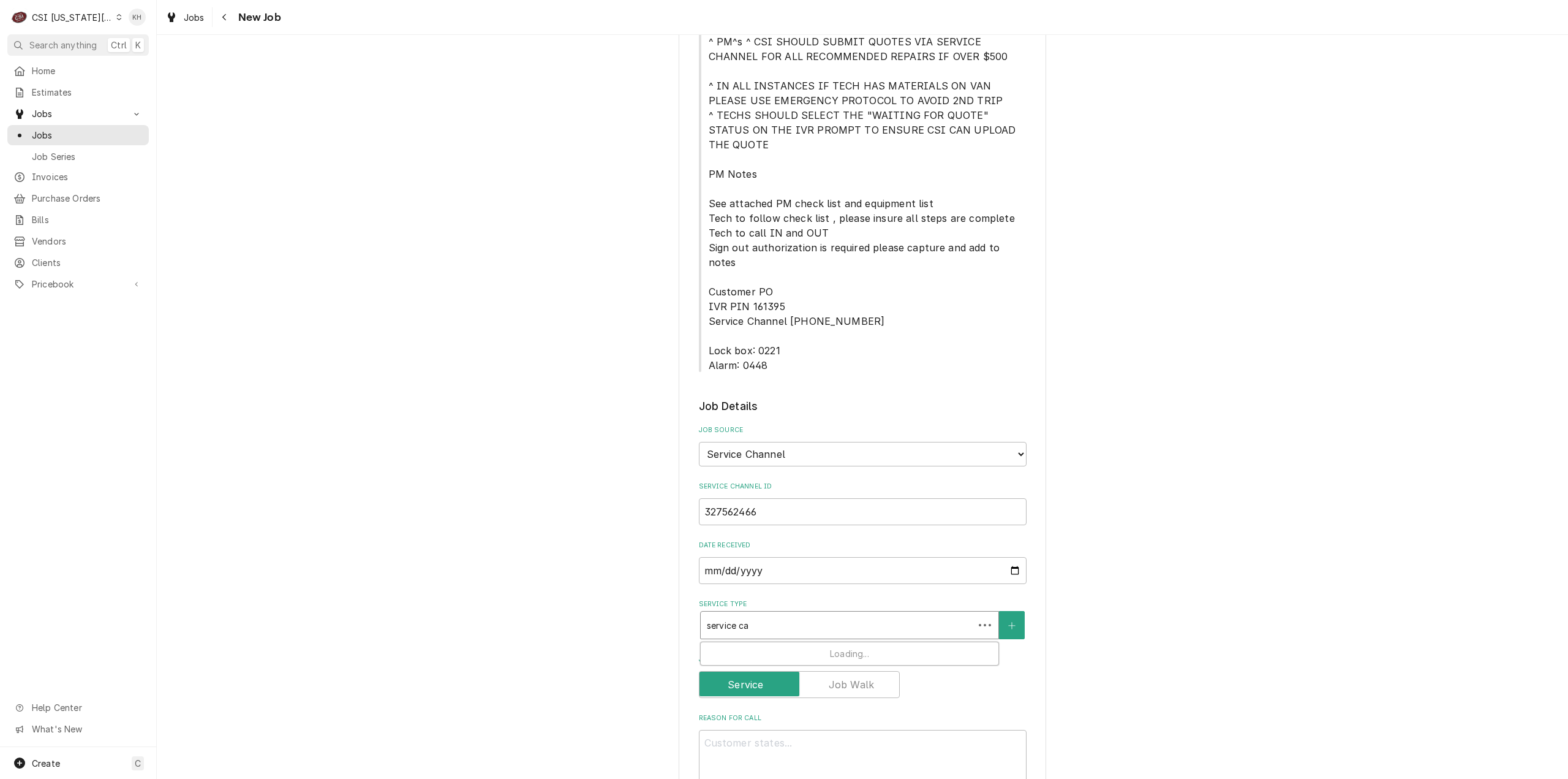
type input "service cal"
type textarea "x"
type input "service call"
drag, startPoint x: 787, startPoint y: 565, endPoint x: 770, endPoint y: 583, distance: 24.8
click at [770, 646] on strong "Job | Service Call" at bounding box center [746, 652] width 78 height 11
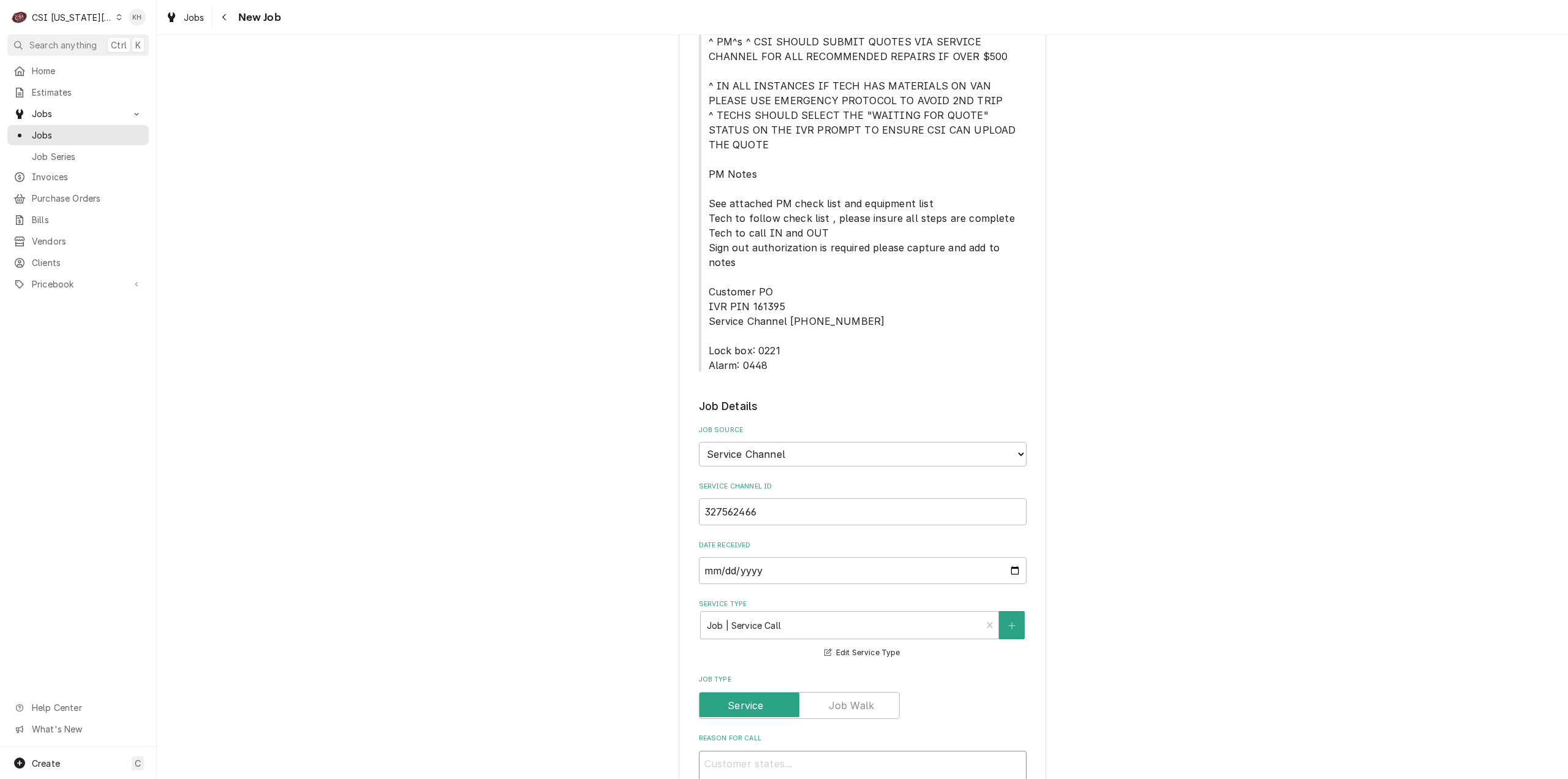
click at [806, 751] on textarea "Reason For Call" at bounding box center [862, 779] width 327 height 56
paste textarea ""Hood issues after New make up air install. Hood control display showing "MB Fa…"
type textarea "x"
type textarea ""Hood issues after New make up air install. Hood control display showing "MB Fa…"
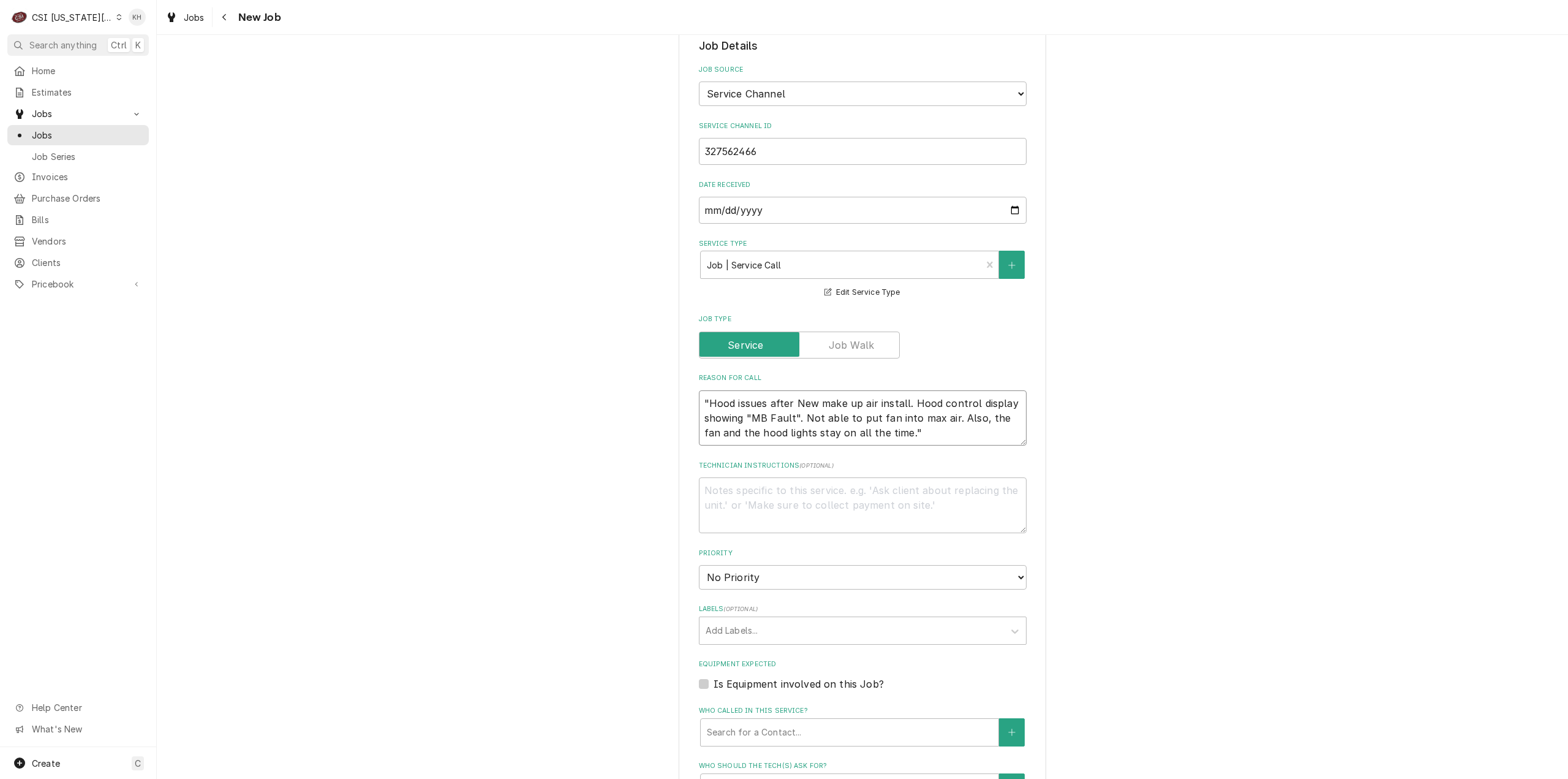
scroll to position [920, 0]
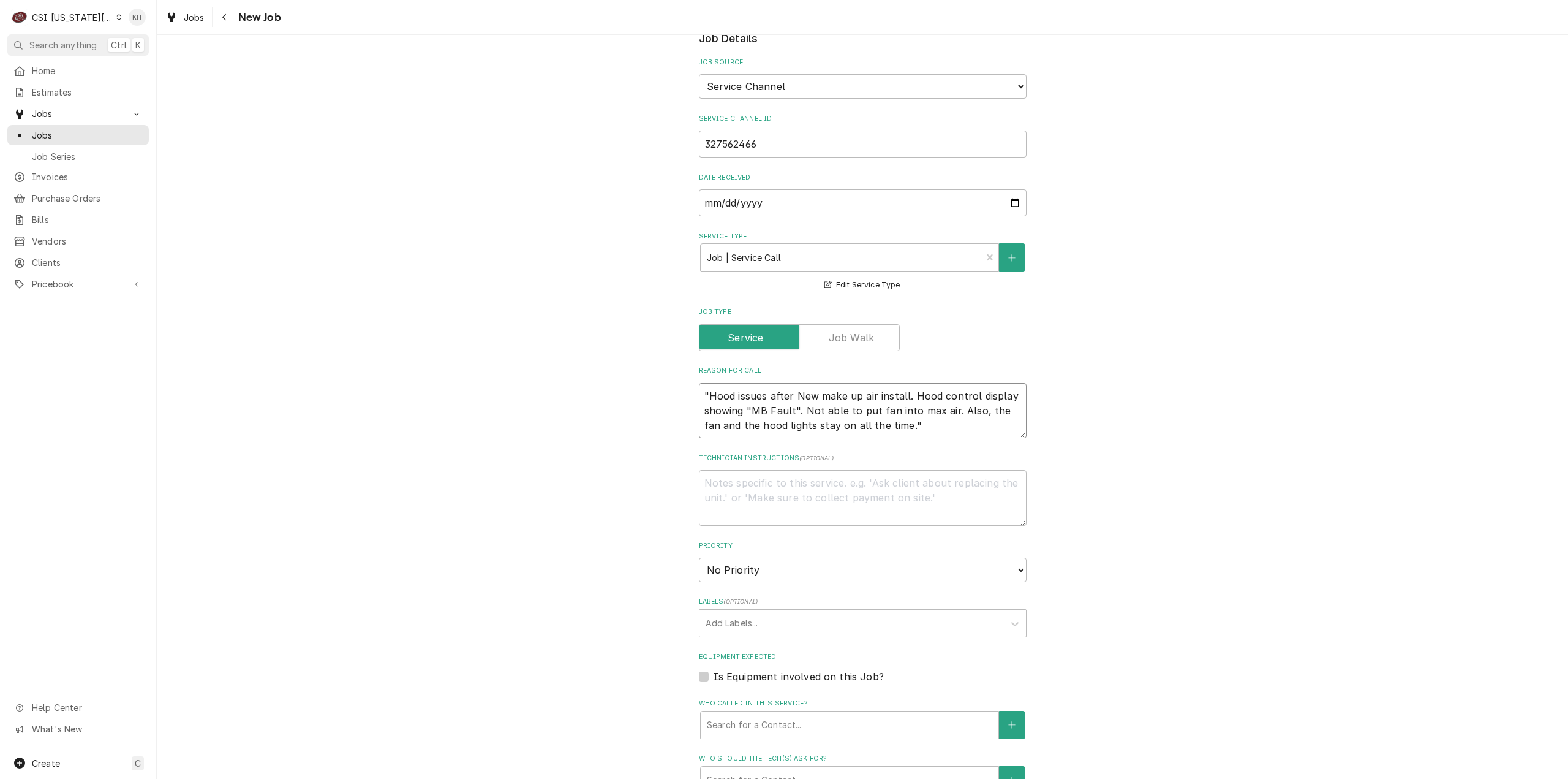
type textarea "x"
type textarea ""Hood issues after New make up air install. Hood control display showing "MB Fa…"
click at [704, 383] on textarea ""Hood issues after New make up air install. Hood control display showing "MB Fa…" at bounding box center [862, 411] width 327 height 56
type textarea "x"
type textarea "Hood issues after New make up air install. Hood control display showing "MB Fau…"
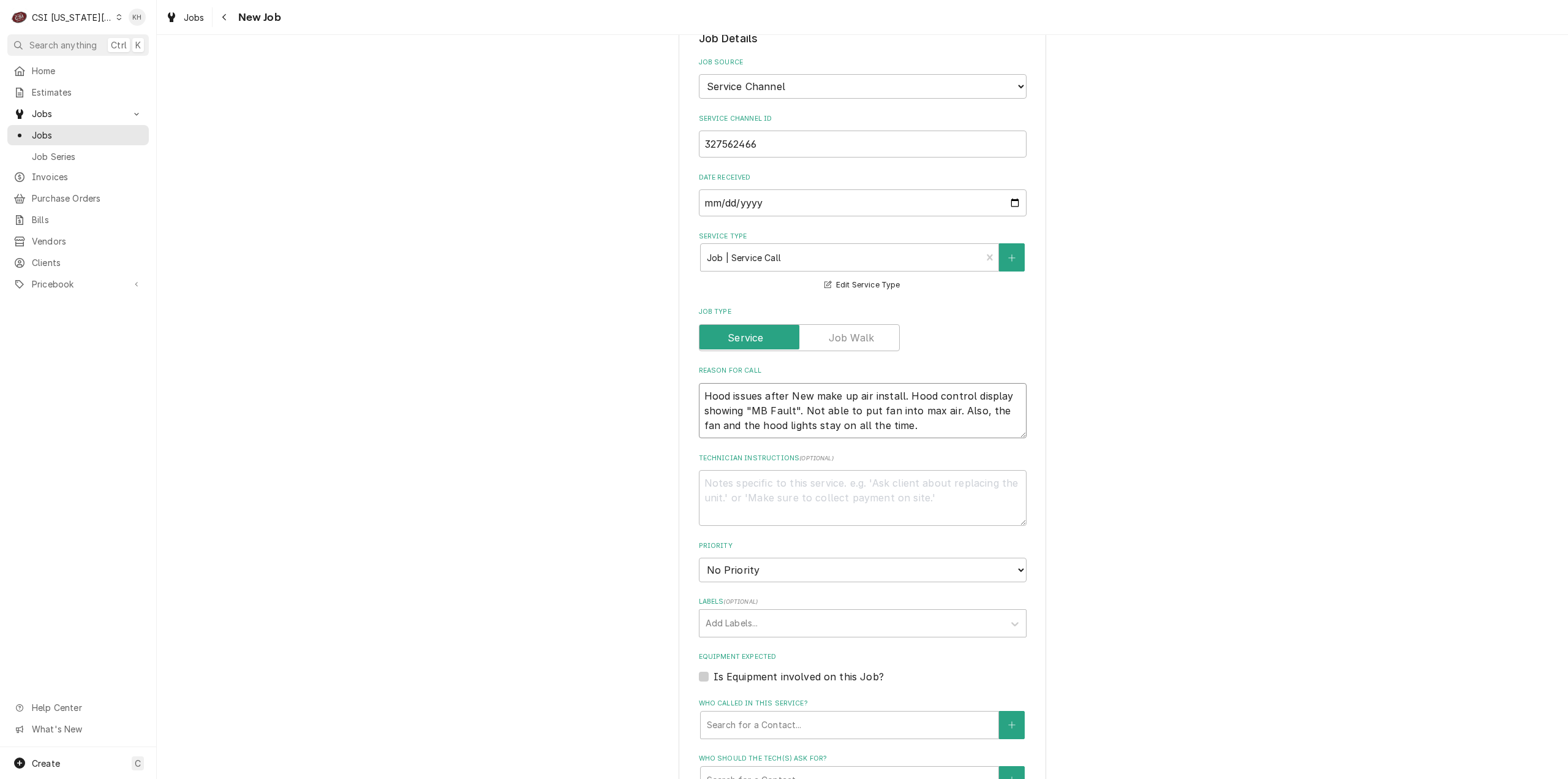
click at [965, 383] on textarea "Hood issues after New make up air install. Hood control display showing "MB Fau…" at bounding box center [862, 411] width 327 height 56
type textarea "x"
type textarea "Hood issues after New make up air install. Hood control display showing "MB Fau…"
type textarea "x"
type textarea "Hood issues after New make up air install. Hood control display showing "MB Fau…"
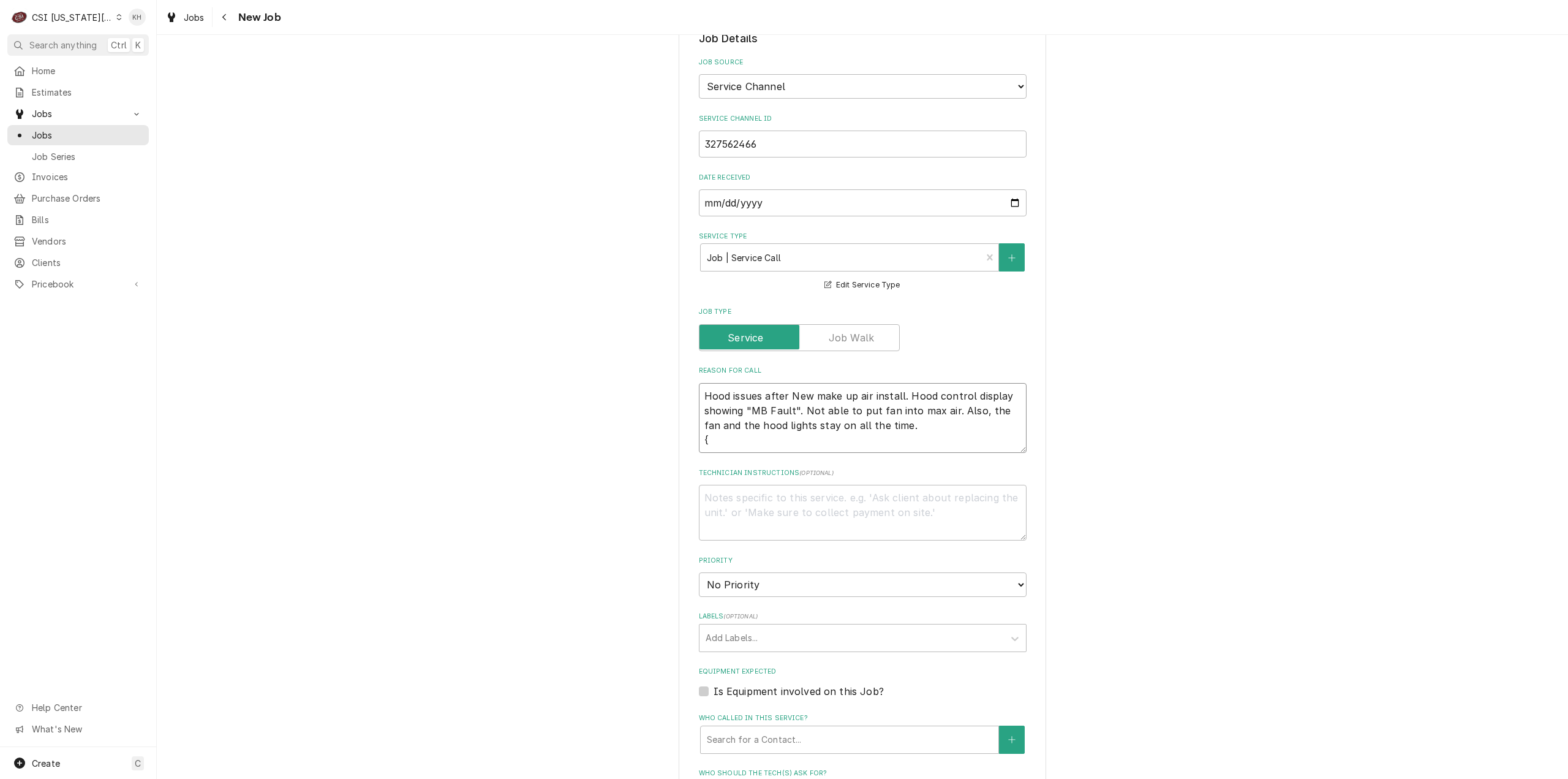
type textarea "x"
type textarea "Hood issues after New make up air install. Hood control display showing "MB Fau…"
type textarea "x"
type textarea "Hood issues after New make up air install. Hood control display showing "MB Fau…"
type textarea "x"
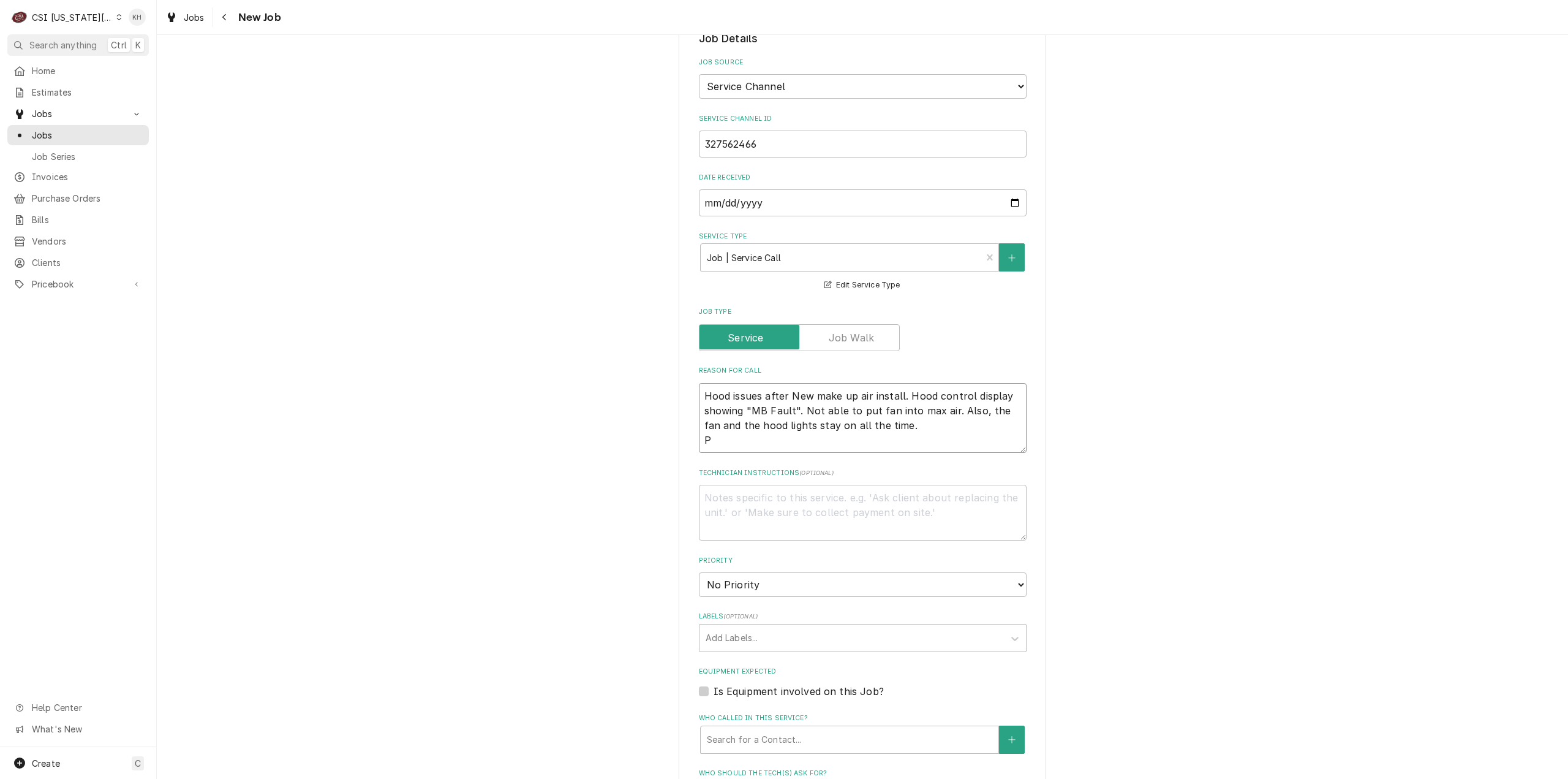
type textarea "Hood issues after New make up air install. Hood control display showing "MB Fau…"
type textarea "x"
type textarea "Hood issues after New make up air install. Hood control display showing "MB Fau…"
type textarea "x"
type textarea "Hood issues after New make up air install. Hood control display showing "MB Fau…"
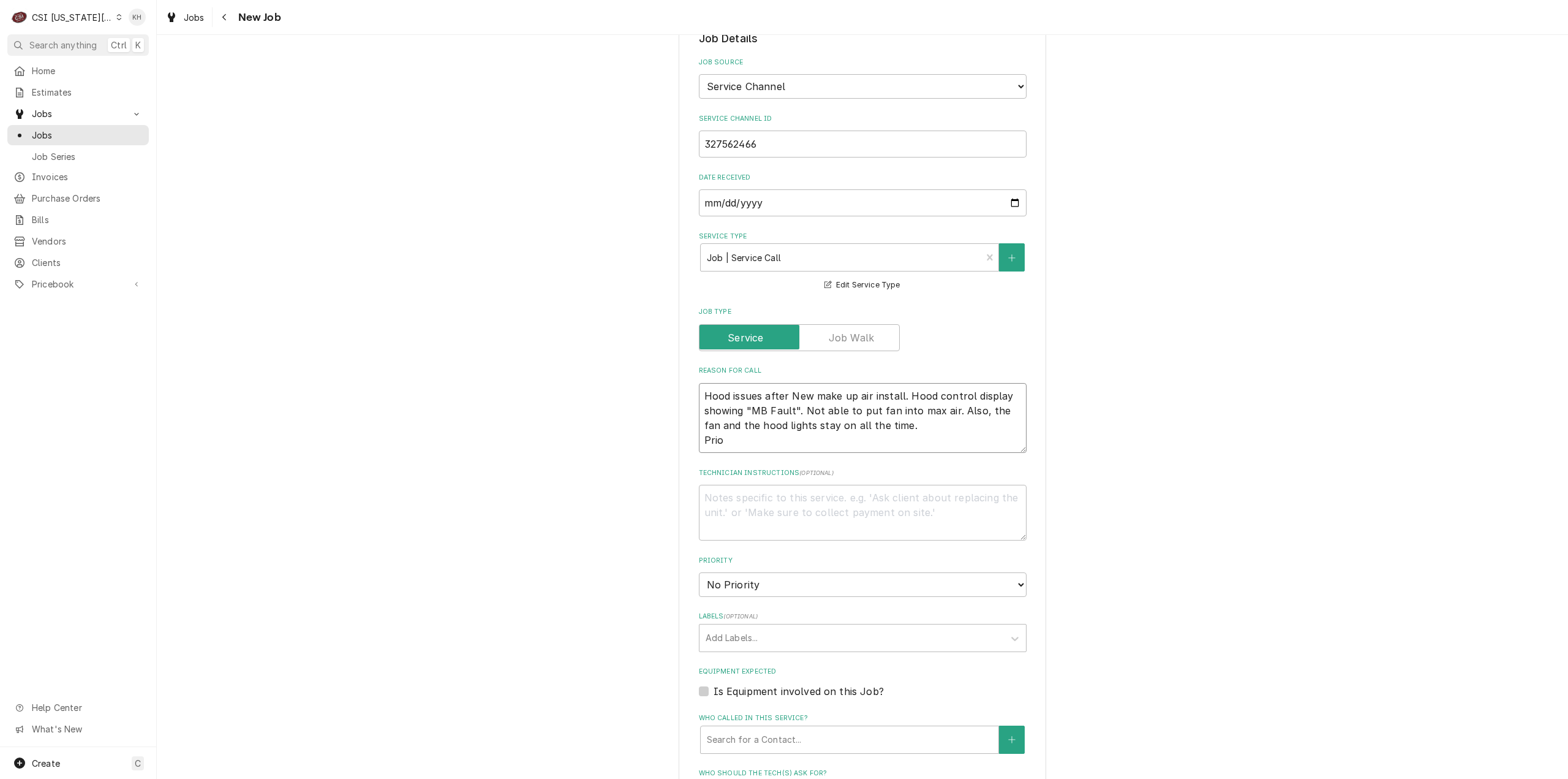
type textarea "x"
type textarea "Hood issues after New make up air install. Hood control display showing "MB Fau…"
type textarea "x"
type textarea "Hood issues after New make up air install. Hood control display showing "MB Fau…"
type textarea "x"
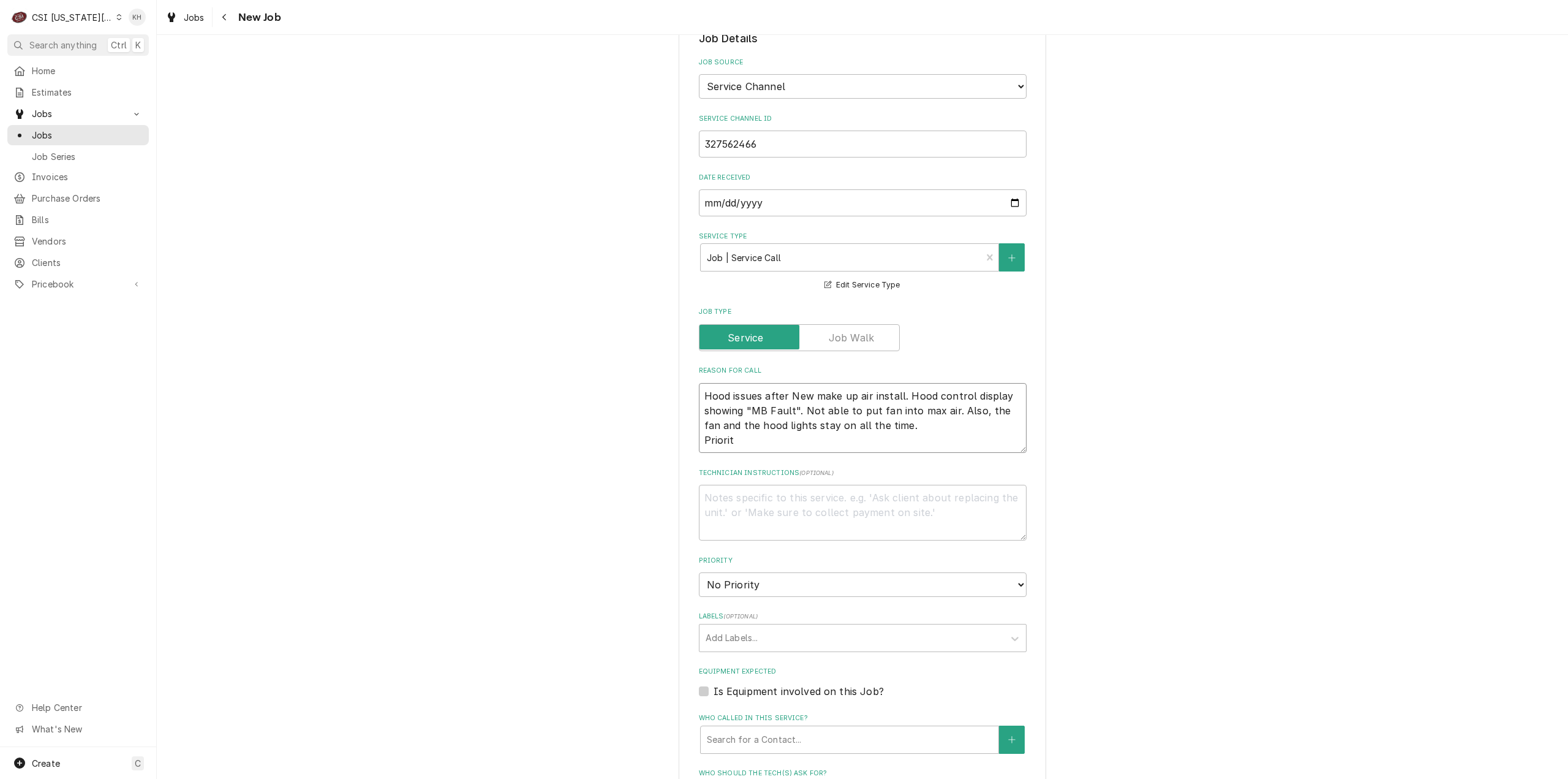
type textarea "Hood issues after New make up air install. Hood control display showing "MB Fau…"
type textarea "x"
type textarea "Hood issues after New make up air install. Hood control display showing "MB Fau…"
type textarea "x"
type textarea "Hood issues after New make up air install. Hood control display showing "MB Fau…"
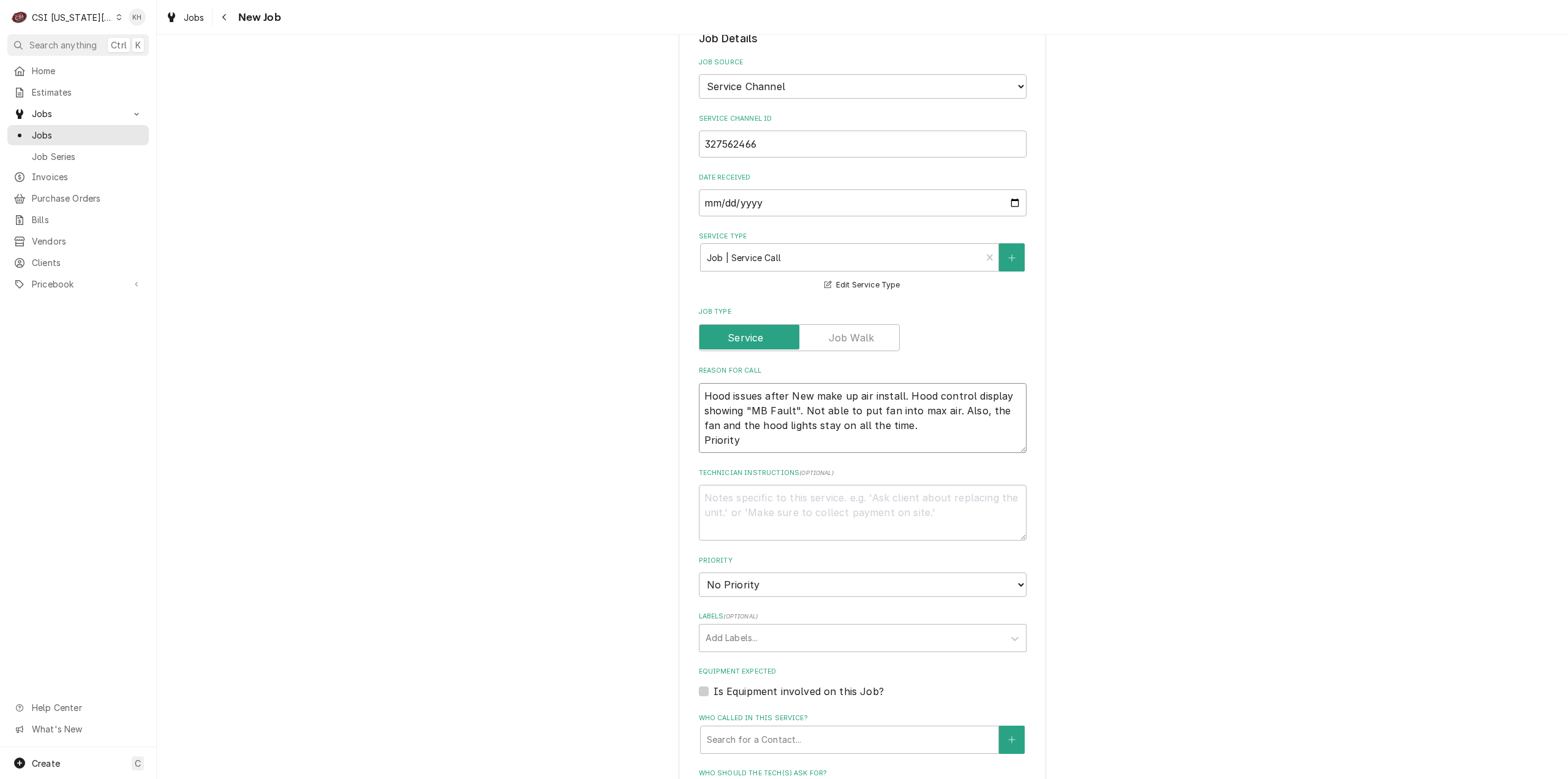
click at [805, 383] on textarea "Hood issues after New make up air install. Hood control display showing "MB Fau…" at bounding box center [862, 418] width 327 height 70
paste textarea "Urgent - 24 Hours"
type textarea "x"
type textarea "Hood issues after New make up air install. Hood control display showing "MB Fau…"
click at [798, 485] on textarea "Technician Instructions ( optional )" at bounding box center [862, 513] width 327 height 56
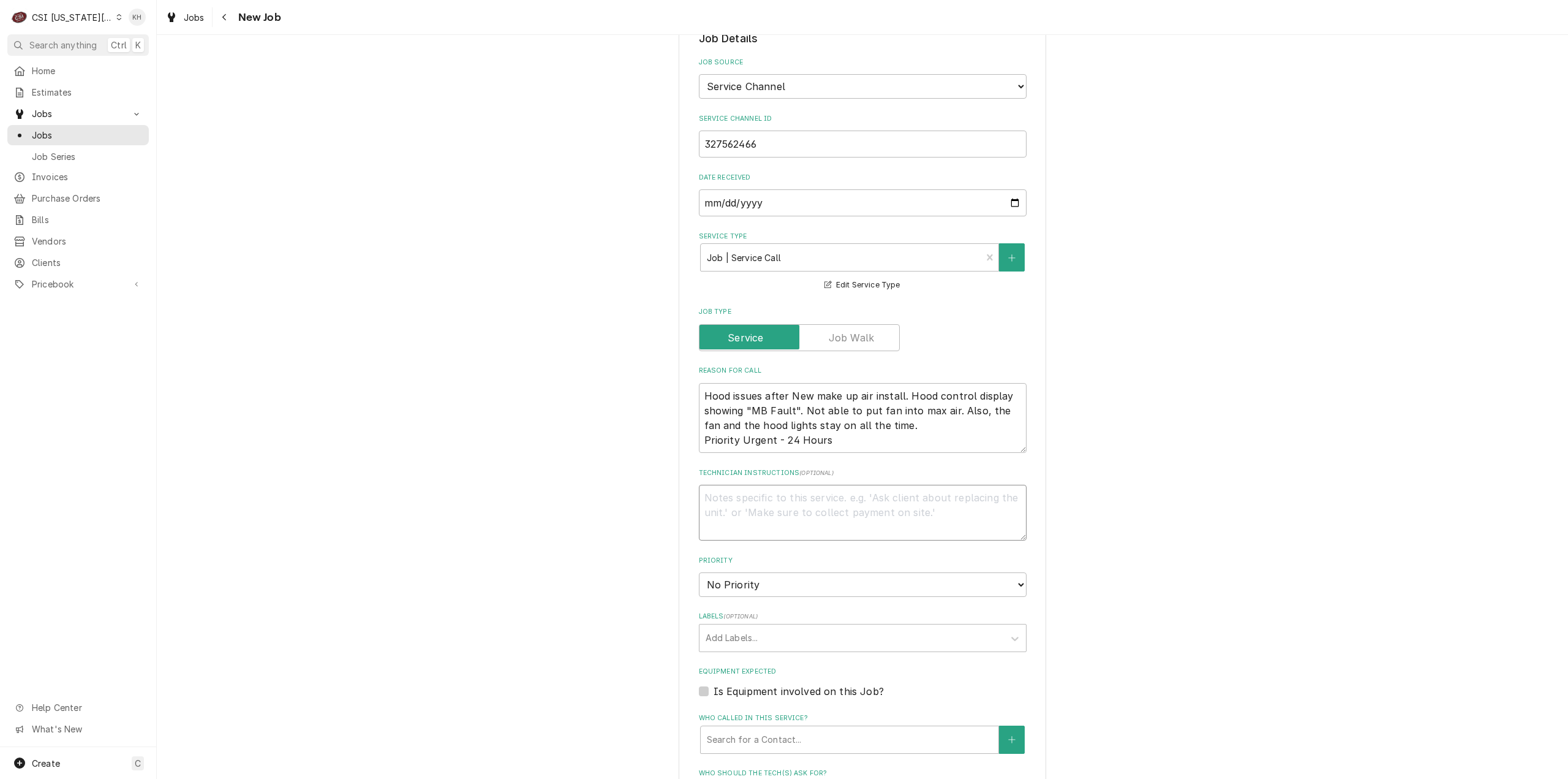
type textarea "x"
type textarea "N"
type textarea "x"
type textarea "NT"
type textarea "x"
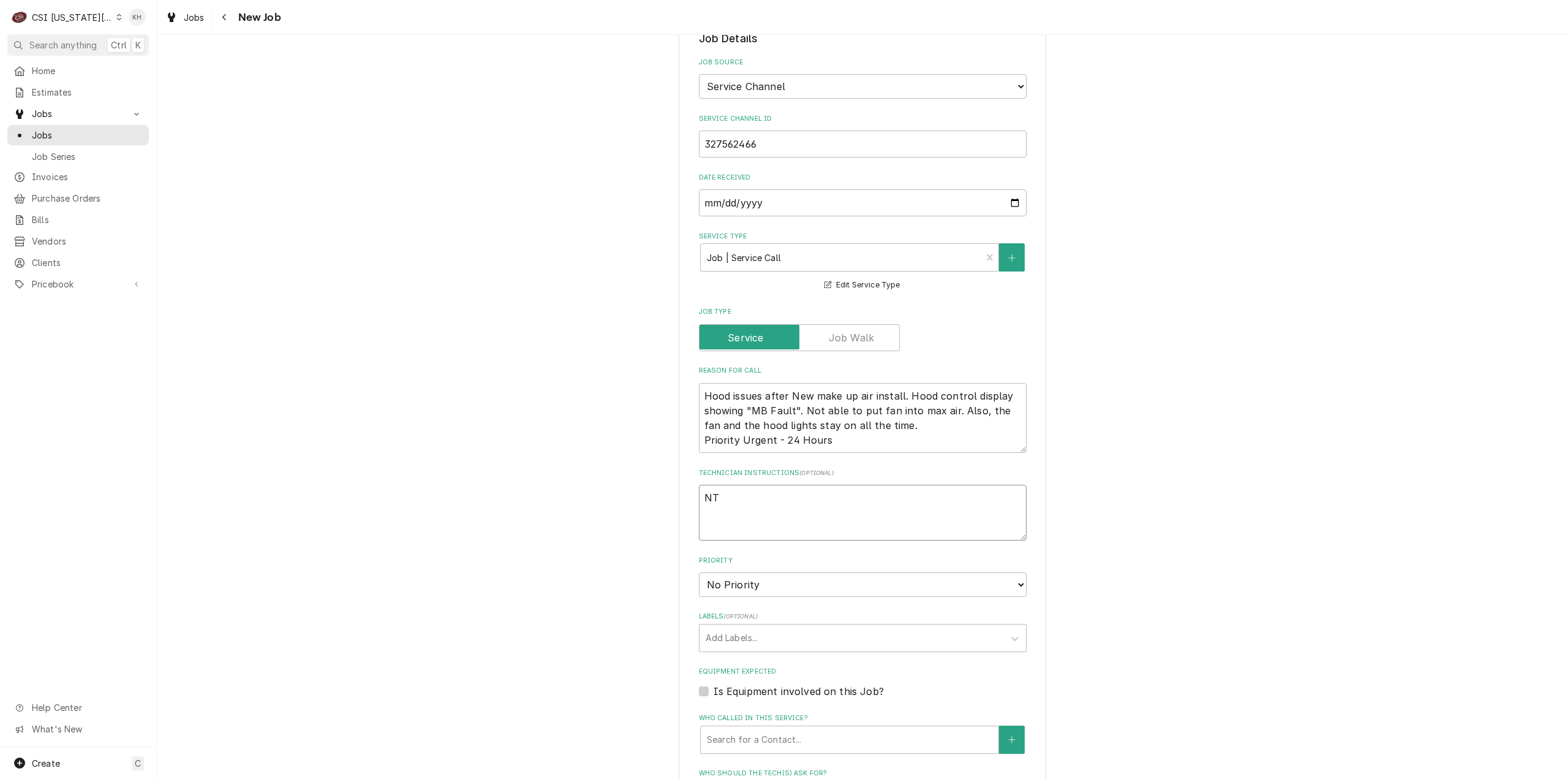
type textarea "NTE"
type textarea "x"
type textarea "NTE"
type textarea "x"
type textarea "NTE $"
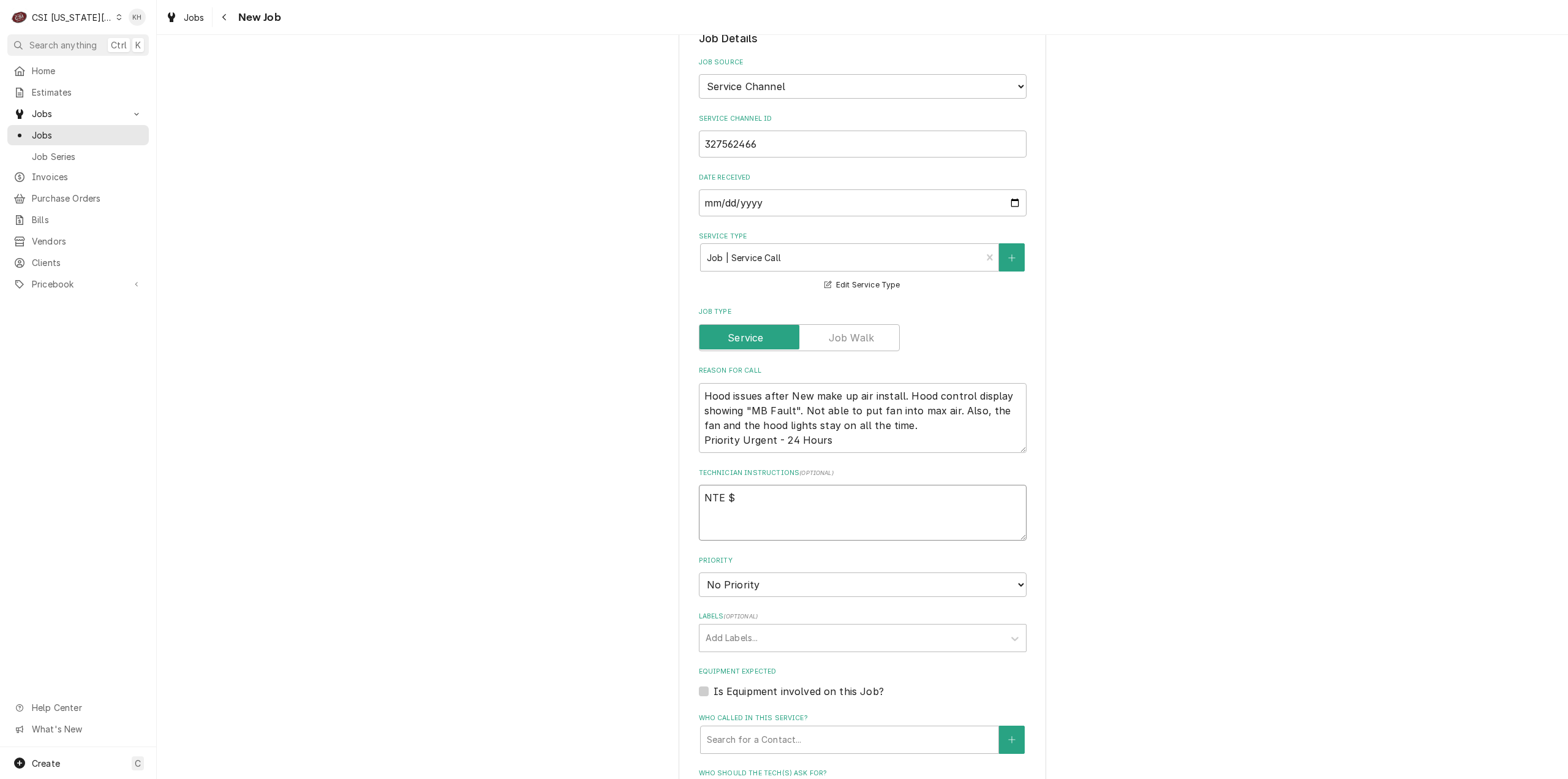
type textarea "x"
type textarea "NTE $5"
type textarea "x"
type textarea "NTE $50"
type textarea "x"
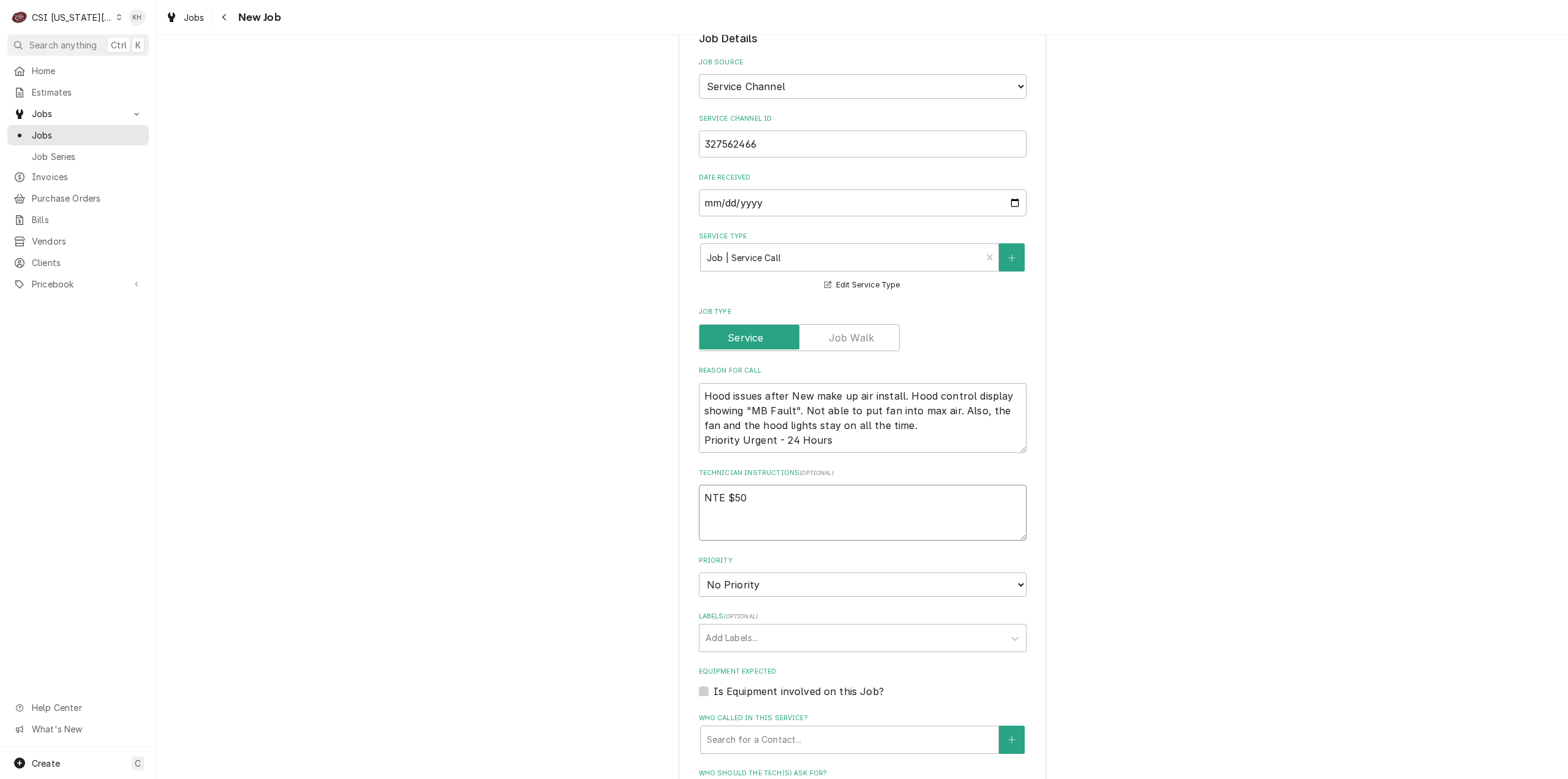
type textarea "NTE $500"
type textarea "x"
type textarea "NTE $500."
type textarea "x"
type textarea "NTE $500.0"
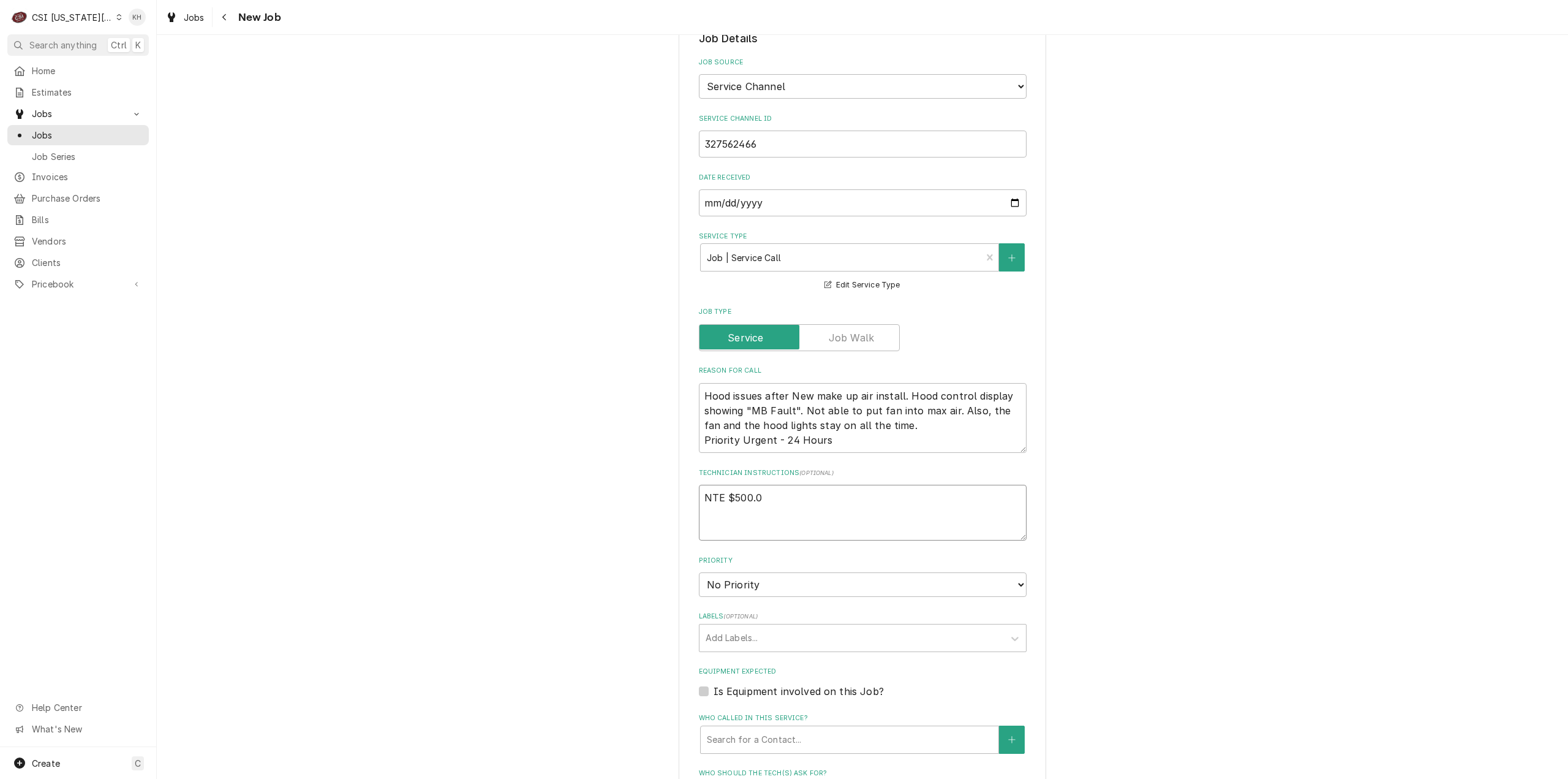
type textarea "x"
type textarea "NTE $500.00"
type textarea "x"
type textarea "NTE $500.00"
type textarea "x"
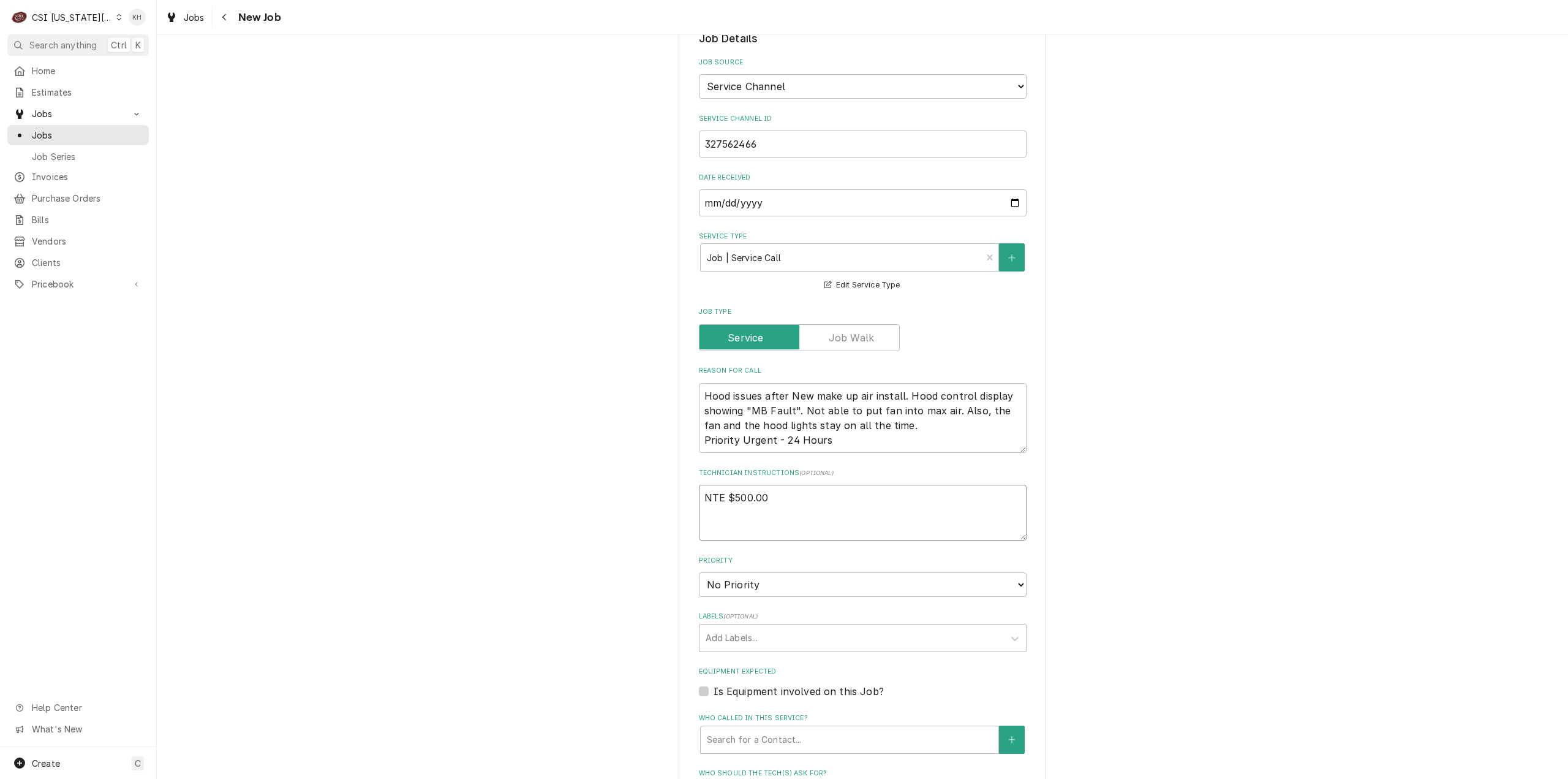
type textarea "NTE $500.00"
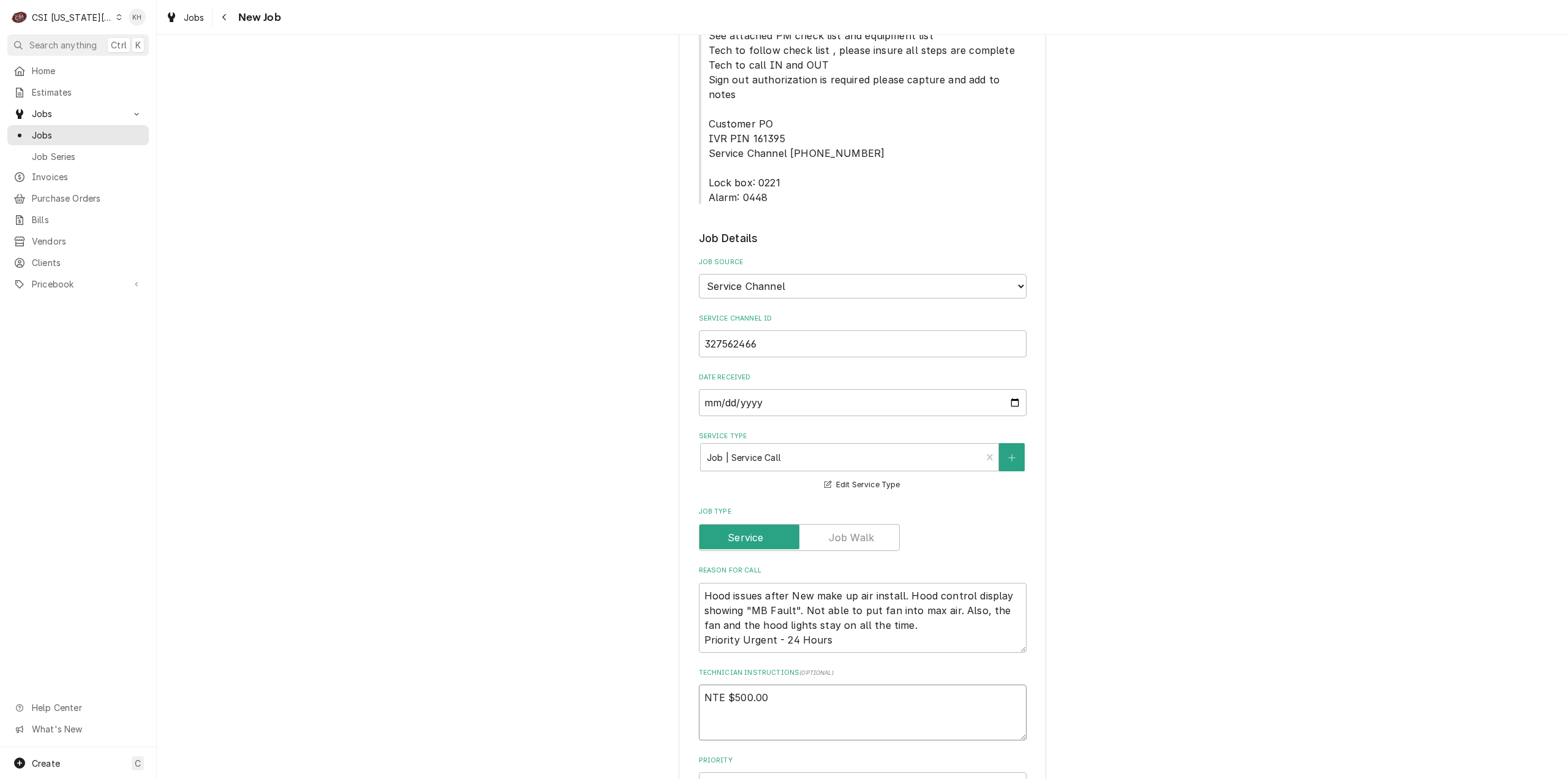
type textarea "x"
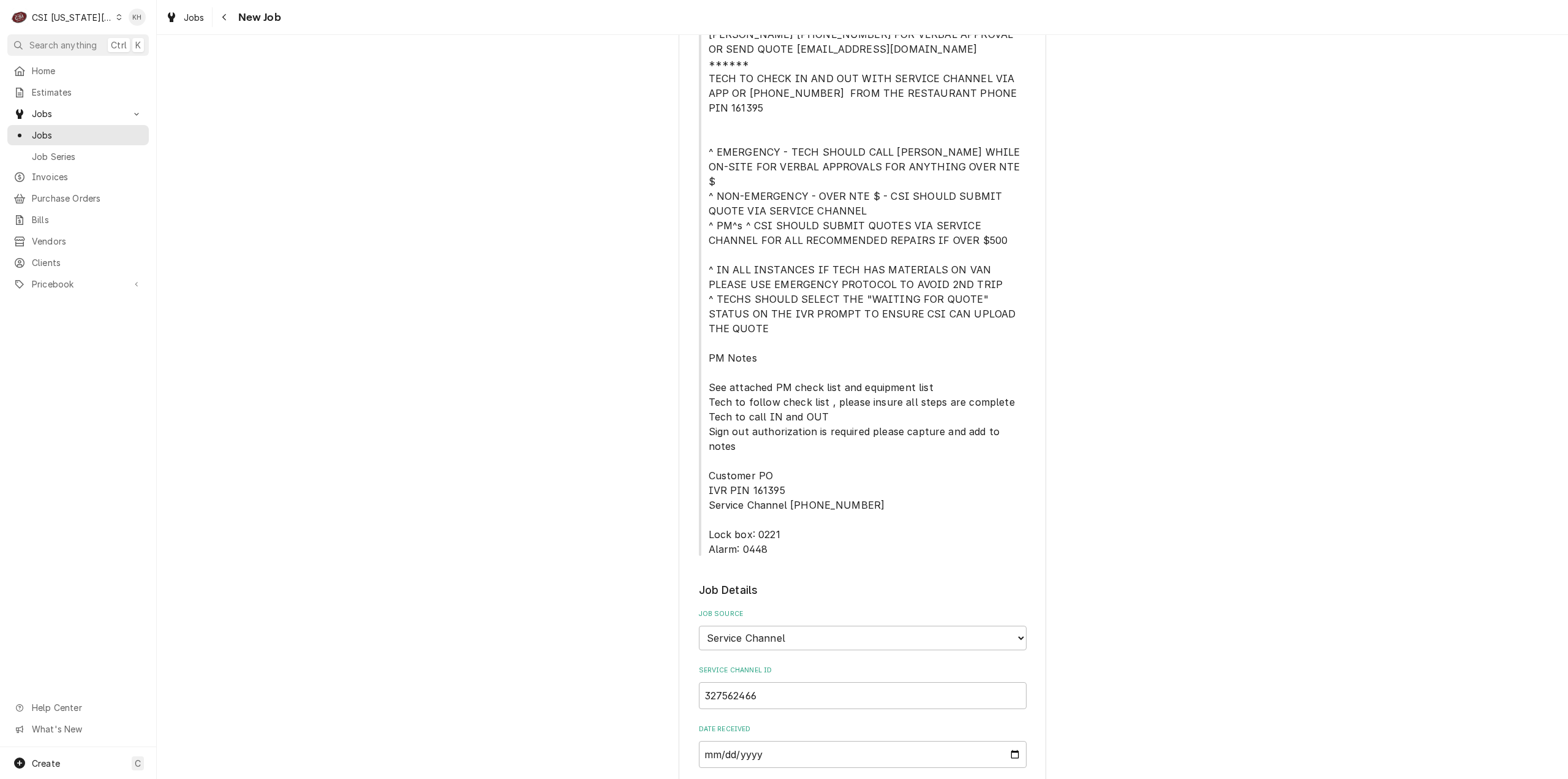
scroll to position [123, 0]
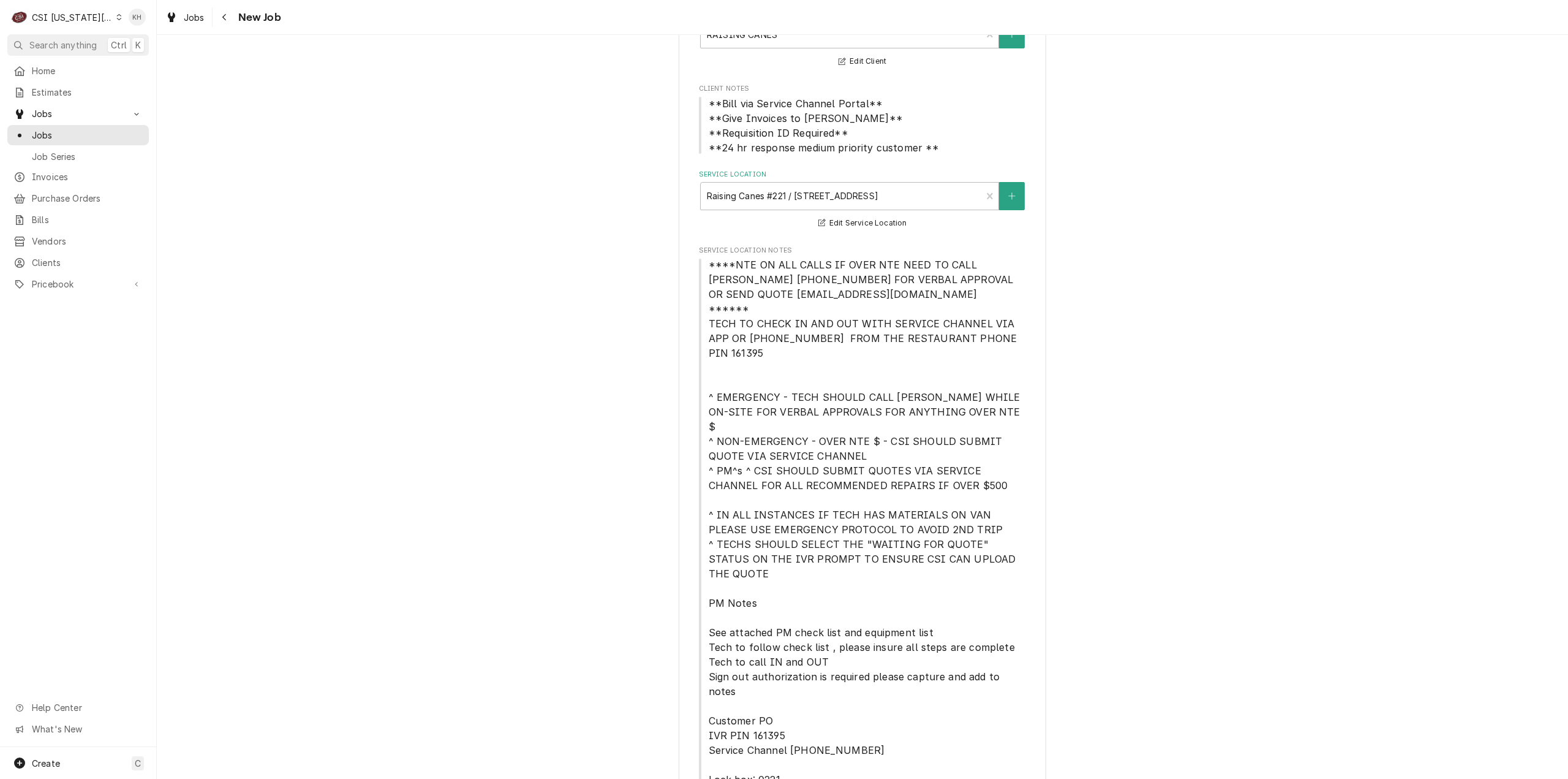
type textarea "NTE $500.00"
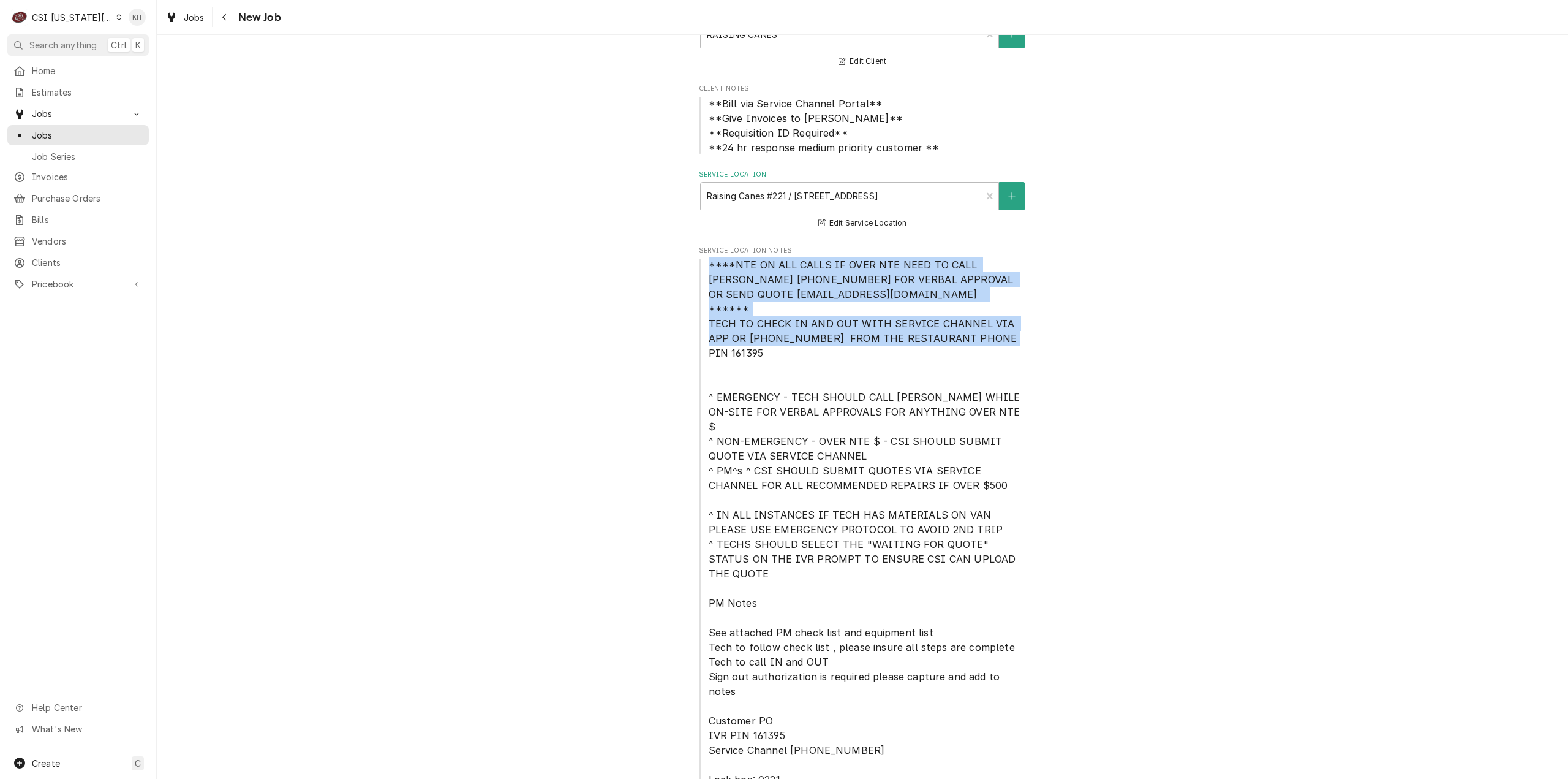
drag, startPoint x: 697, startPoint y: 260, endPoint x: 1059, endPoint y: 321, distance: 367.1
copy span "****NTE ON ALL CALLS IF OVER NTE NEED TO CALL JEFF COSTA 636-399-1299 FOR VERBA…"
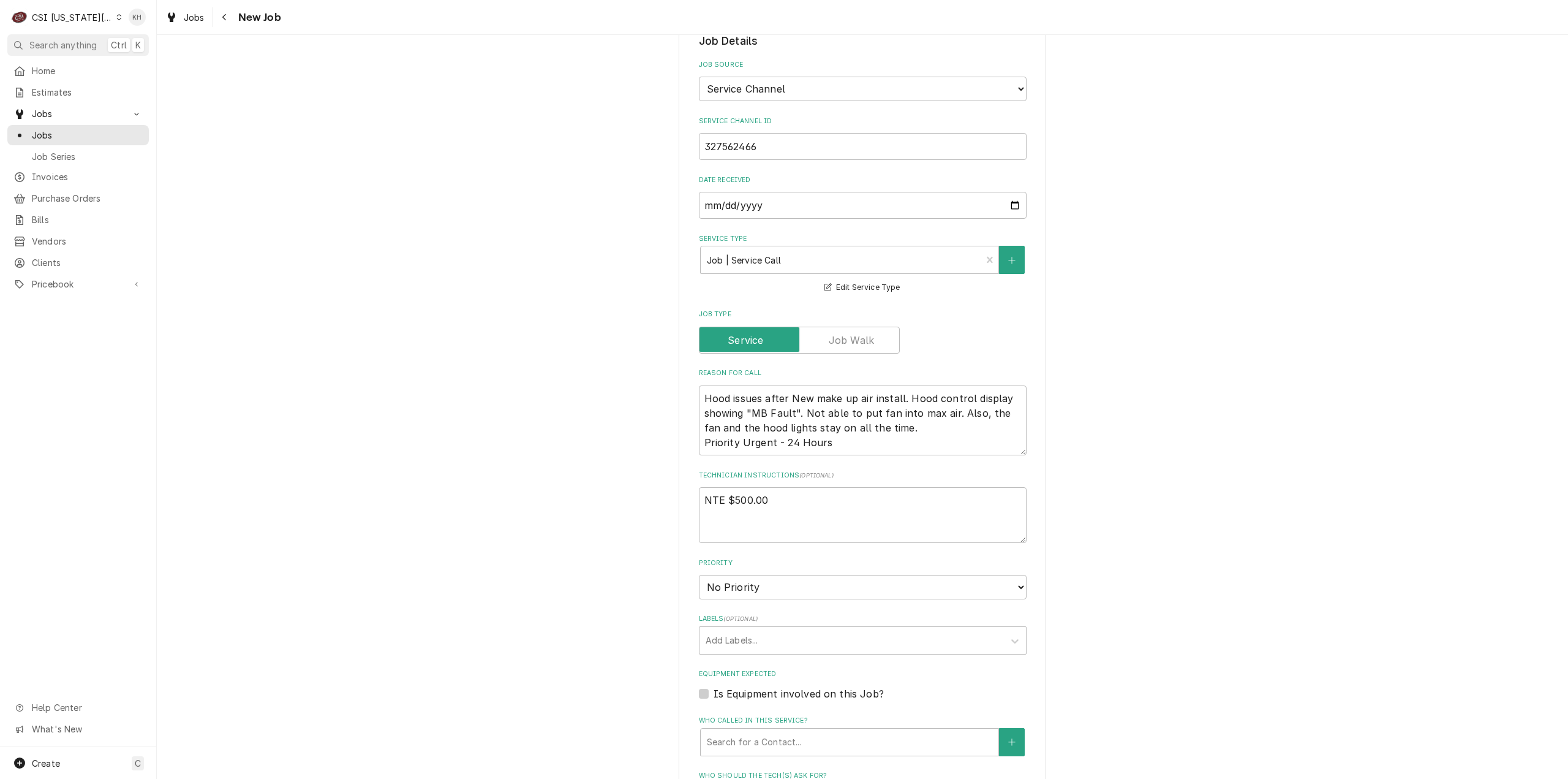
scroll to position [920, 0]
click at [727, 485] on textarea "NTE $500.00" at bounding box center [862, 513] width 327 height 56
paste textarea "****NTE ON ALL CALLS IF OVER NTE NEED TO CALL JEFF COSTA 636-399-1299 FOR VERBA…"
type textarea "x"
type textarea "NTE $500.00 ****NTE ON ALL CALLS IF OVER NTE NEED TO CALL JEFF COSTA 636-399-12…"
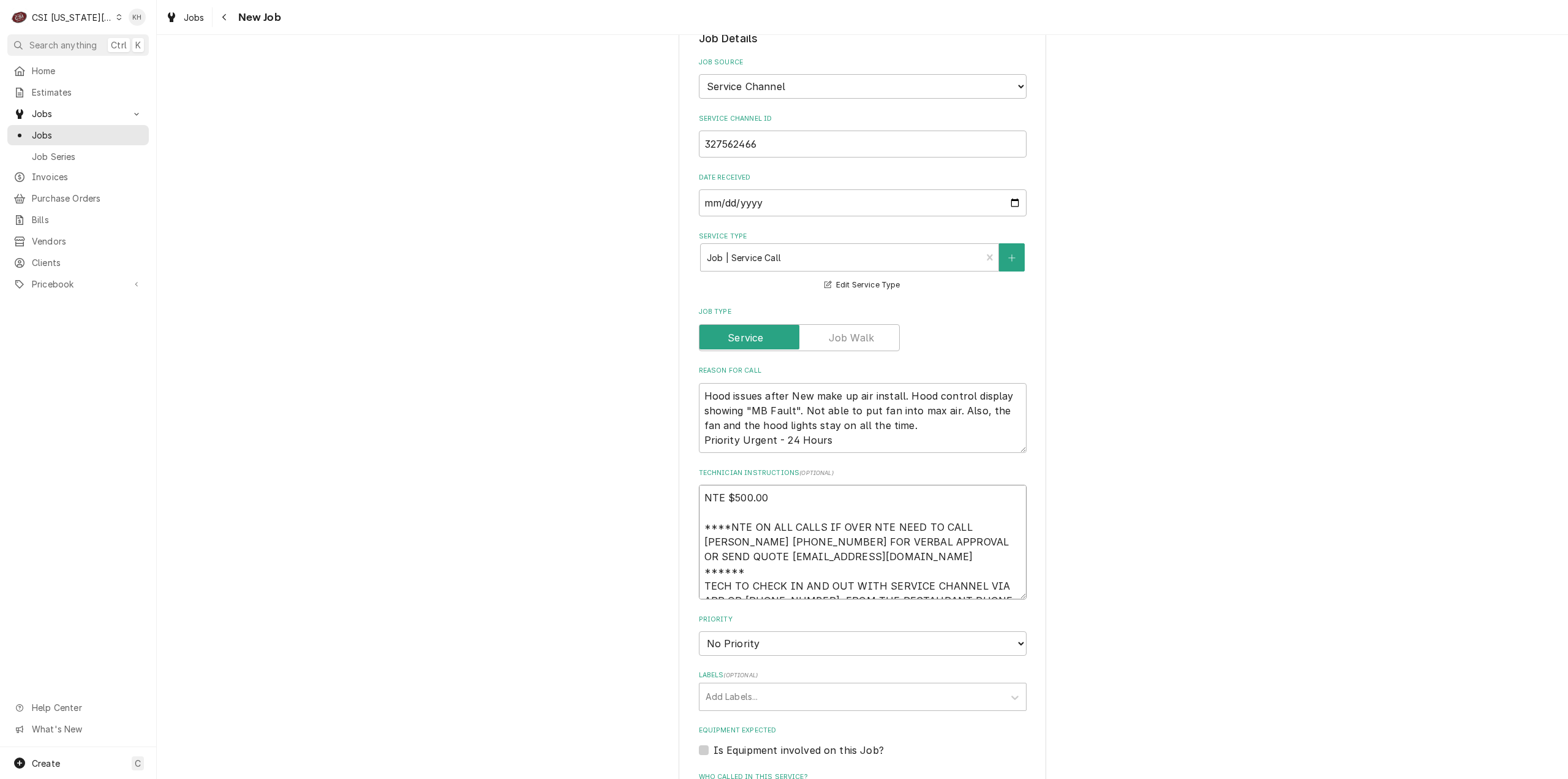
scroll to position [8, 0]
type textarea "x"
type textarea "NTE $500.00 ****NTE ON ALL CALLS IF OVER NTE NEED TO CALL JEFF COSTA 636-399-12…"
type textarea "x"
type textarea "NTE $500.00 ****NTE ON ALL CALLS IF OVER NTE NEED TO CALL JEFF COSTA 636-399-12…"
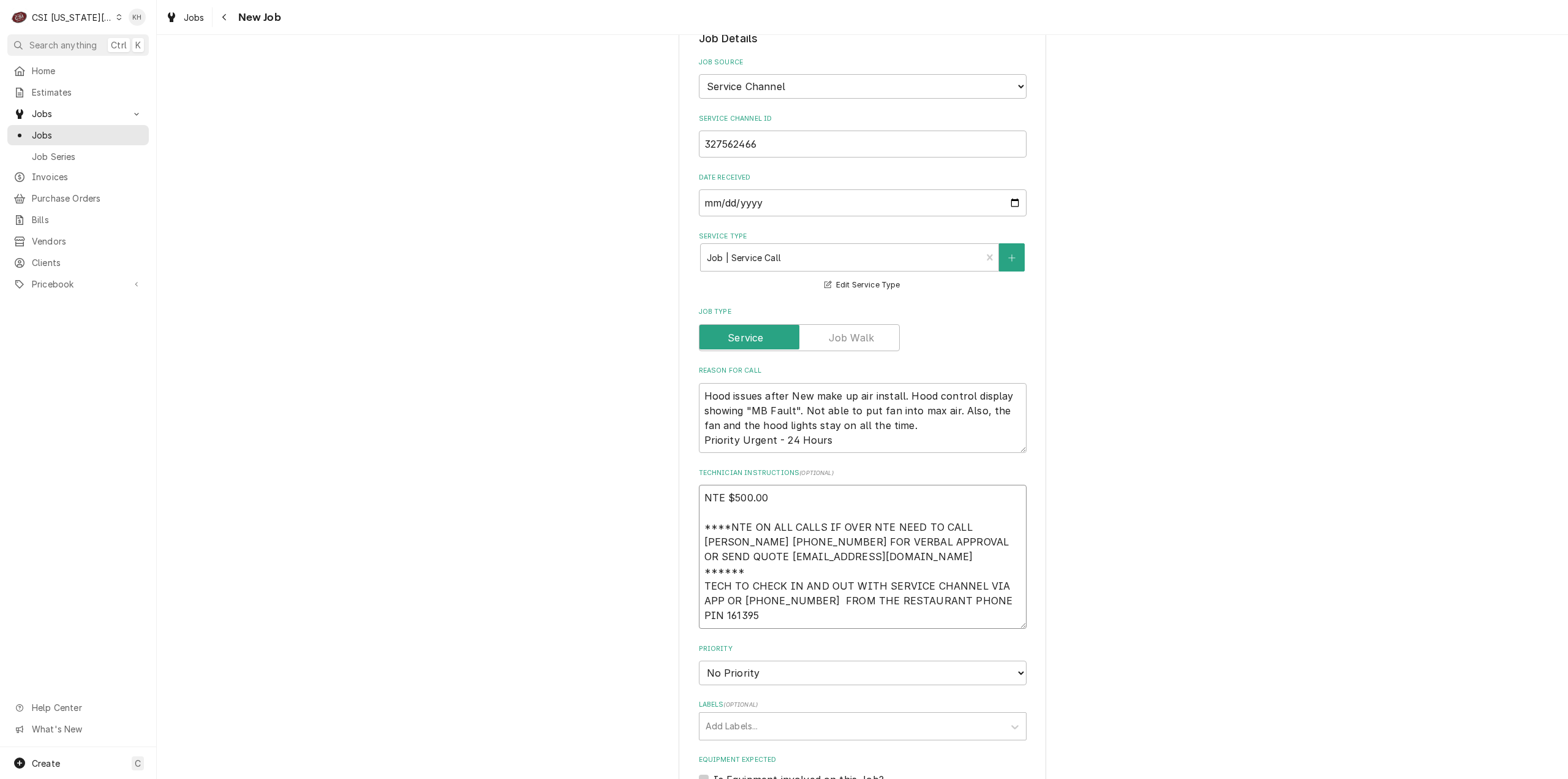
scroll to position [3, 0]
type textarea "x"
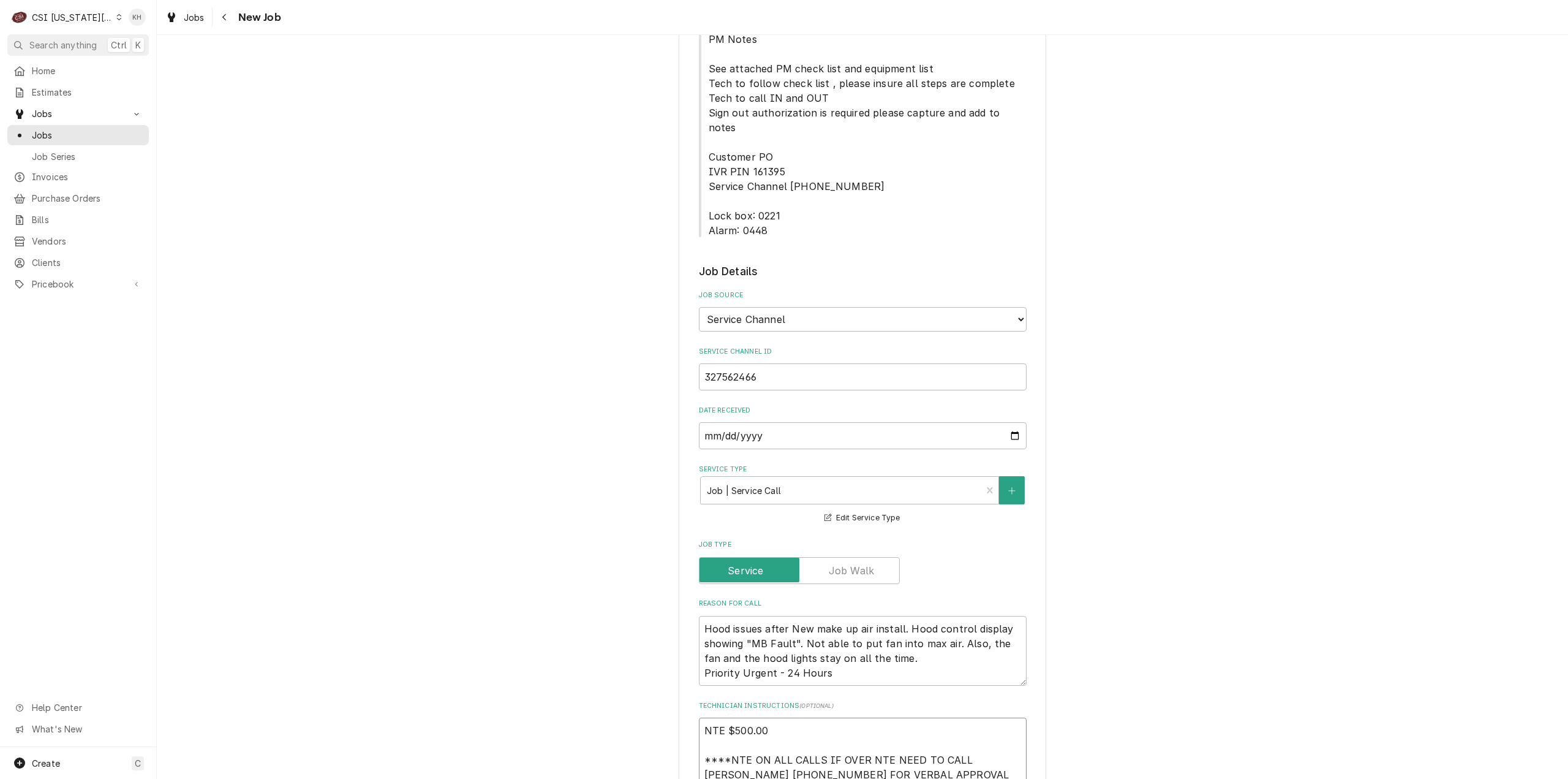
scroll to position [552, 0]
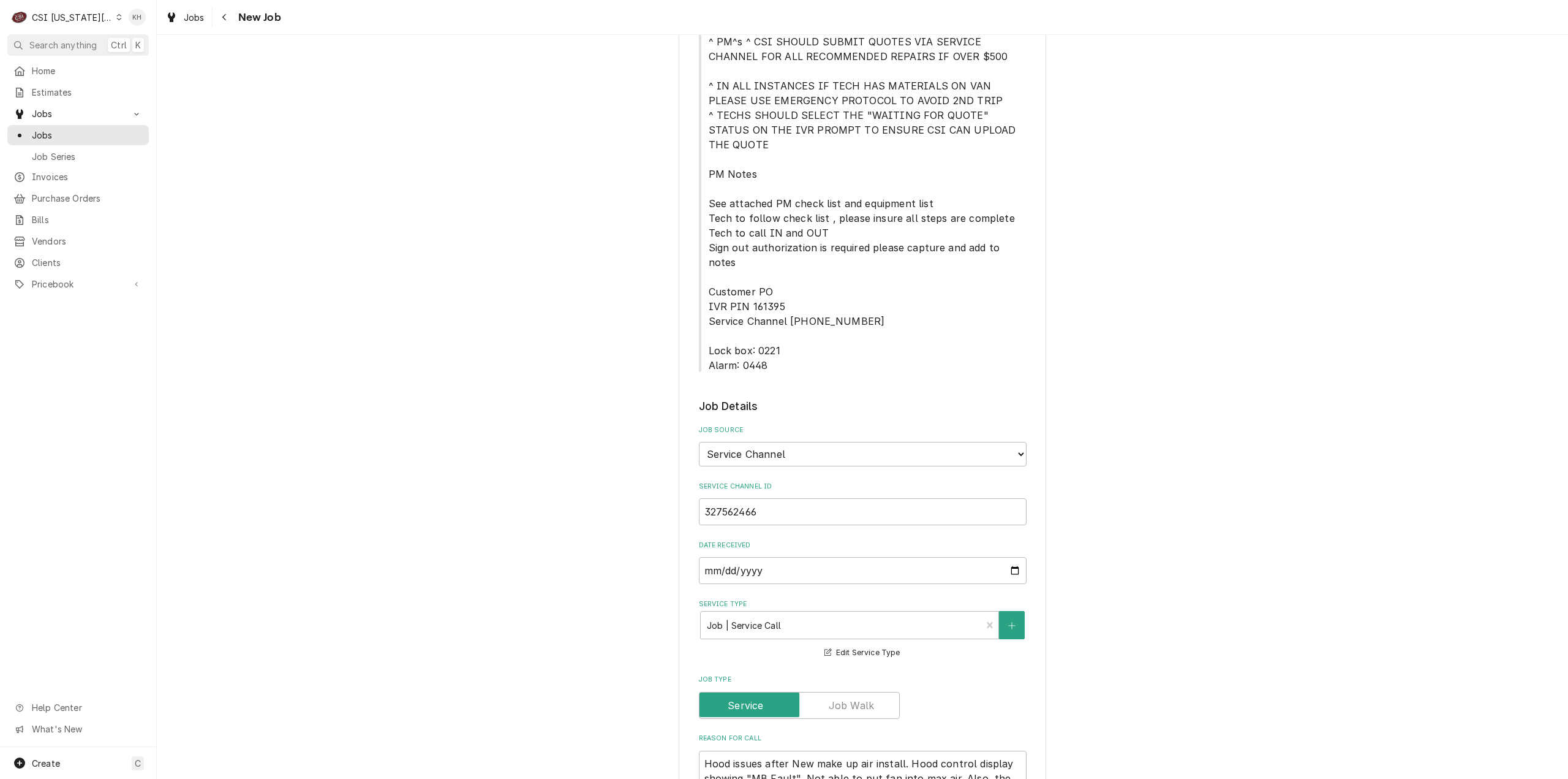
type textarea "NTE $500.00 ****NTE ON ALL CALLS IF OVER NTE NEED TO CALL JEFF COSTA 636-399-12…"
drag, startPoint x: 704, startPoint y: 276, endPoint x: 791, endPoint y: 300, distance: 90.2
click at [793, 299] on span "****NTE ON ALL CALLS IF OVER NTE NEED TO CALL [PERSON_NAME] [PHONE_NUMBER] FOR …" at bounding box center [862, 100] width 327 height 544
copy span "Lock box: 0221 Alarm: 0448"
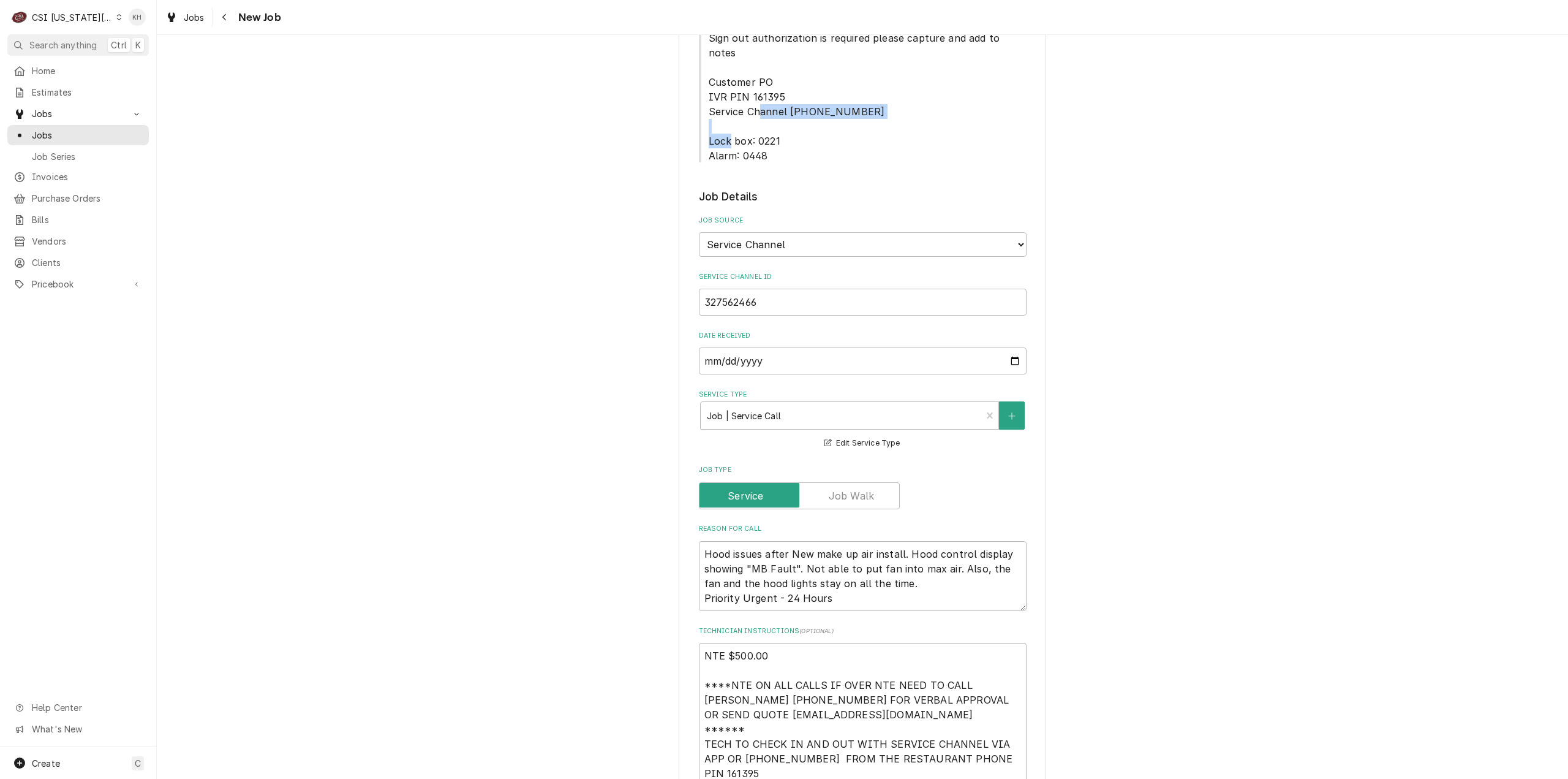
scroll to position [980, 0]
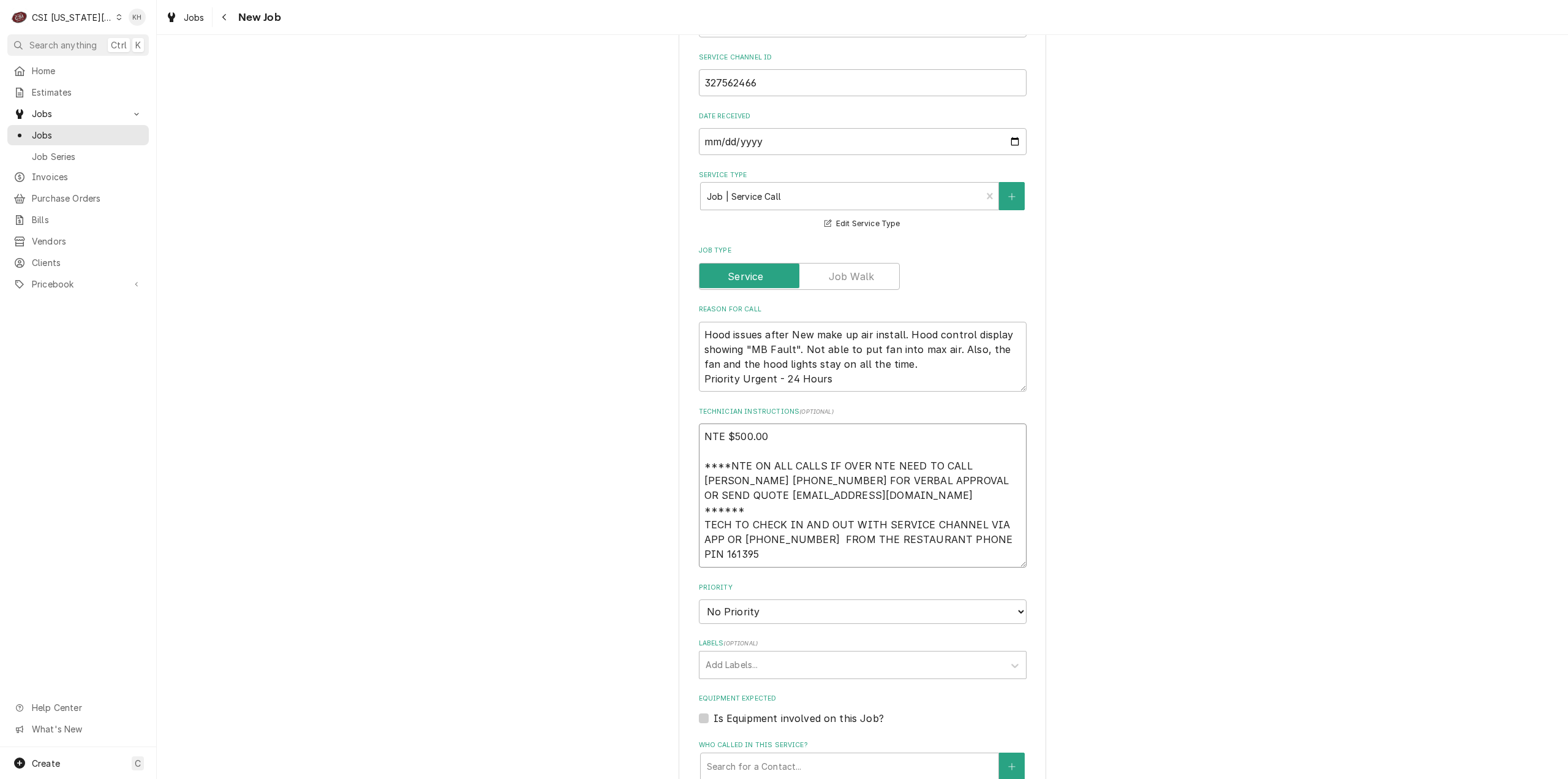
click at [731, 487] on textarea "NTE $500.00 ****NTE ON ALL CALLS IF OVER NTE NEED TO CALL JEFF COSTA 636-399-12…" at bounding box center [862, 496] width 327 height 144
paste textarea "Lock box: 0221 Alarm: 0448"
type textarea "x"
type textarea "NTE $500.00 ****NTE ON ALL CALLS IF OVER NTE NEED TO CALL JEFF COSTA 636-399-12…"
click at [739, 468] on textarea "NTE $500.00 ****NTE ON ALL CALLS IF OVER NTE NEED TO CALL JEFF COSTA 636-399-12…" at bounding box center [862, 503] width 327 height 159
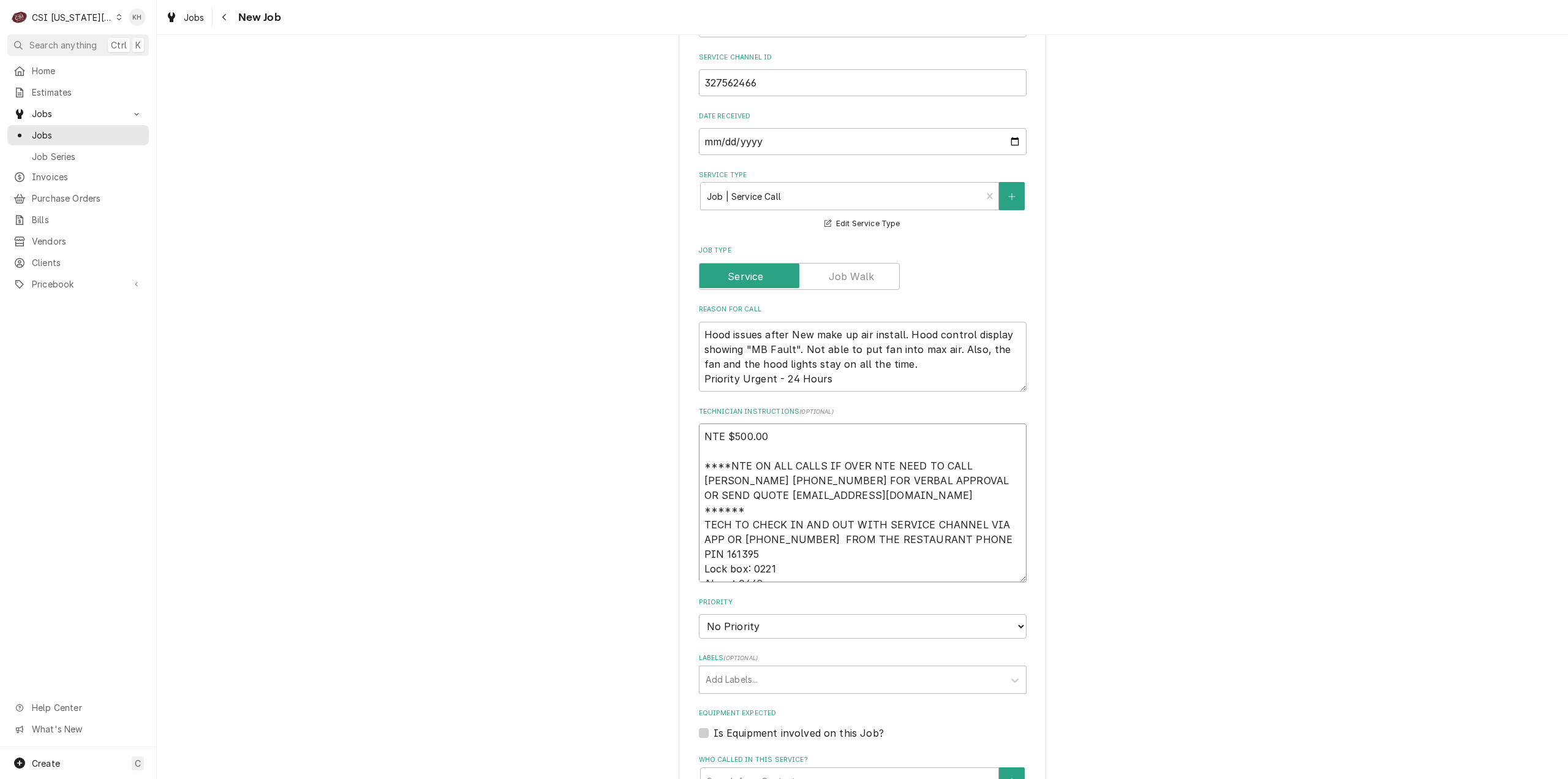
type textarea "x"
type textarea "NTE $500.00 ****NTE ON ALL CALLS IF OVER NTE NEED TO CALL JEFF COSTA 636-399-12…"
click at [779, 512] on textarea "NTE $500.00 ****NTE ON ALL CALLS IF OVER NTE NEED TO CALL JEFF COSTA 636-399-12…" at bounding box center [862, 510] width 327 height 173
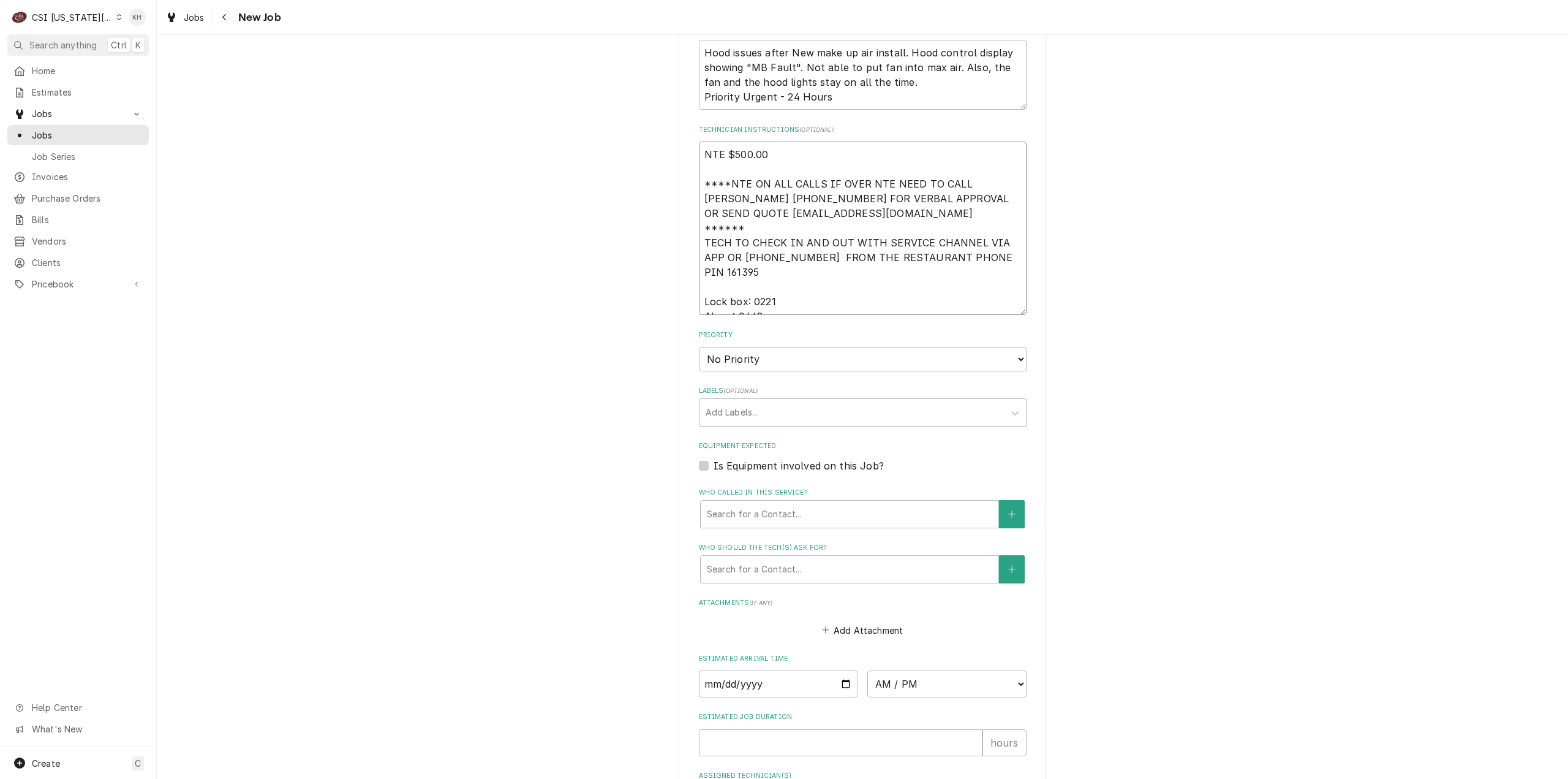
scroll to position [1349, 0]
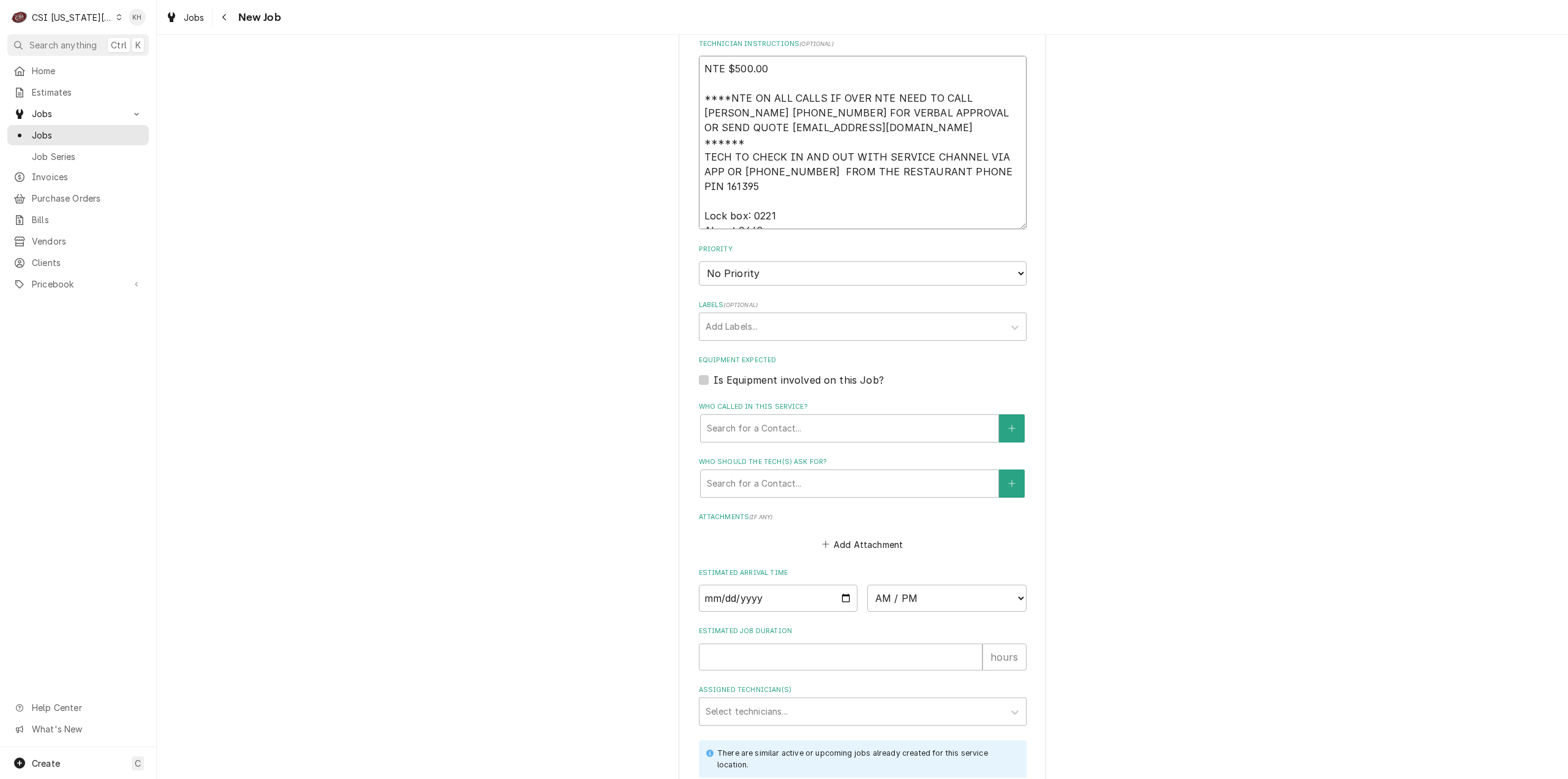
type textarea "x"
type textarea "NTE $500.00 ****NTE ON ALL CALLS IF OVER NTE NEED TO CALL JEFF COSTA 636-399-12…"
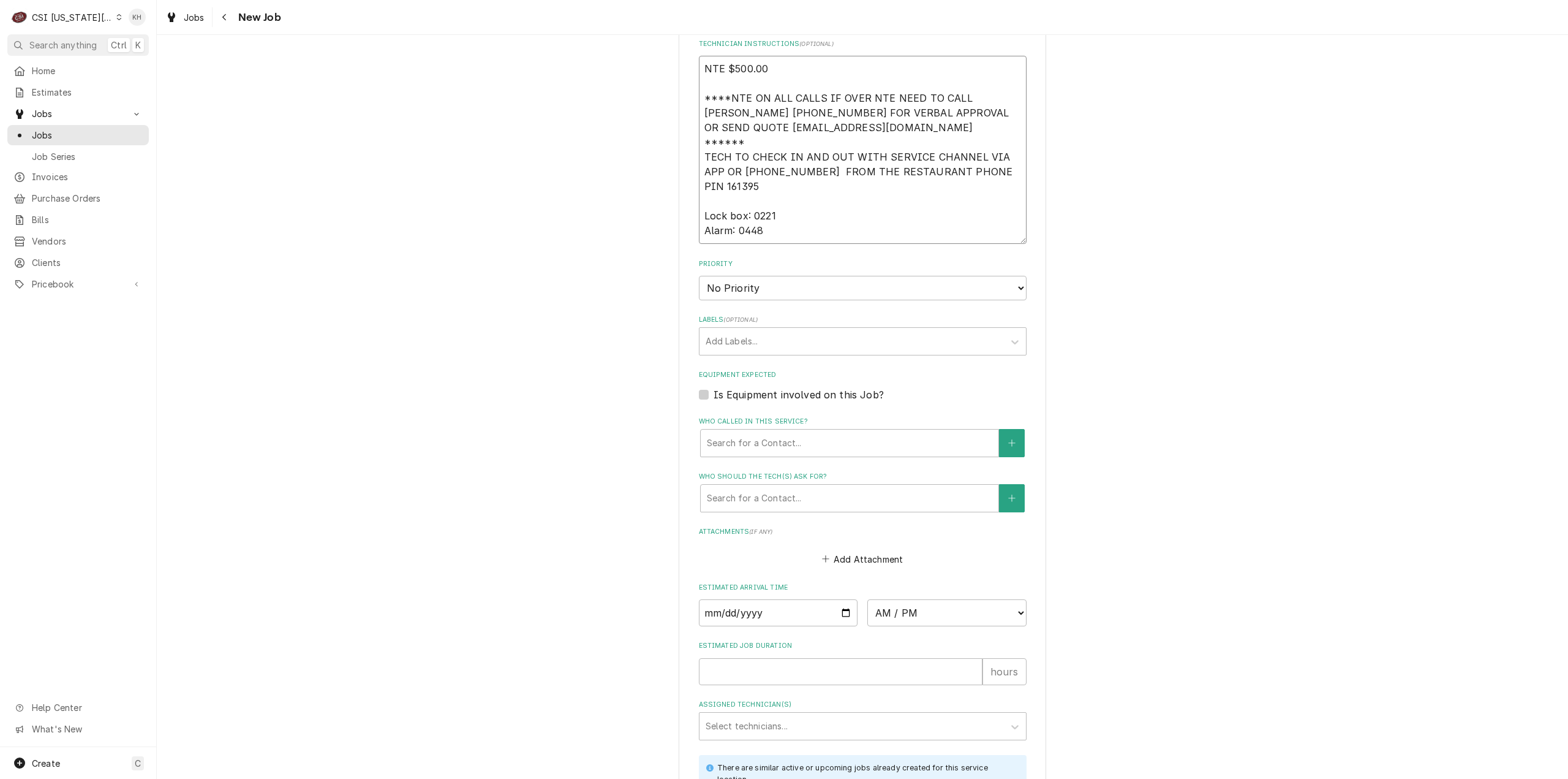
type textarea "x"
type textarea "NTE $500.00 ****NTE ON ALL CALLS IF OVER NTE NEED TO CALL JEFF COSTA 636-399-12…"
type textarea "x"
type textarea "NTE $500.00 ****NTE ON ALL CALLS IF OVER NTE NEED TO CALL JEFF COSTA 636-399-12…"
type textarea "x"
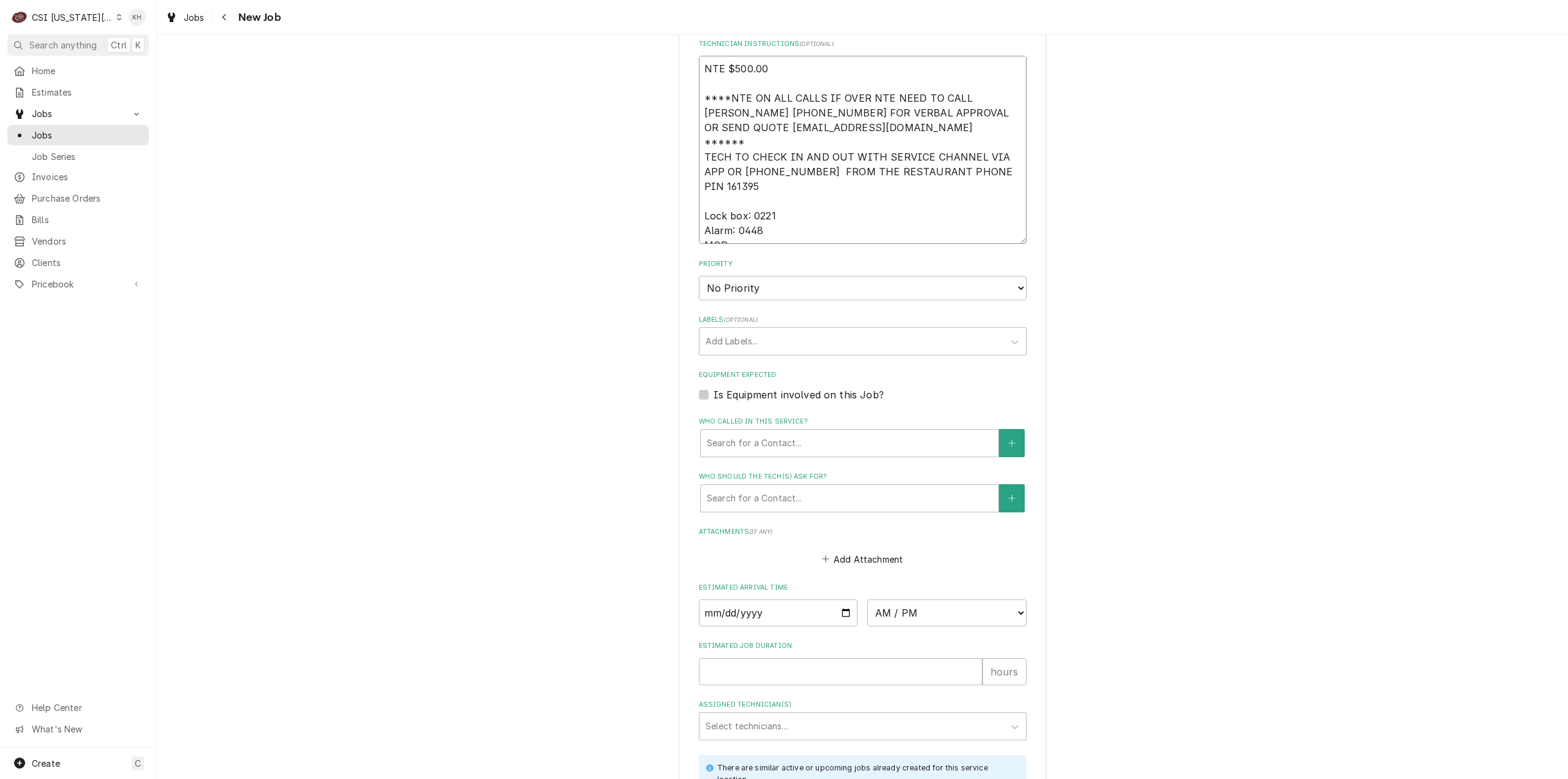
type textarea "NTE $500.00 ****NTE ON ALL CALLS IF OVER NTE NEED TO CALL JEFF COSTA 636-399-12…"
type textarea "x"
type textarea "NTE $500.00 ****NTE ON ALL CALLS IF OVER NTE NEED TO CALL JEFF COSTA 636-399-12…"
click at [773, 158] on textarea "NTE $500.00 ****NTE ON ALL CALLS IF OVER NTE NEED TO CALL JEFF COSTA 636-399-12…" at bounding box center [862, 150] width 327 height 188
paste textarea "913-239-0449"
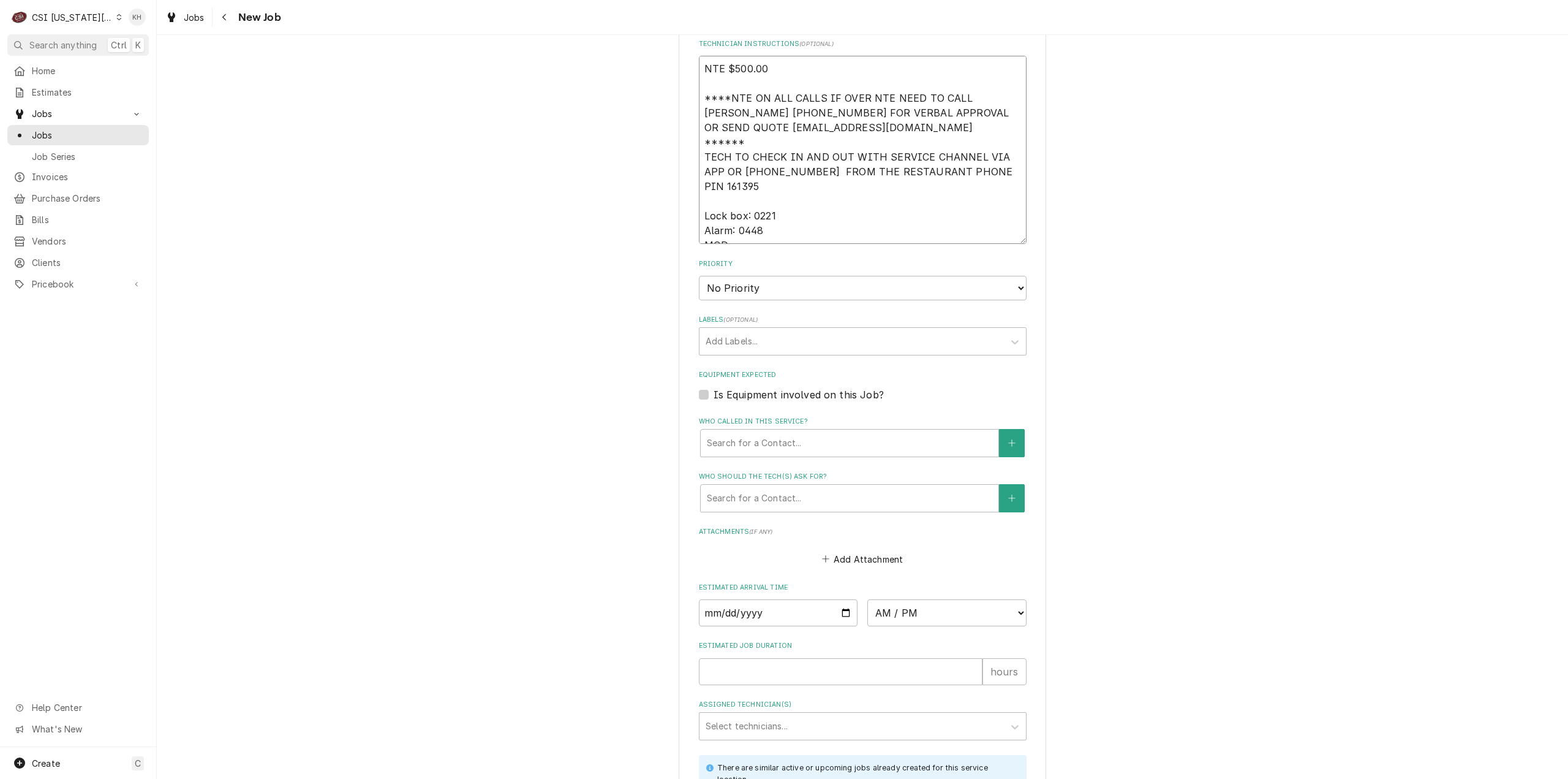
type textarea "x"
type textarea "NTE $500.00 ****NTE ON ALL CALLS IF OVER NTE NEED TO CALL [PERSON_NAME] [PHONE_…"
click at [766, 276] on select "No Priority Urgent High Medium Low" at bounding box center [862, 288] width 327 height 24
type textarea "x"
select select "4"
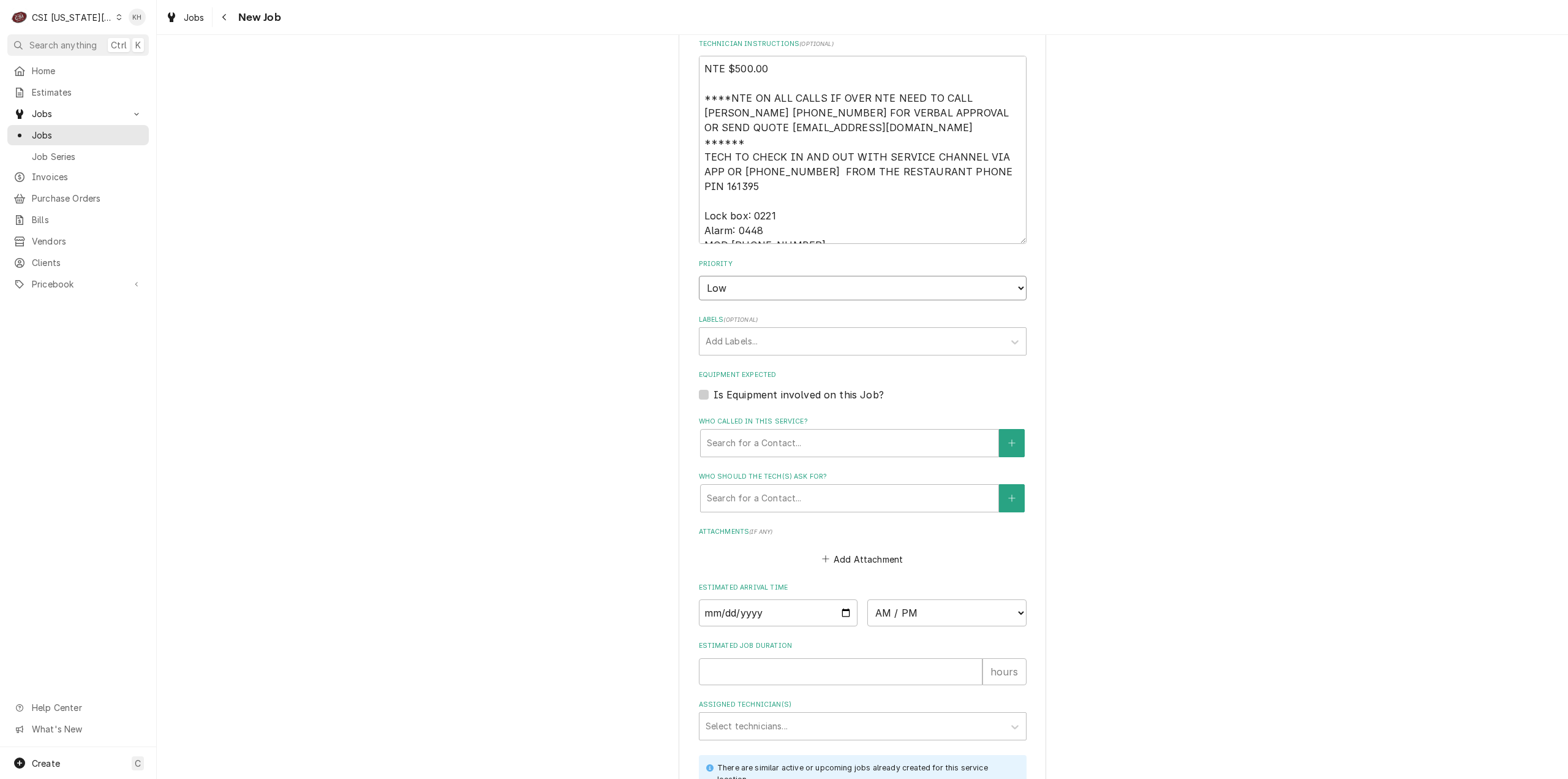
click at [699, 276] on select "No Priority Urgent High Medium Low" at bounding box center [862, 288] width 327 height 24
type textarea "x"
click at [743, 276] on select "No Priority Urgent High Medium Low" at bounding box center [862, 288] width 327 height 24
select select "3"
click at [699, 276] on select "No Priority Urgent High Medium Low" at bounding box center [862, 288] width 327 height 24
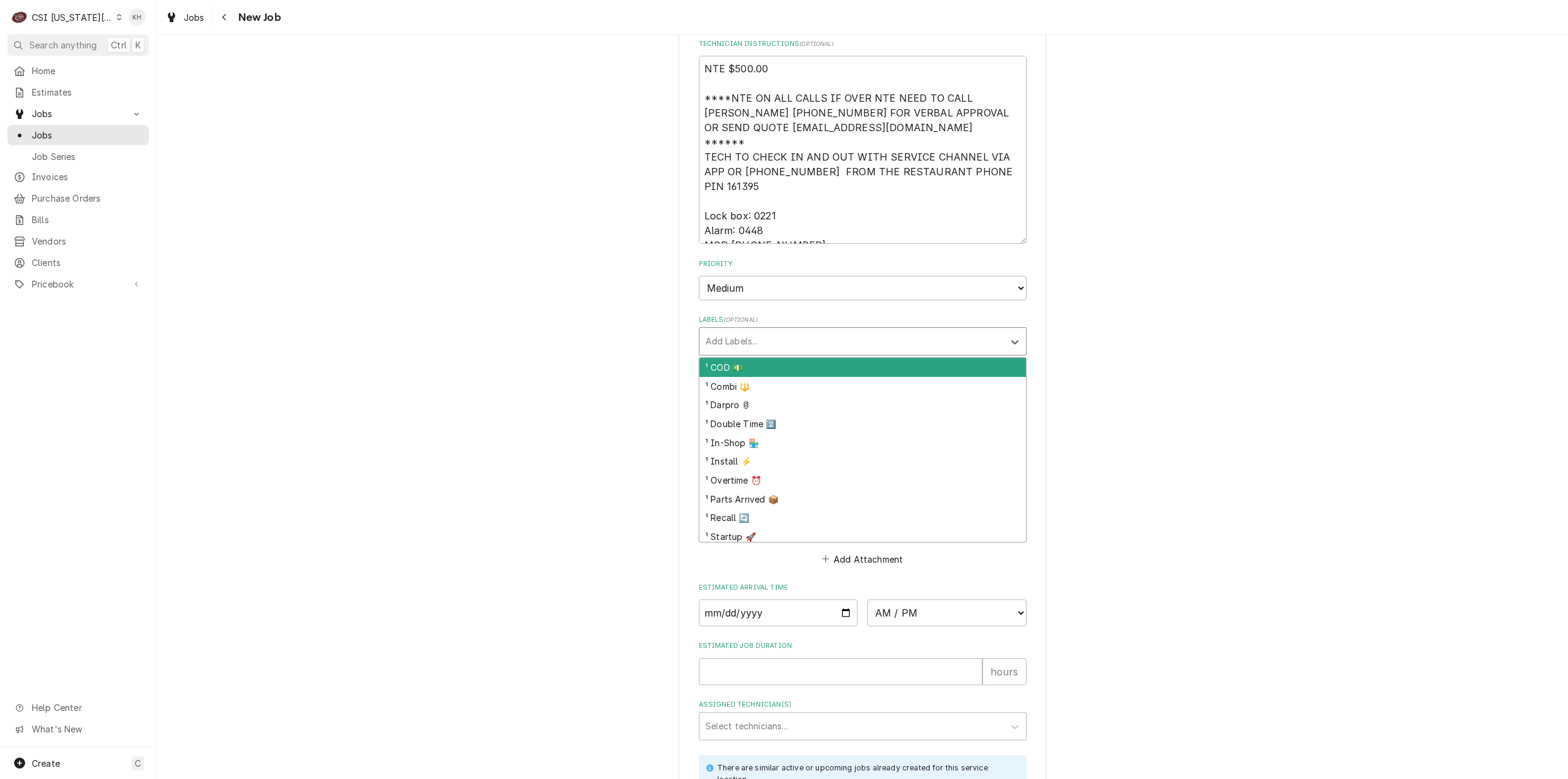
click at [742, 330] on div "Labels" at bounding box center [852, 341] width 292 height 22
type textarea "x"
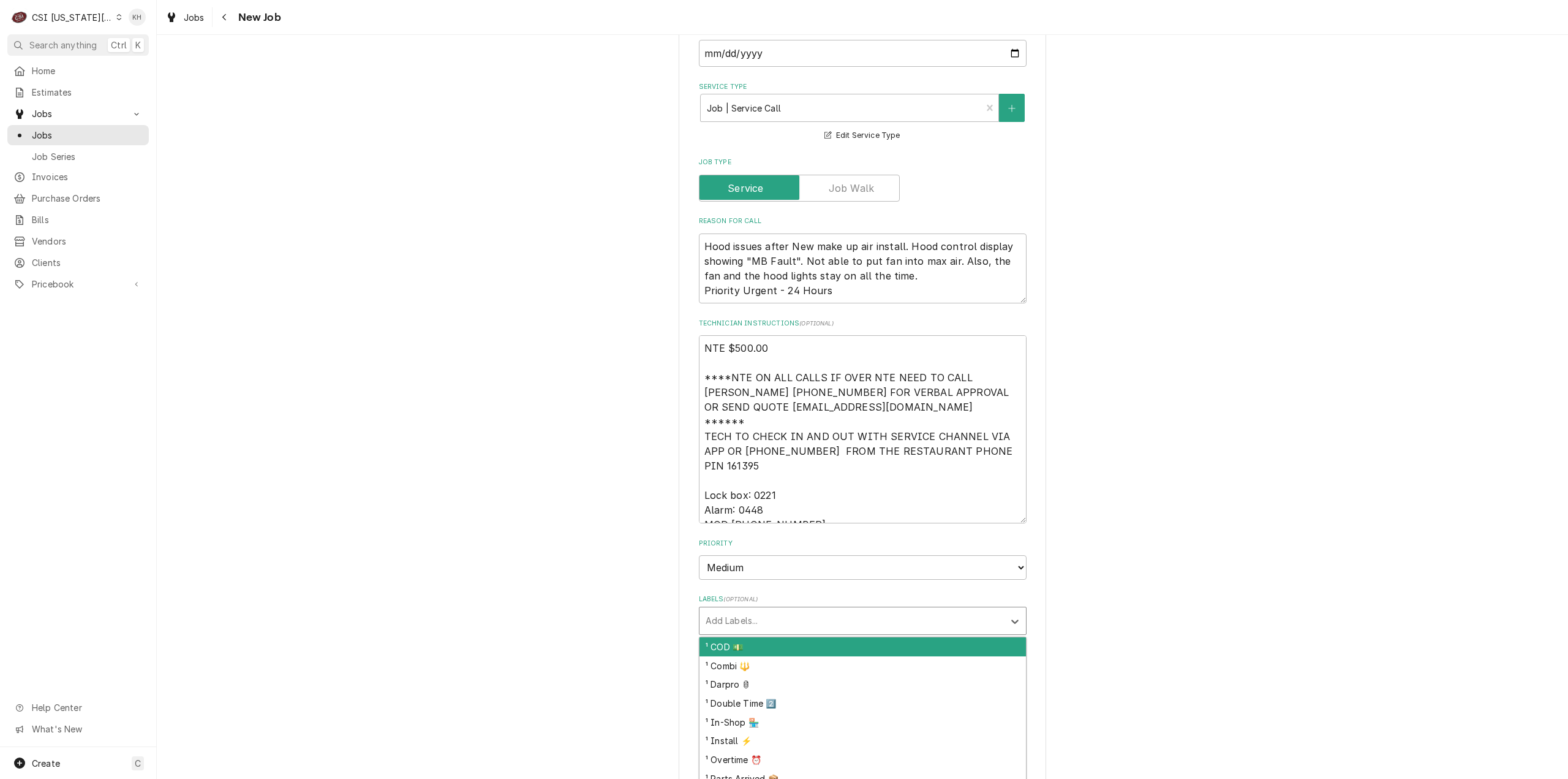
scroll to position [1042, 0]
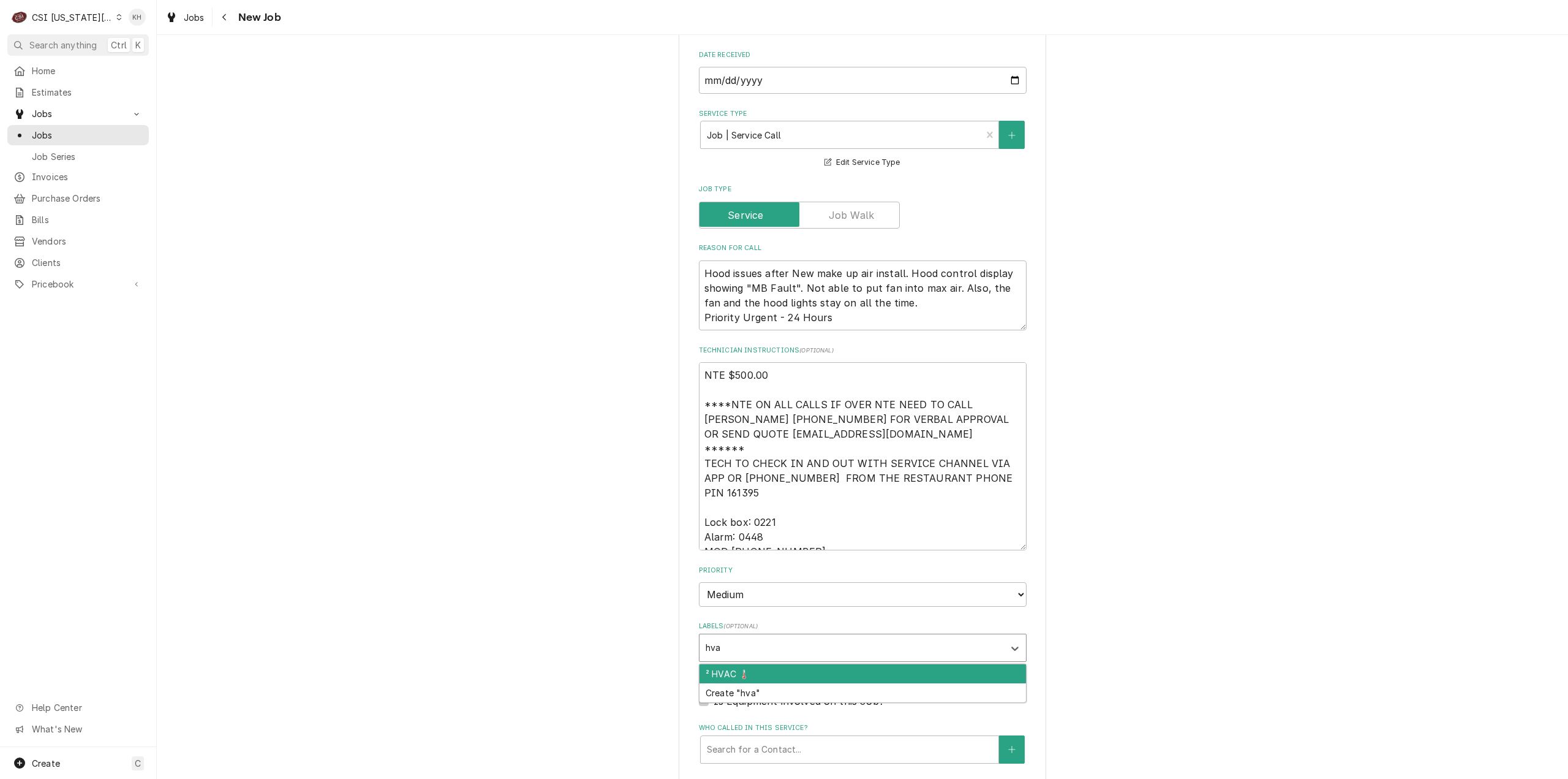
type input "hvac"
type textarea "x"
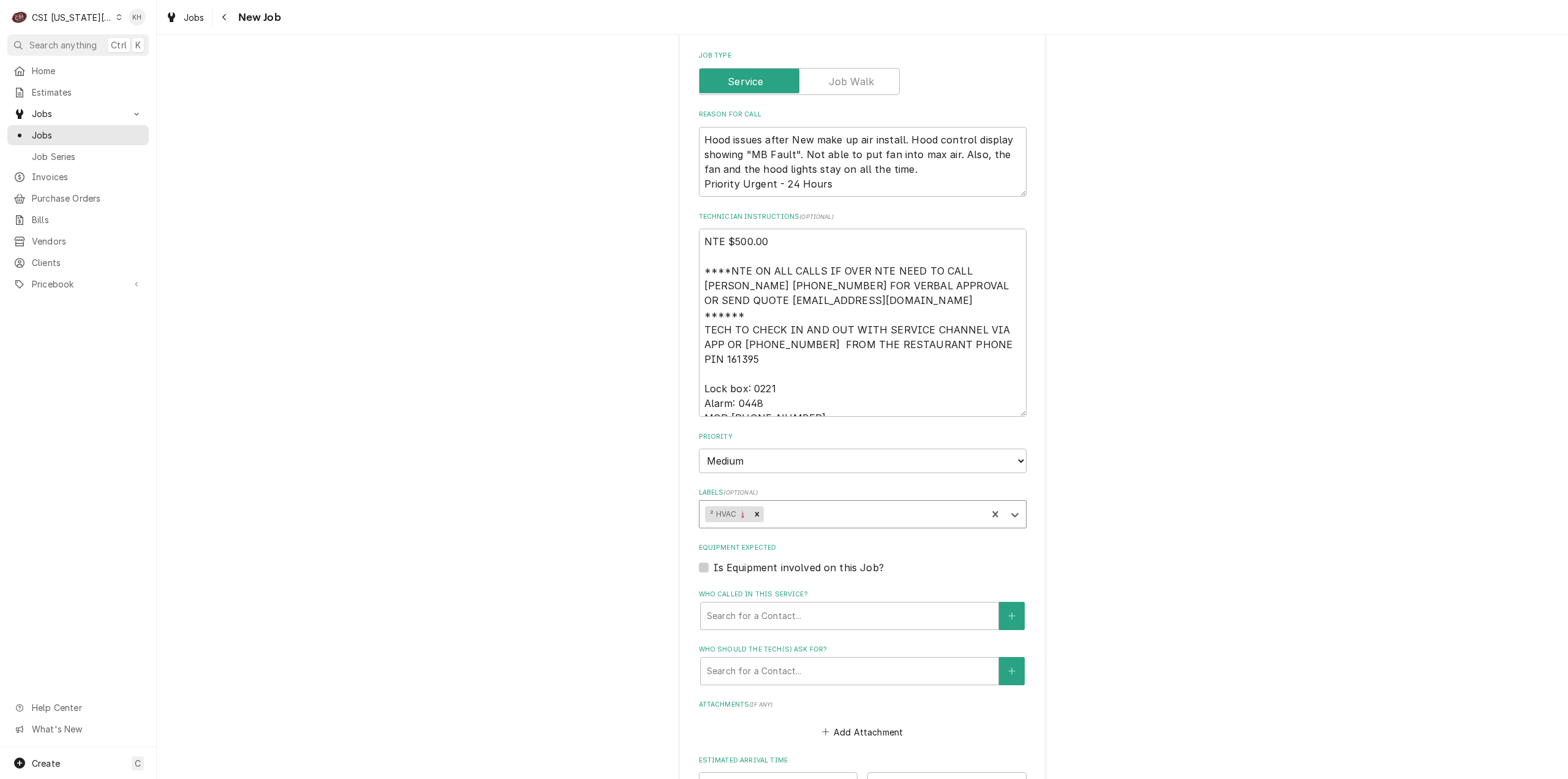
scroll to position [1471, 0]
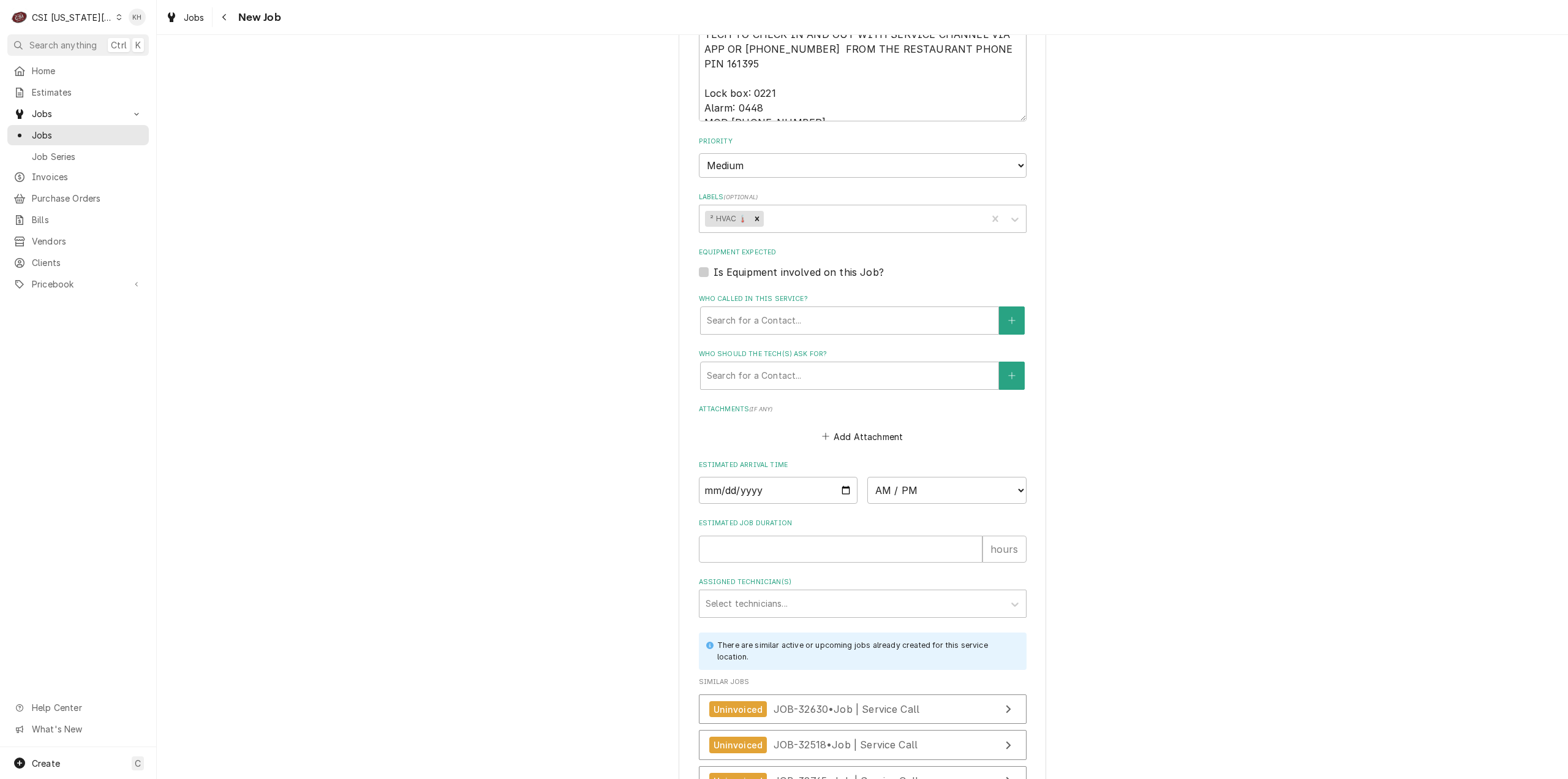
drag, startPoint x: 701, startPoint y: 196, endPoint x: 723, endPoint y: 213, distance: 27.8
click at [714, 264] on label "Is Equipment involved on this Job?" at bounding box center [798, 272] width 171 height 14
click at [714, 264] on input "Equipment Expected" at bounding box center [877, 278] width 327 height 27
checkbox input "true"
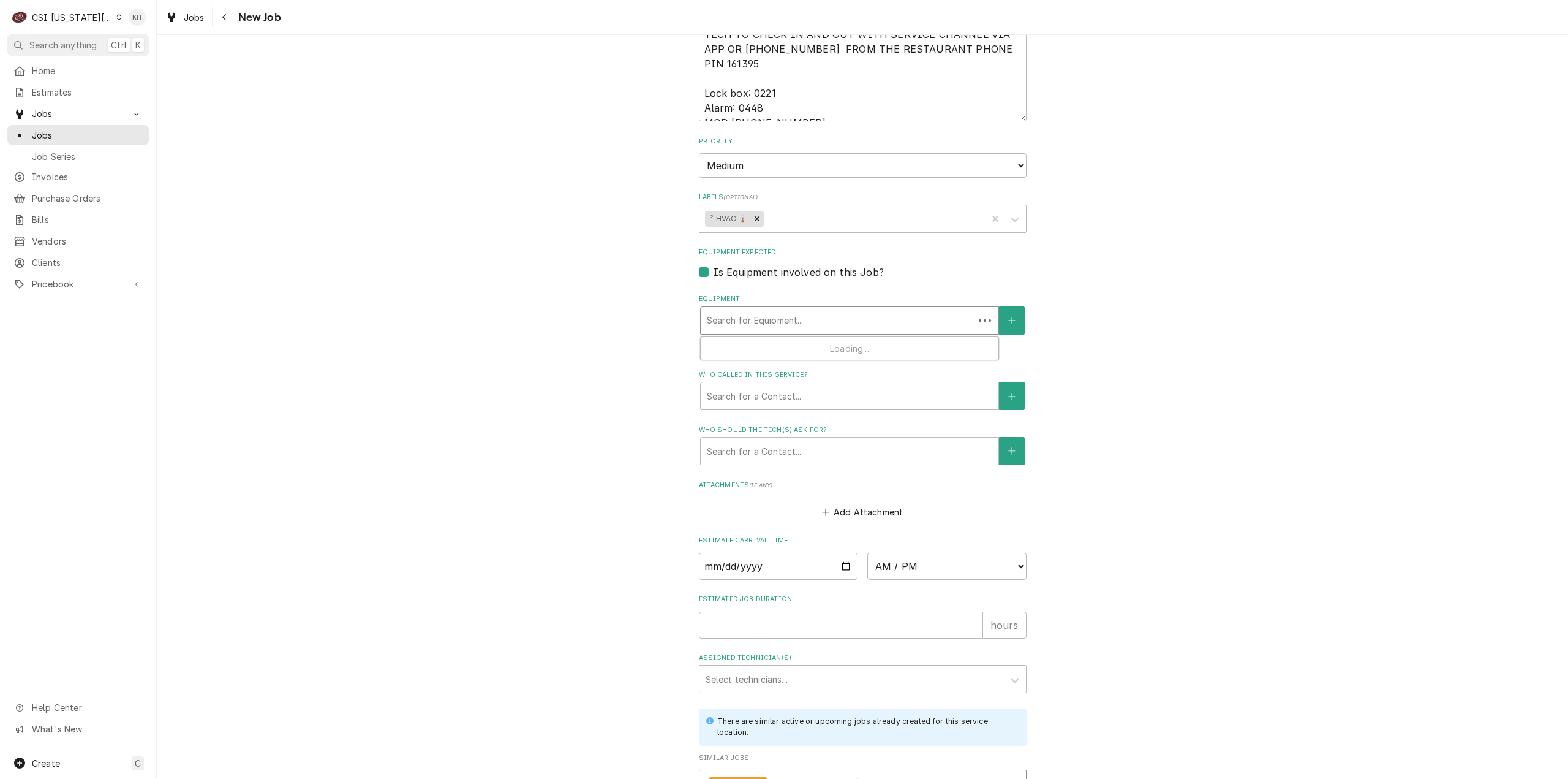
click at [774, 310] on div "Equipment" at bounding box center [837, 320] width 261 height 22
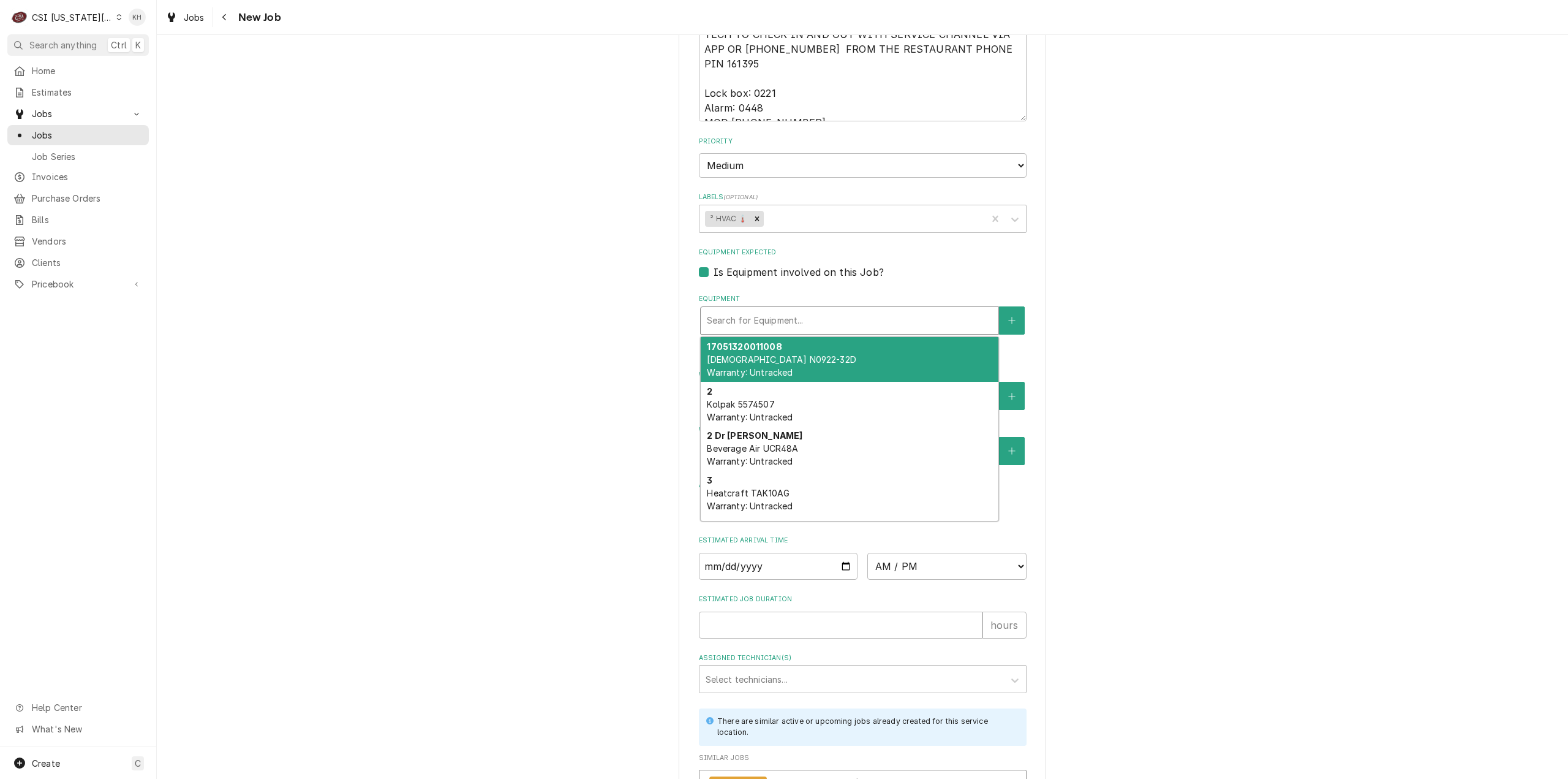
type textarea "x"
type input "h"
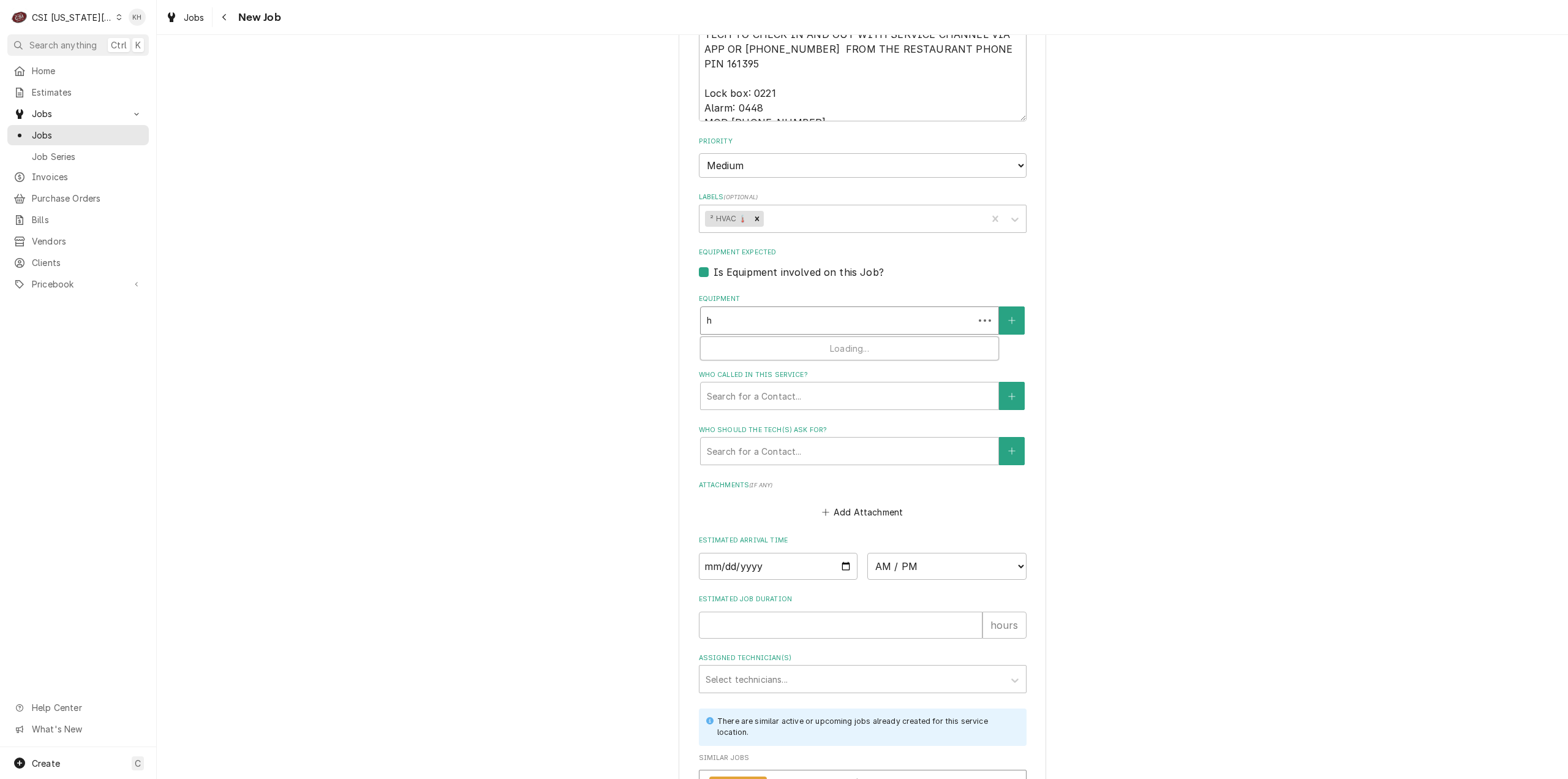
type textarea "x"
type input "ho"
type textarea "x"
type input "hoo"
type textarea "x"
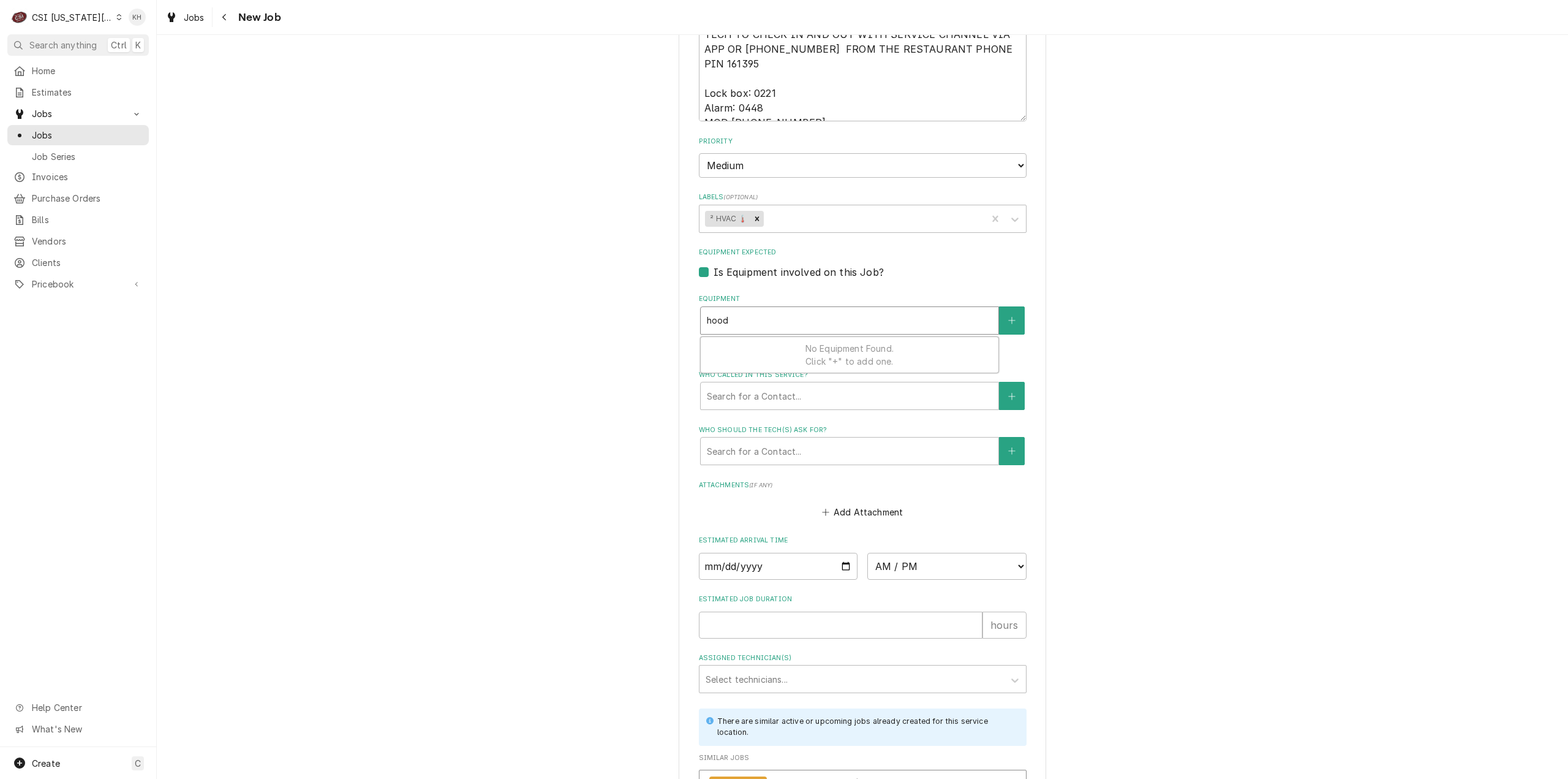
type input "hood"
click at [714, 264] on label "Is Equipment involved on this Job?" at bounding box center [798, 272] width 171 height 14
click at [714, 264] on input "Equipment Expected" at bounding box center [877, 278] width 327 height 27
checkbox input "false"
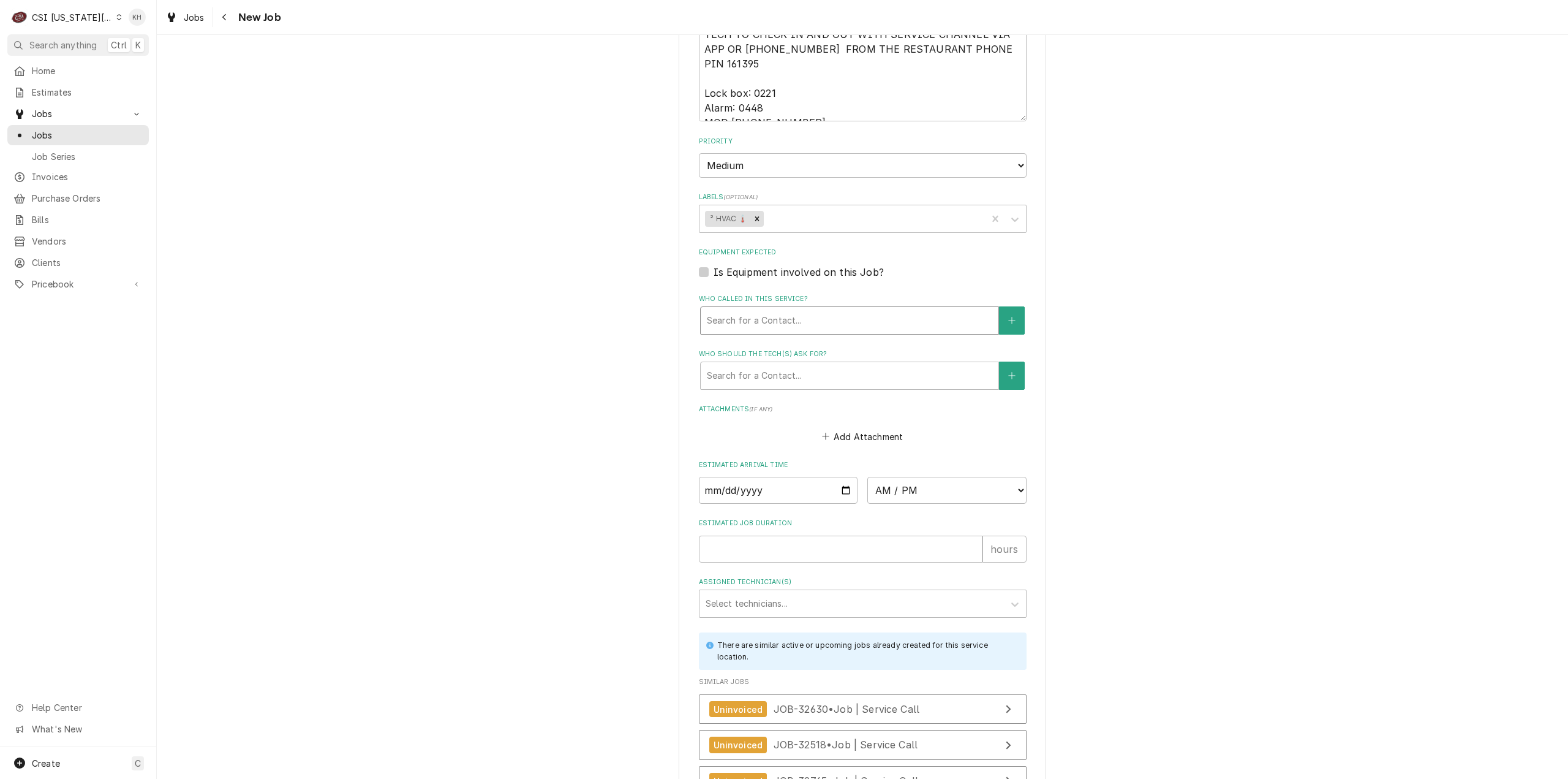
drag, startPoint x: 772, startPoint y: 245, endPoint x: 775, endPoint y: 257, distance: 12.4
click at [772, 310] on div "Who called in this service?" at bounding box center [850, 320] width 285 height 22
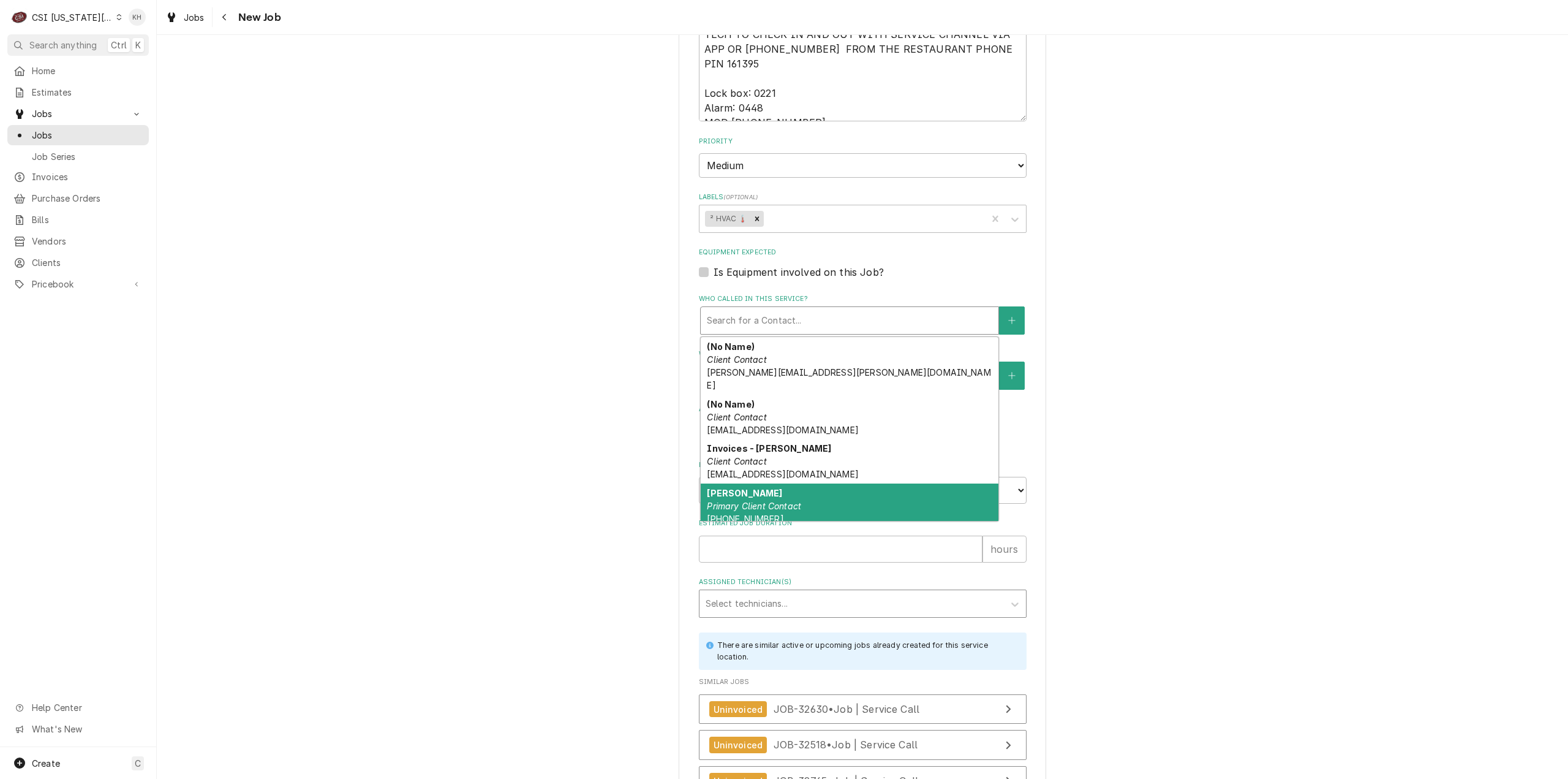
drag, startPoint x: 763, startPoint y: 430, endPoint x: 764, endPoint y: 566, distance: 136.0
click at [763, 514] on span "(636) 399-1299 jcosta@raisingcanes.com" at bounding box center [783, 525] width 152 height 23
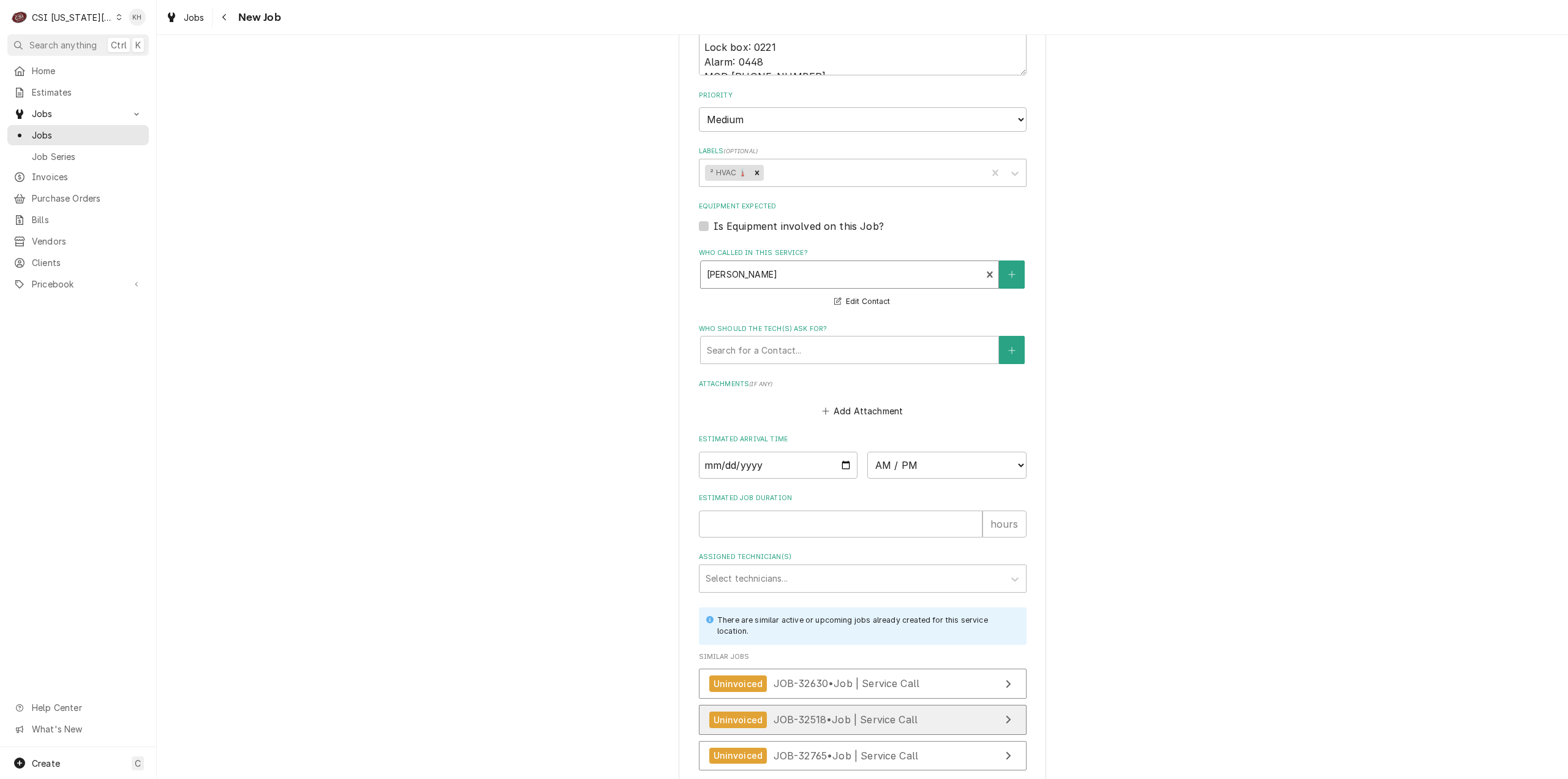
scroll to position [1550, 0]
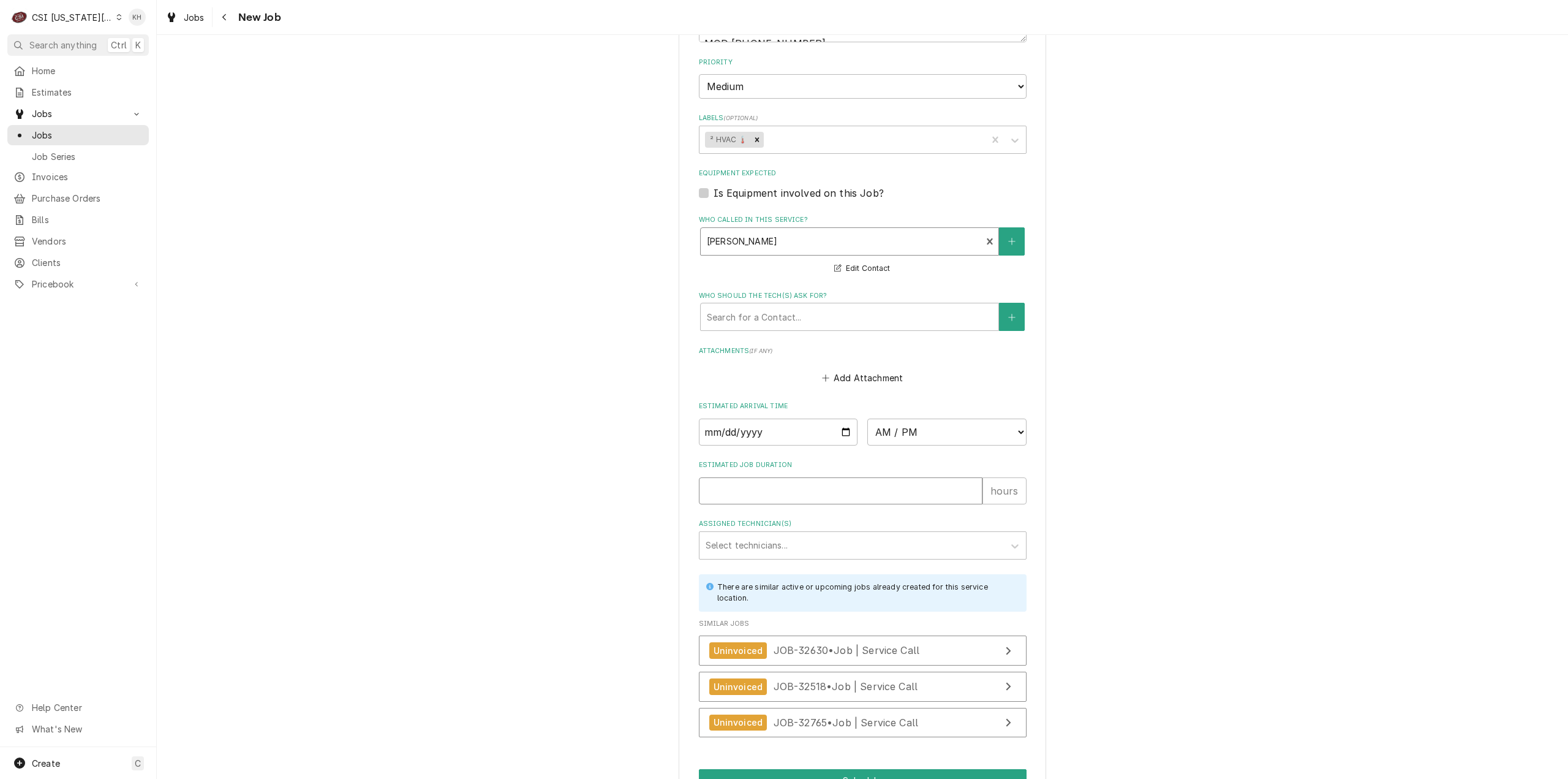
click at [790, 478] on input "Estimated Job Duration" at bounding box center [841, 491] width 283 height 27
type textarea "x"
type input "2"
type textarea "x"
type input "2"
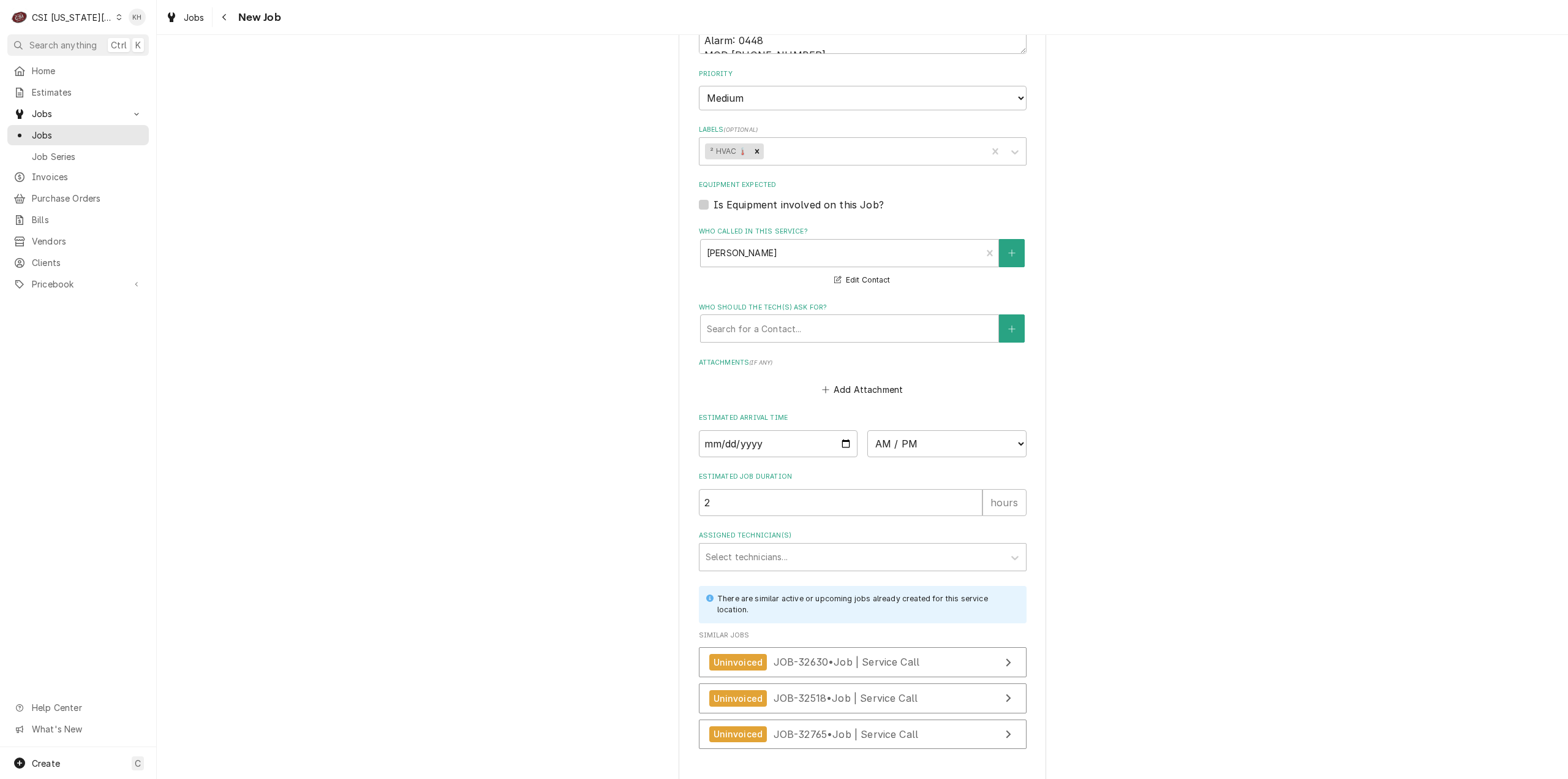
type textarea "x"
